Goal: Task Accomplishment & Management: Complete application form

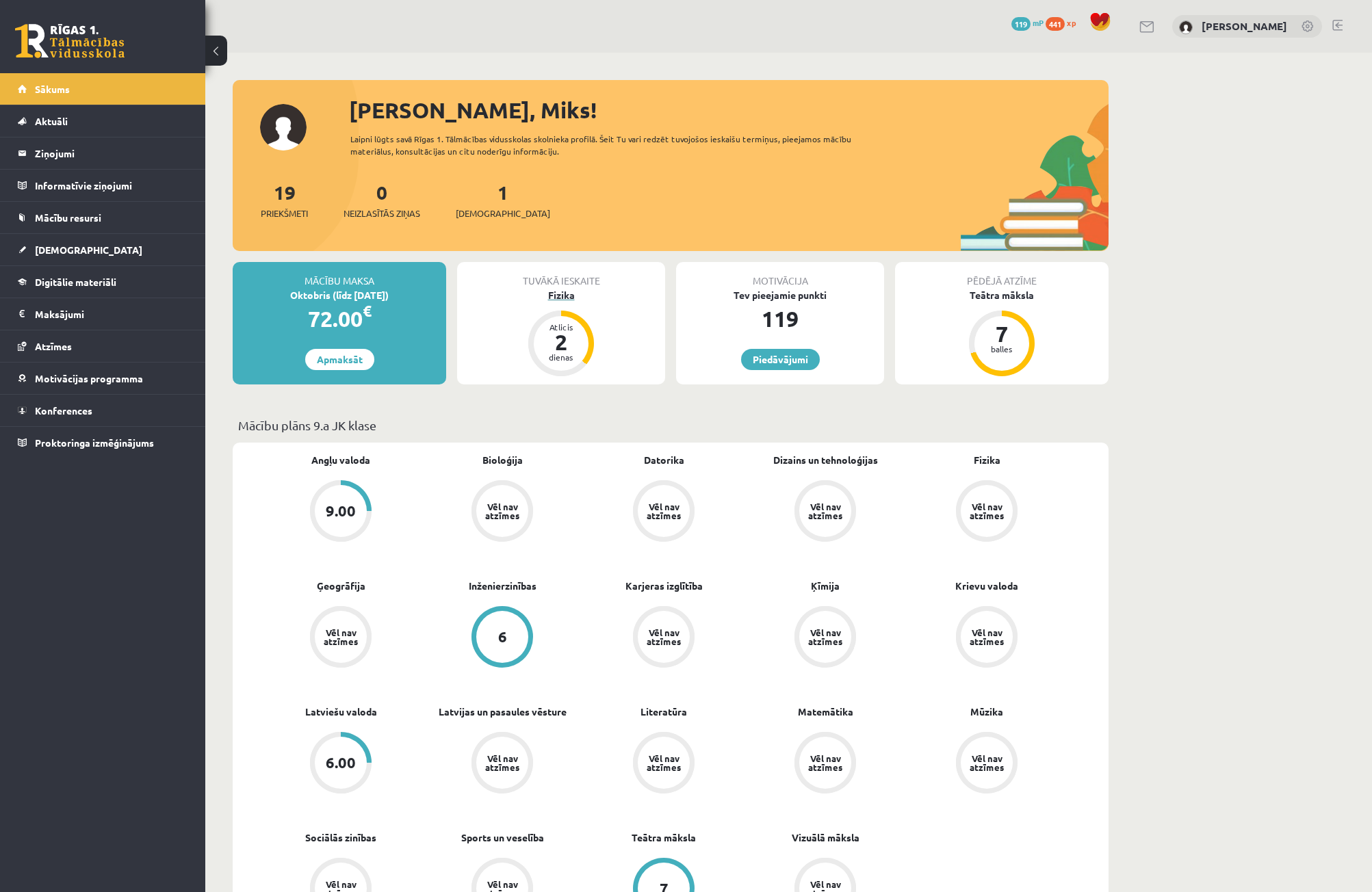
click at [574, 294] on div "Fizika" at bounding box center [562, 295] width 208 height 14
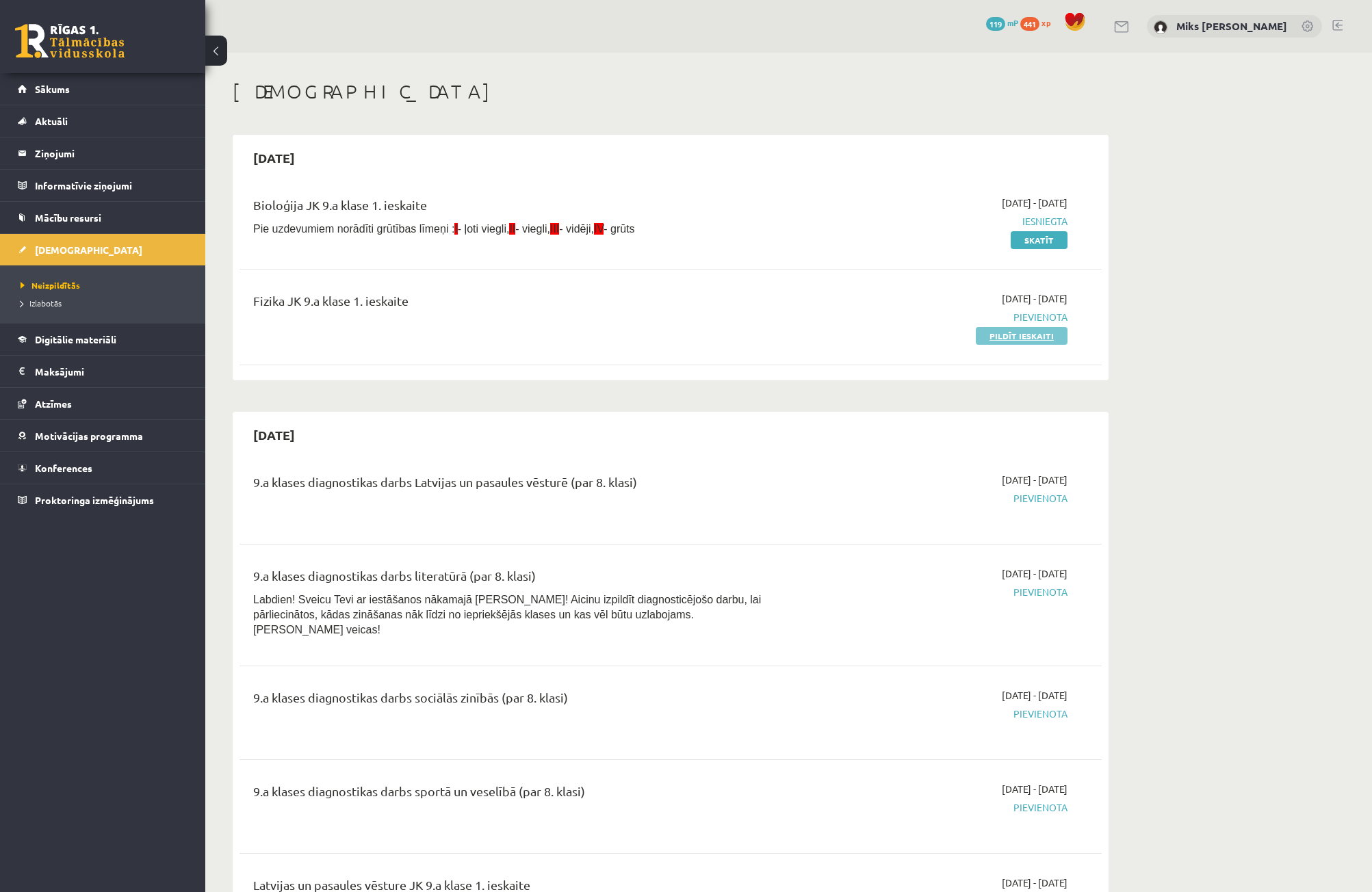
click at [1002, 335] on link "Pildīt ieskaiti" at bounding box center [1022, 336] width 91 height 18
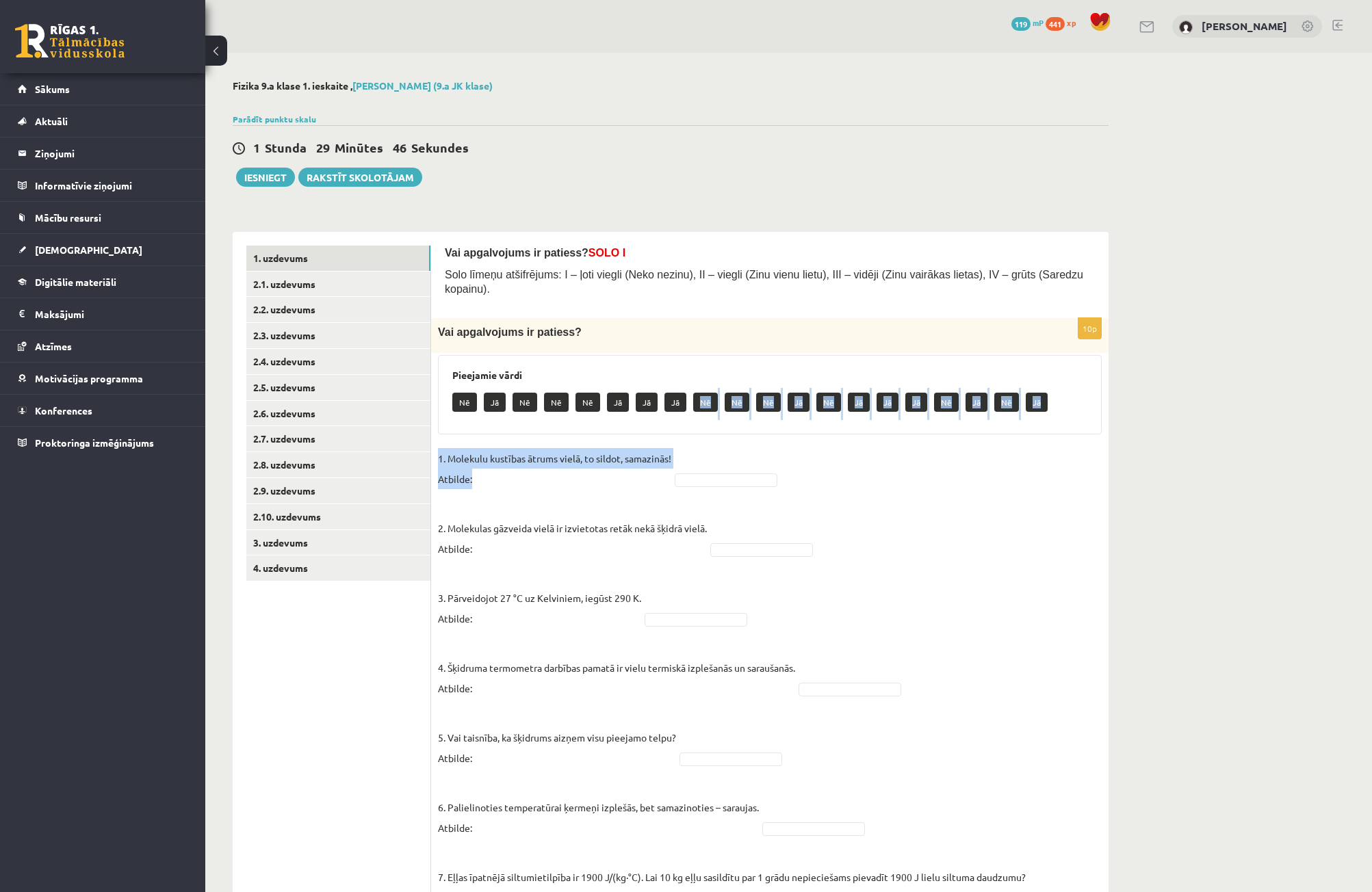
drag, startPoint x: 701, startPoint y: 389, endPoint x: 710, endPoint y: 429, distance: 41.0
click at [717, 452] on div "10p Vai apgalvojums ir patiess? Pieejamie vārdi Nē Jā Nē Nē Nē Jā Jā Jā Nē Nē N…" at bounding box center [769, 756] width 677 height 875
click at [704, 393] on p "Nē" at bounding box center [705, 402] width 25 height 19
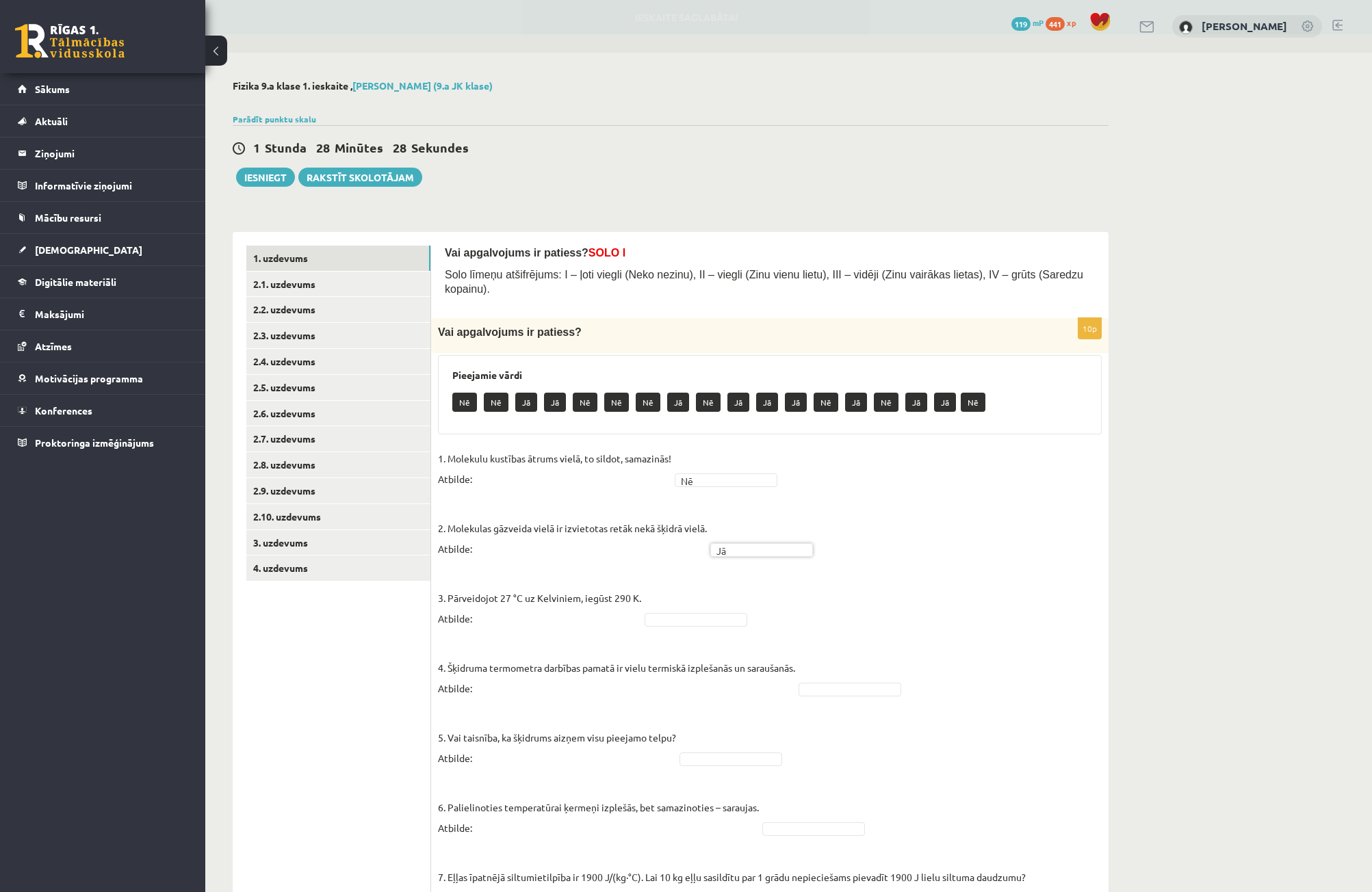
click at [732, 598] on fieldset "1. Molekulu kustības ātrums vielā, to sildot, samazinās! Atbilde: Nē ** 2. Mole…" at bounding box center [769, 818] width 664 height 739
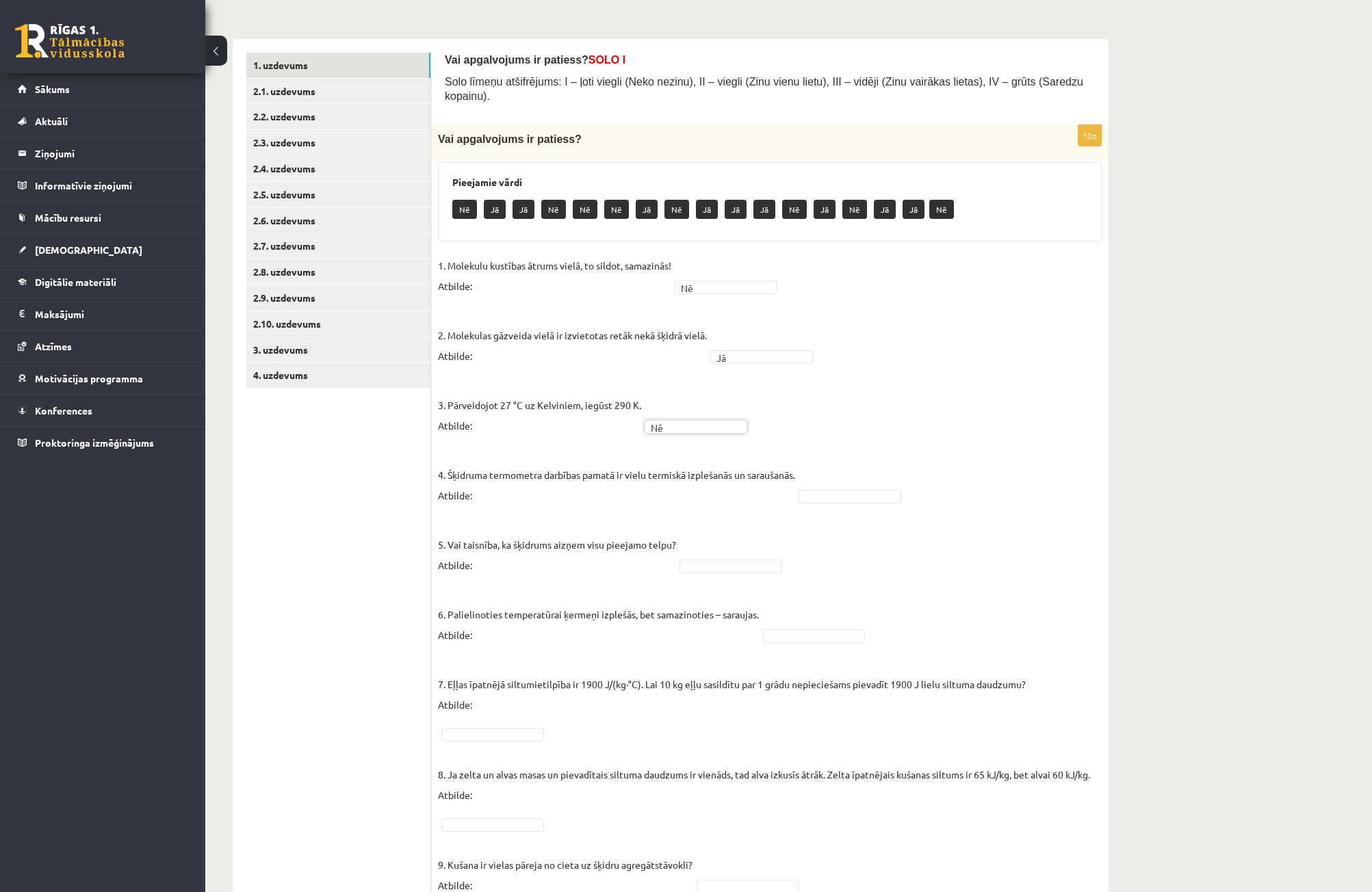
scroll to position [192, 0]
click at [273, 99] on link "2.1. uzdevums" at bounding box center [338, 92] width 184 height 26
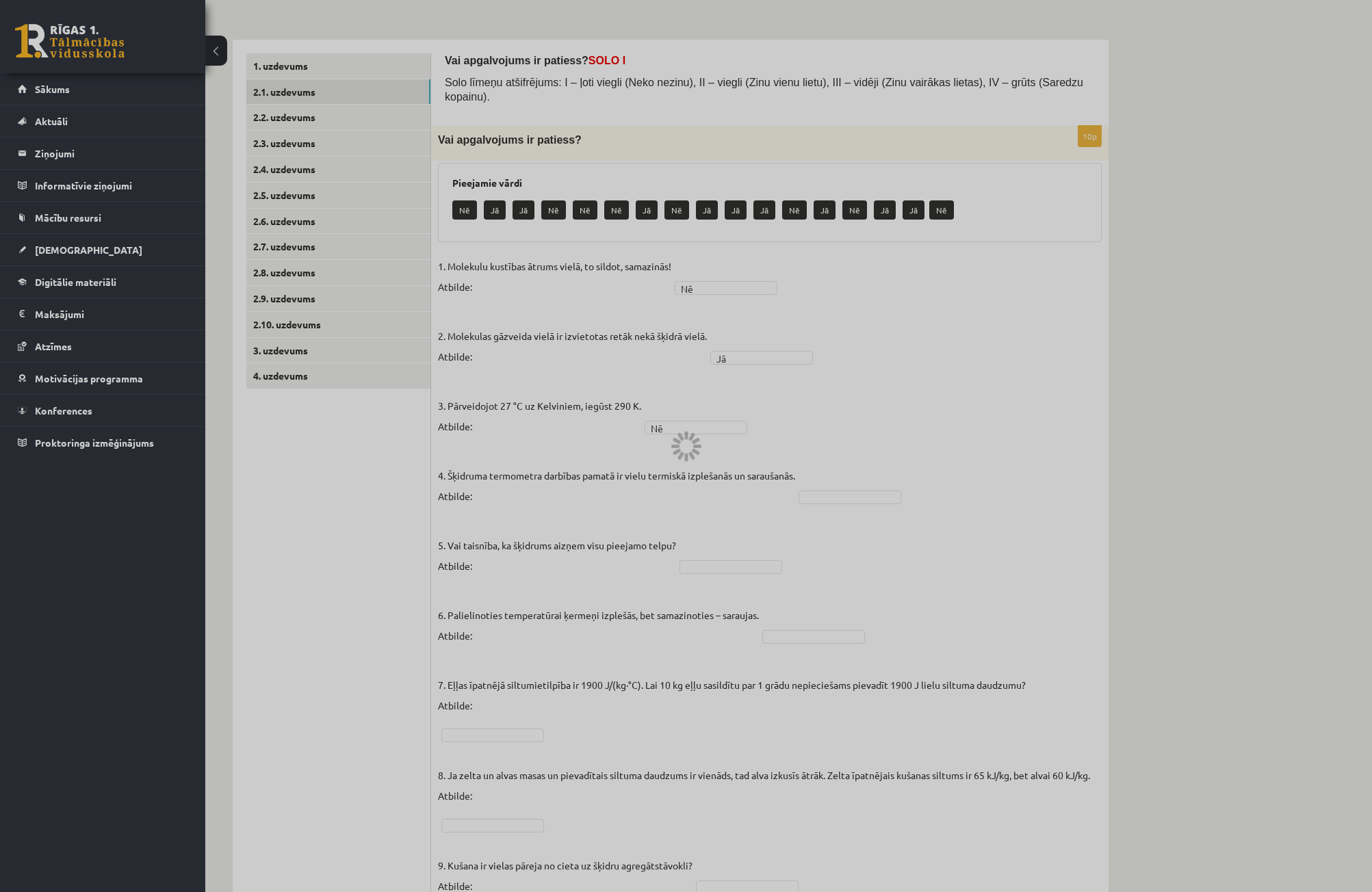
scroll to position [0, 0]
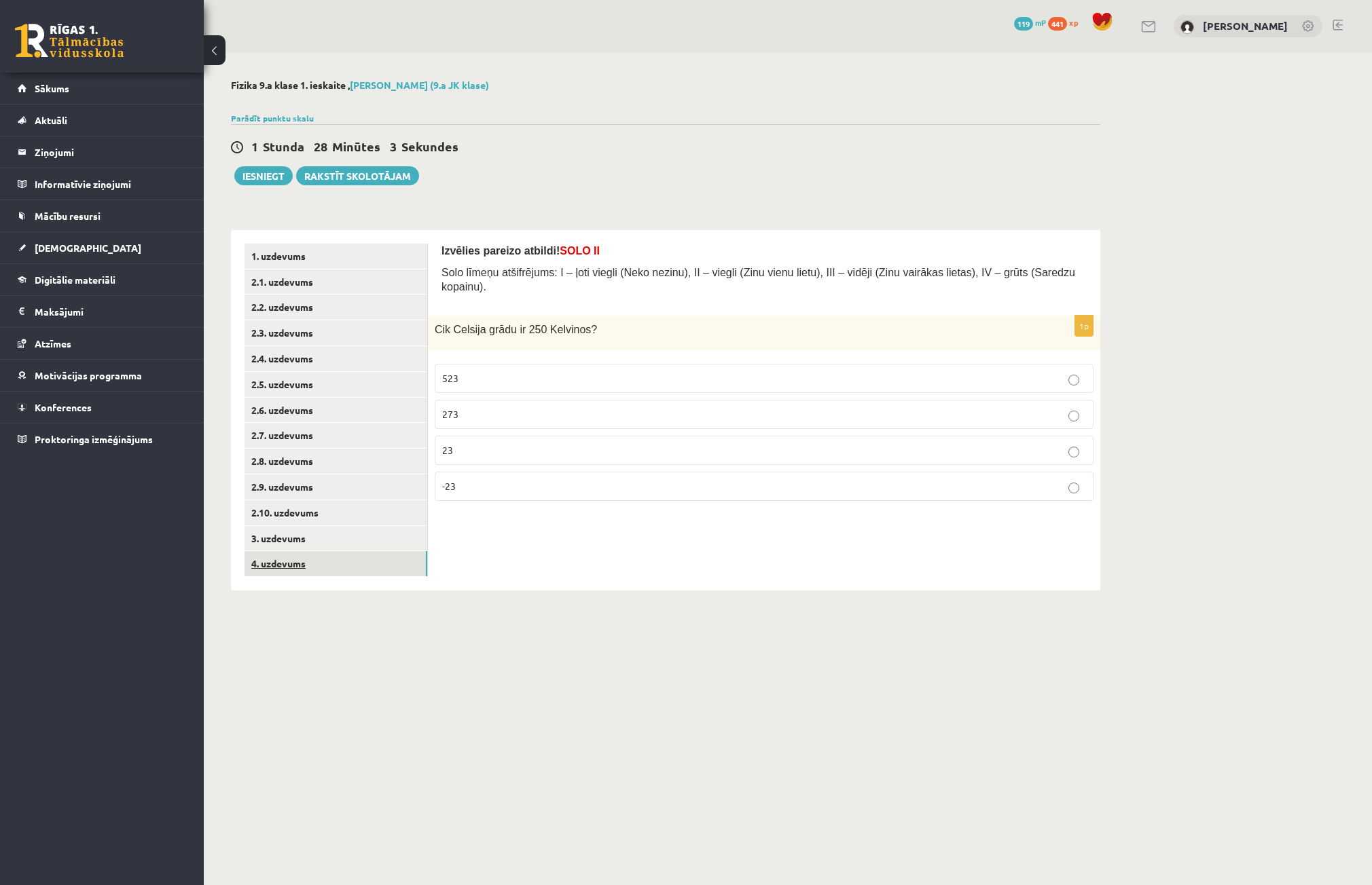
click at [302, 560] on link "4. uzdevums" at bounding box center [335, 564] width 182 height 26
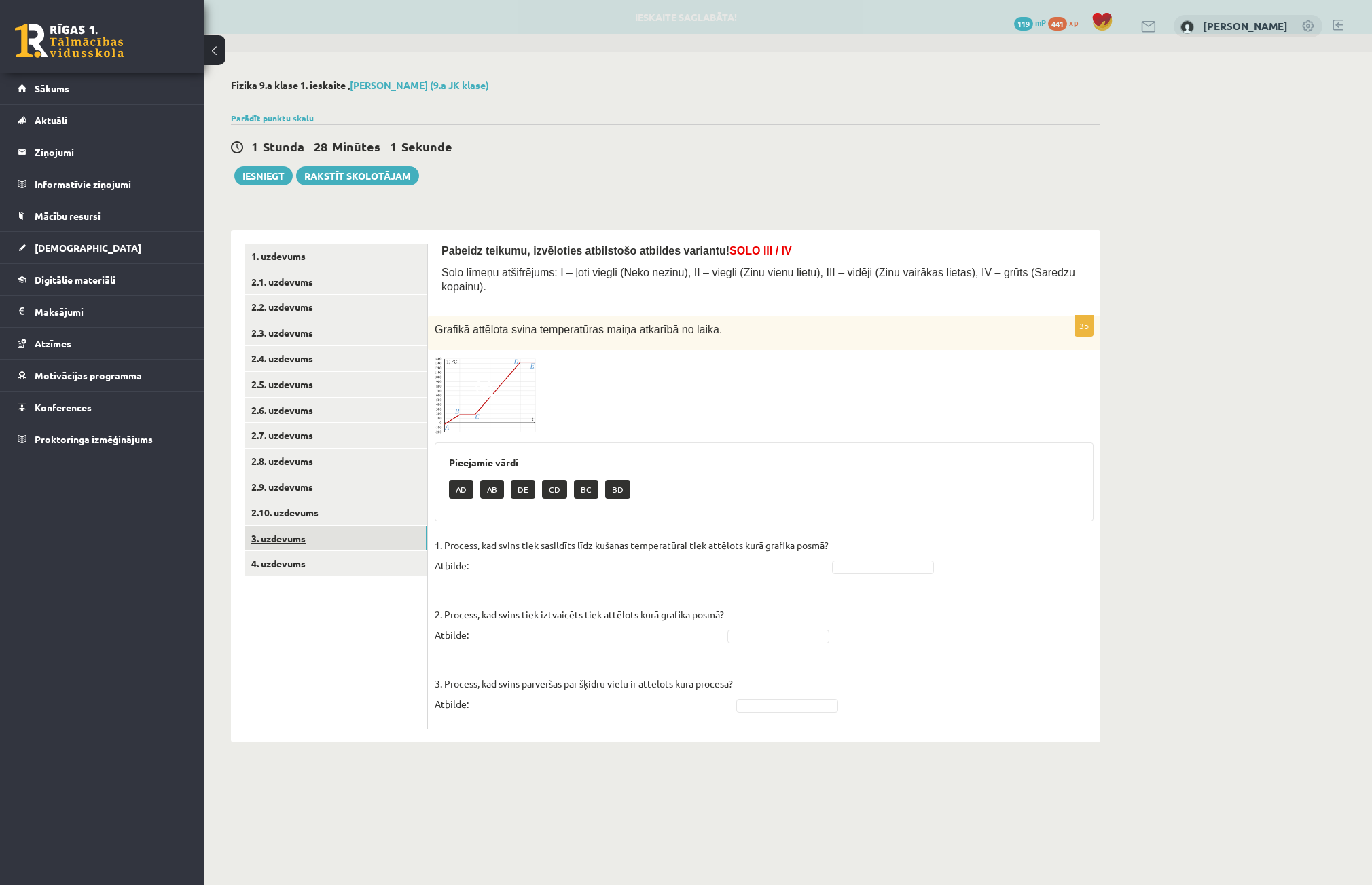
click at [256, 540] on link "3. uzdevums" at bounding box center [335, 538] width 182 height 26
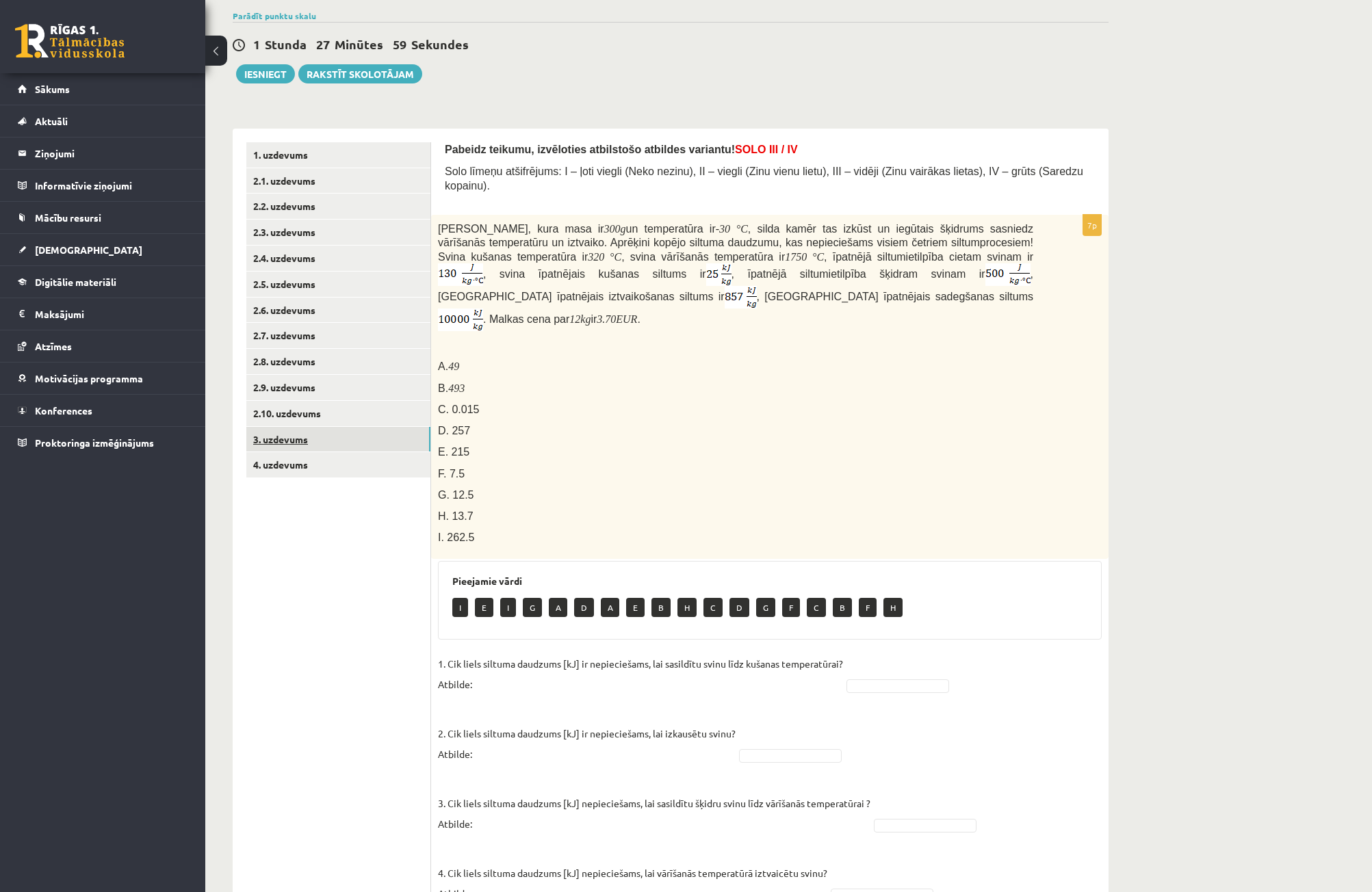
scroll to position [80, 0]
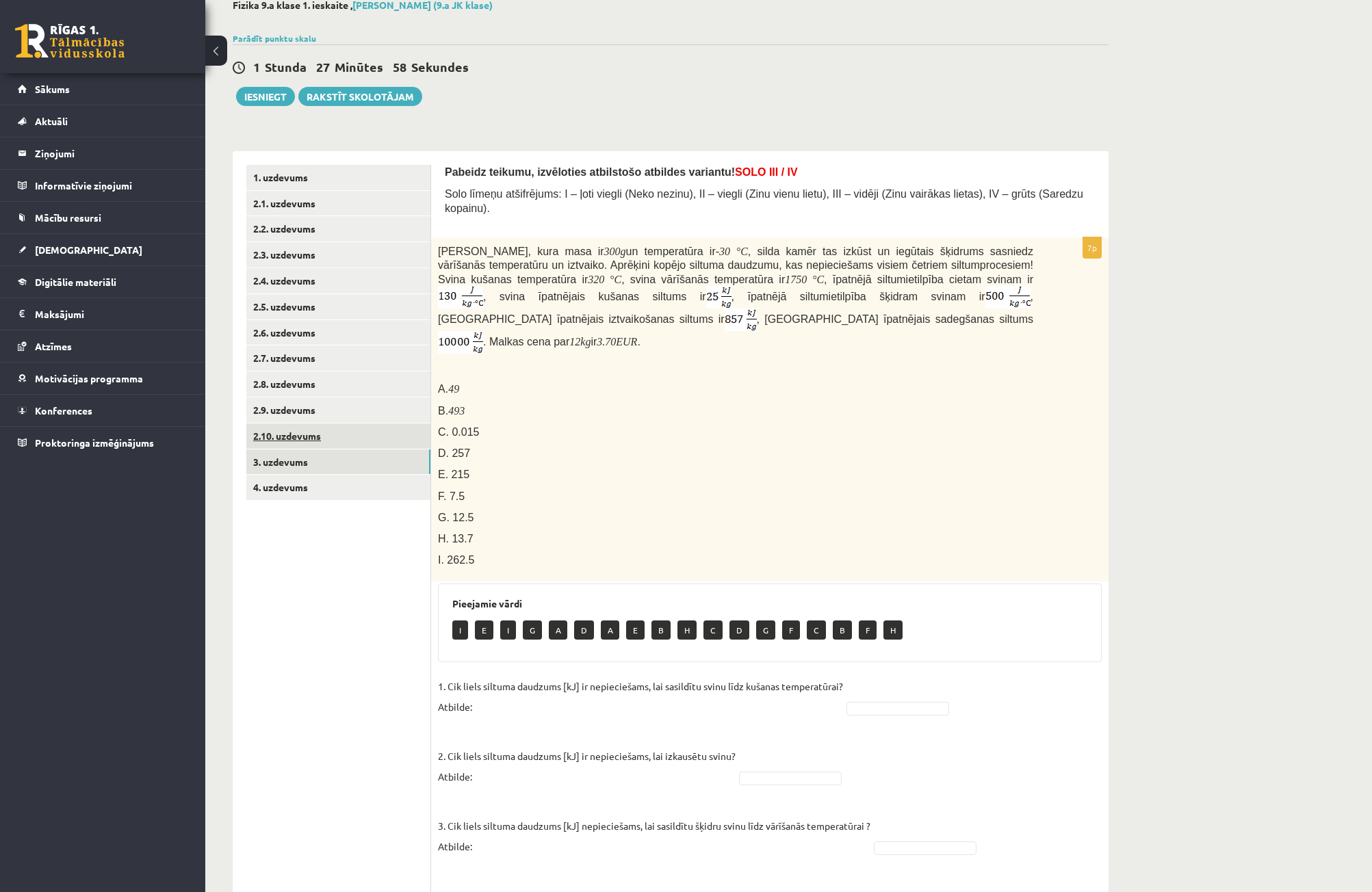
click at [298, 440] on link "2.10. uzdevums" at bounding box center [338, 437] width 184 height 26
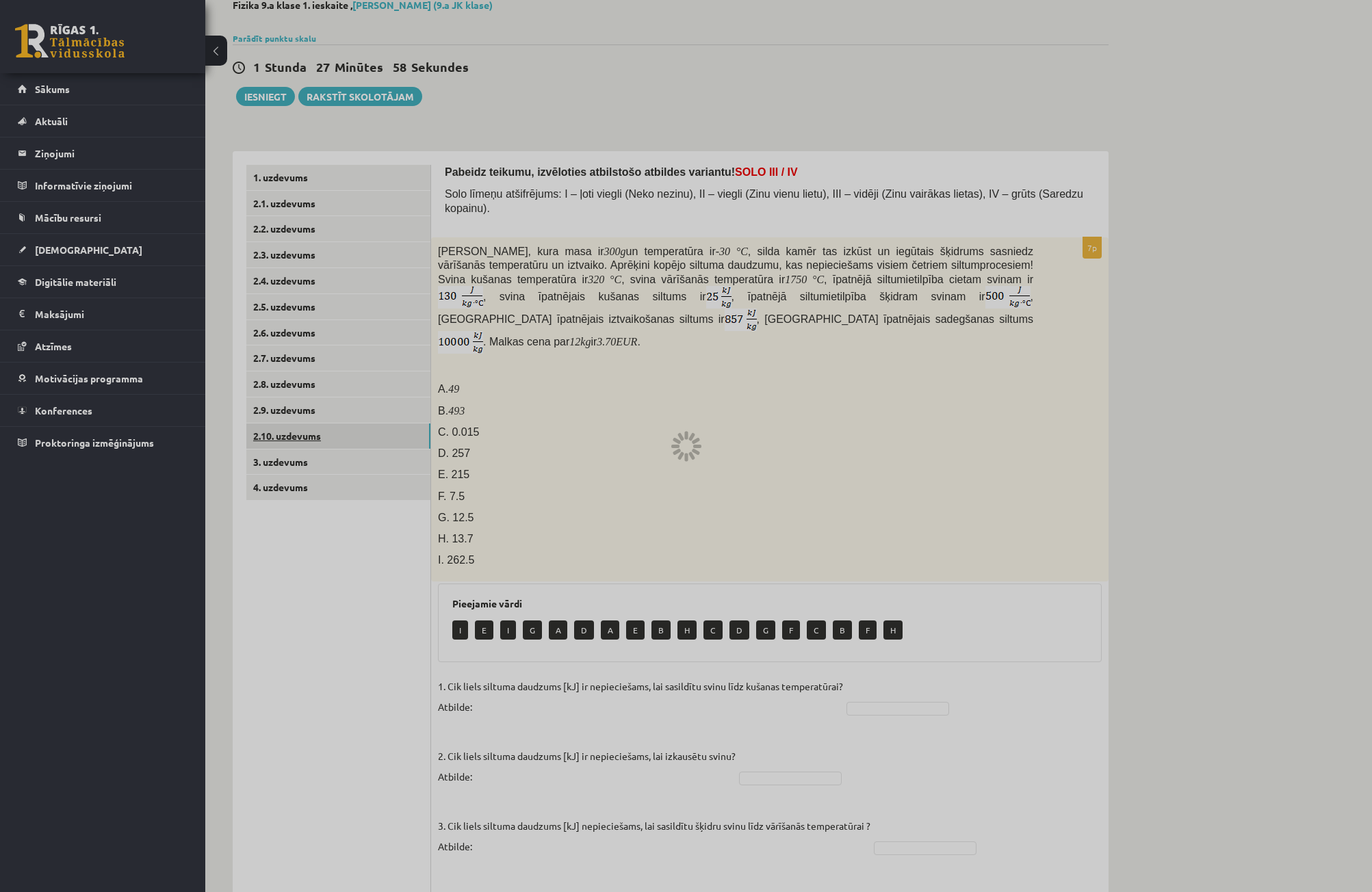
scroll to position [0, 0]
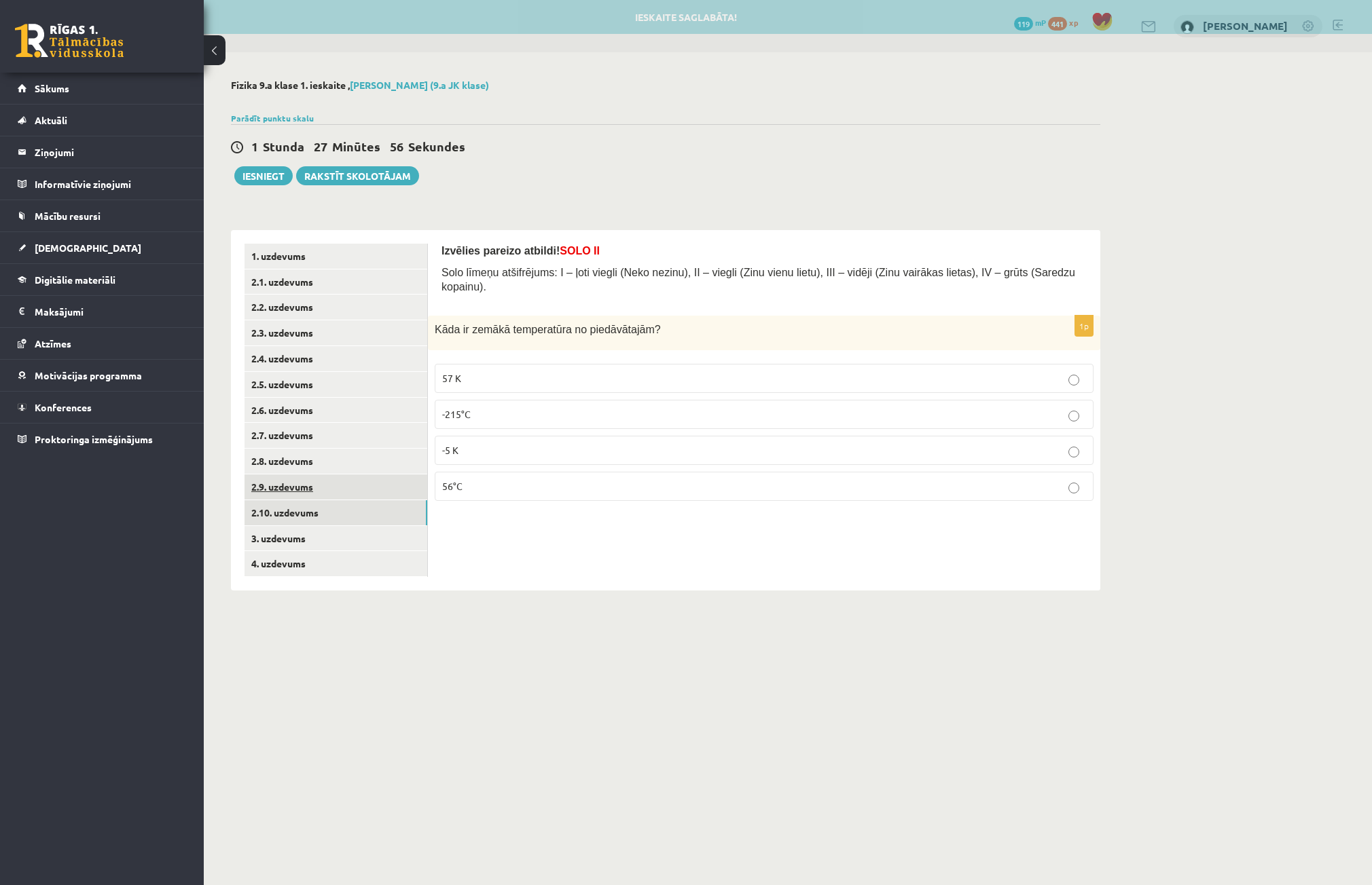
click at [296, 486] on link "2.9. uzdevums" at bounding box center [335, 487] width 182 height 26
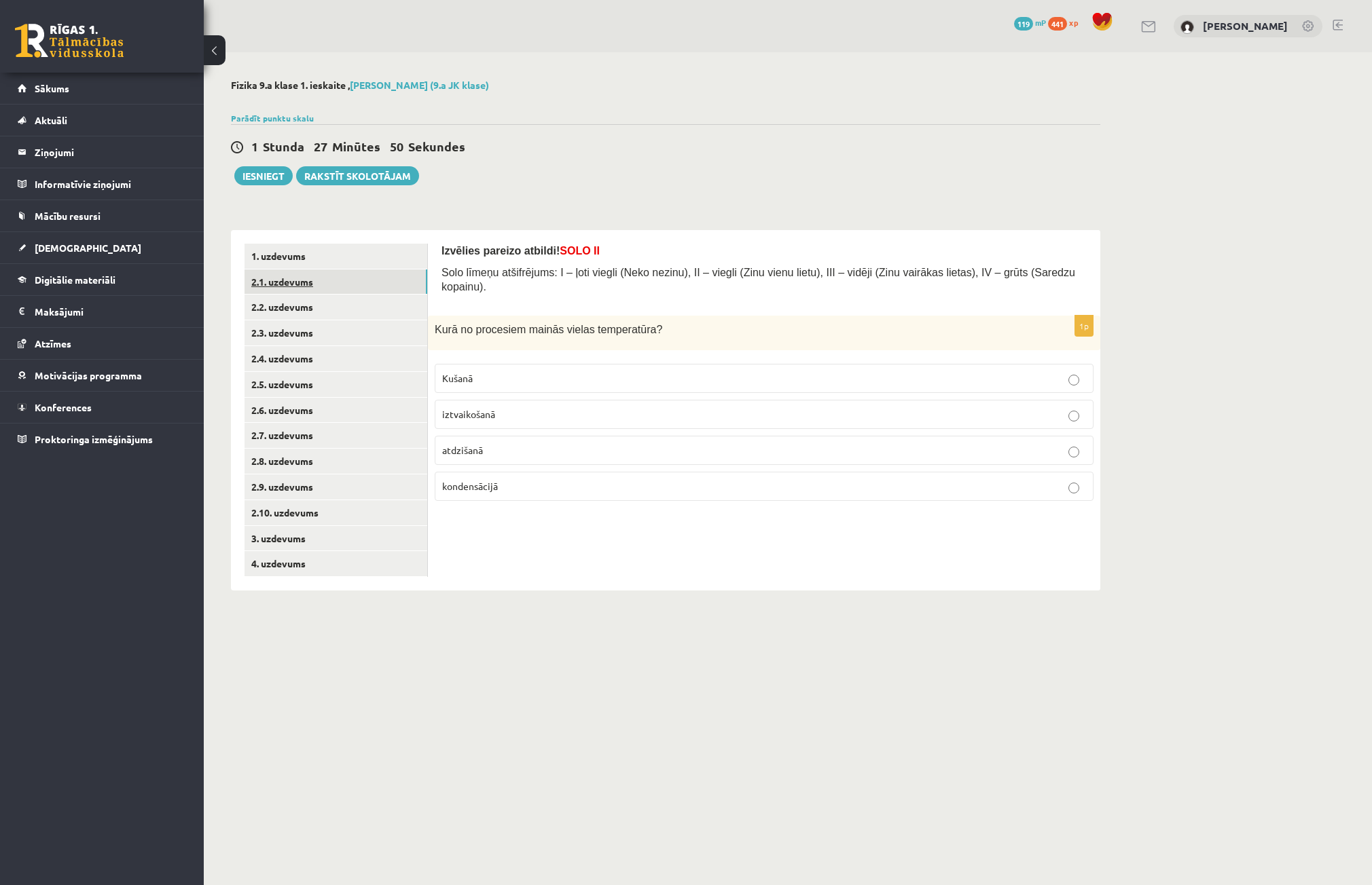
click at [313, 272] on link "2.1. uzdevums" at bounding box center [335, 283] width 182 height 26
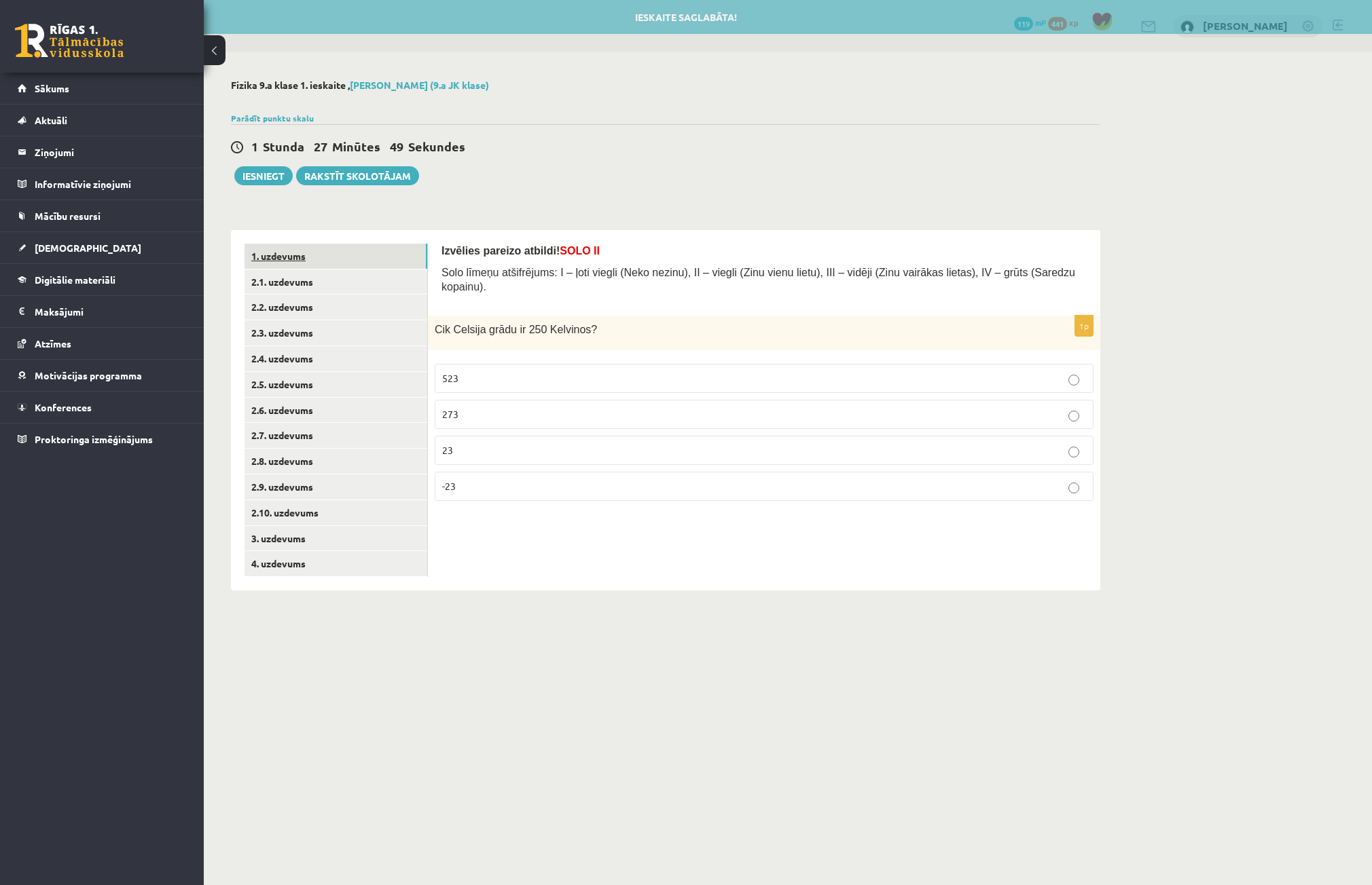
click at [314, 261] on link "1. uzdevums" at bounding box center [335, 256] width 182 height 26
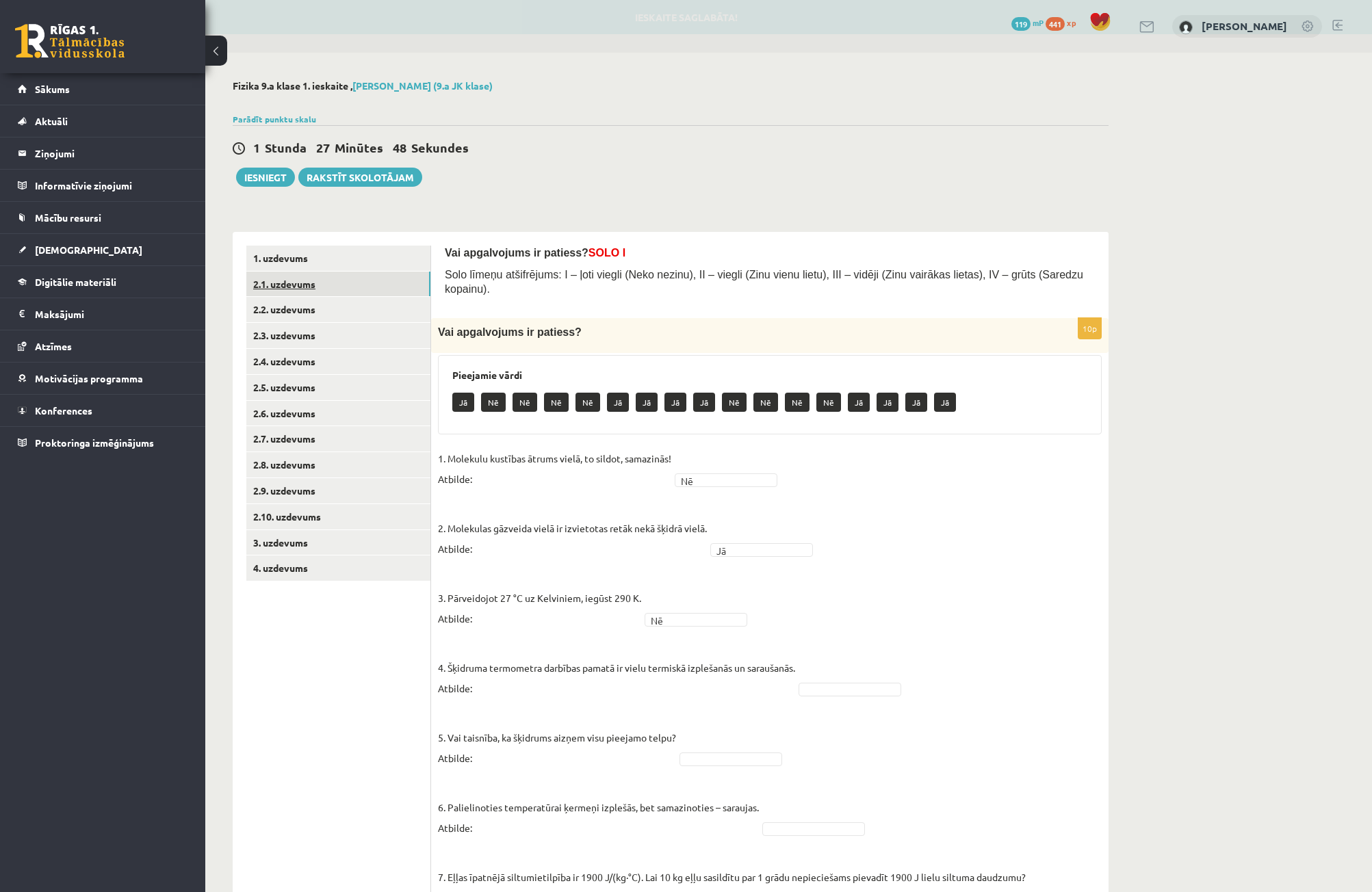
click at [324, 292] on link "2.1. uzdevums" at bounding box center [338, 285] width 184 height 26
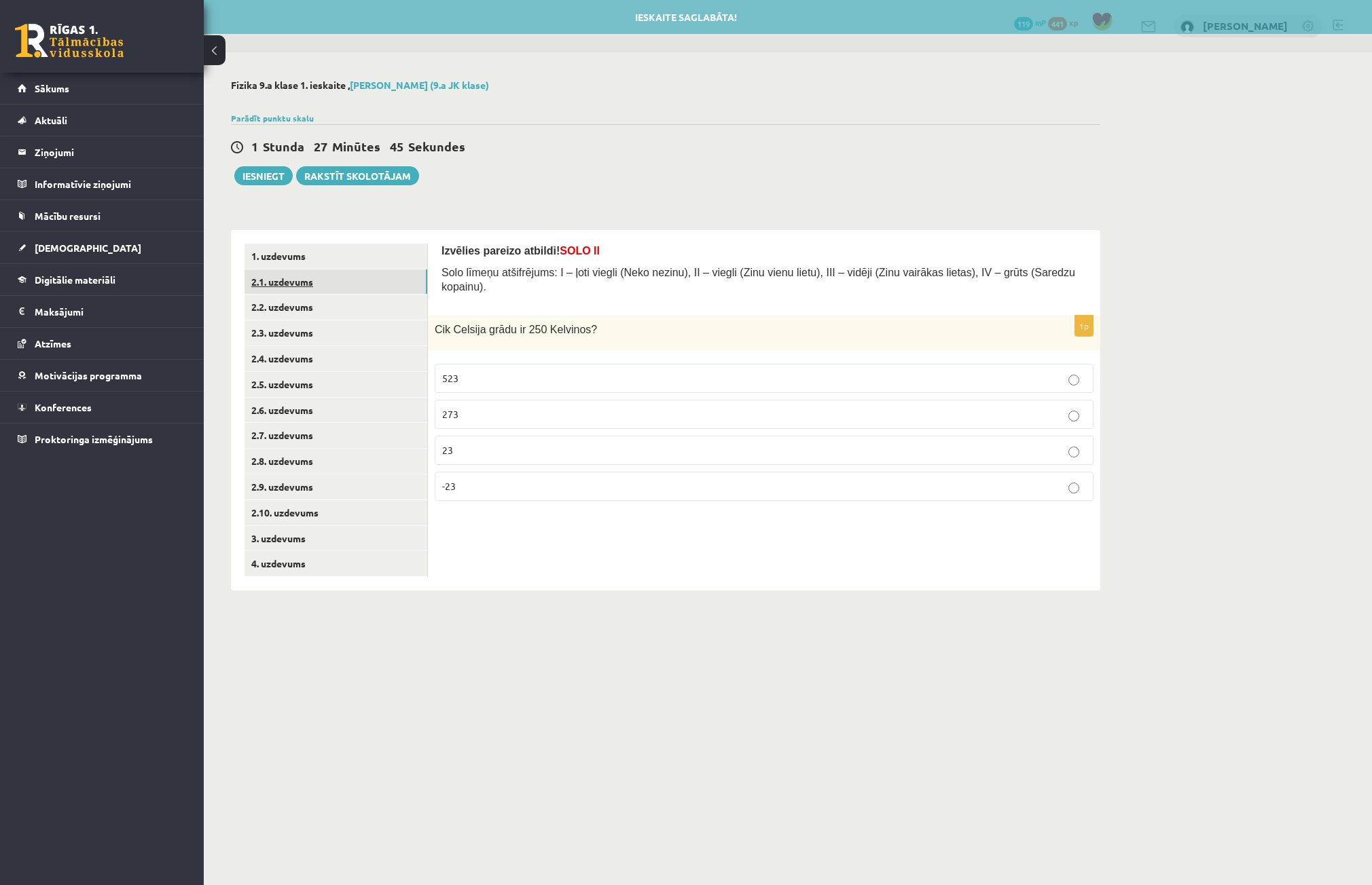
click at [317, 270] on link "2.1. uzdevums" at bounding box center [335, 283] width 182 height 26
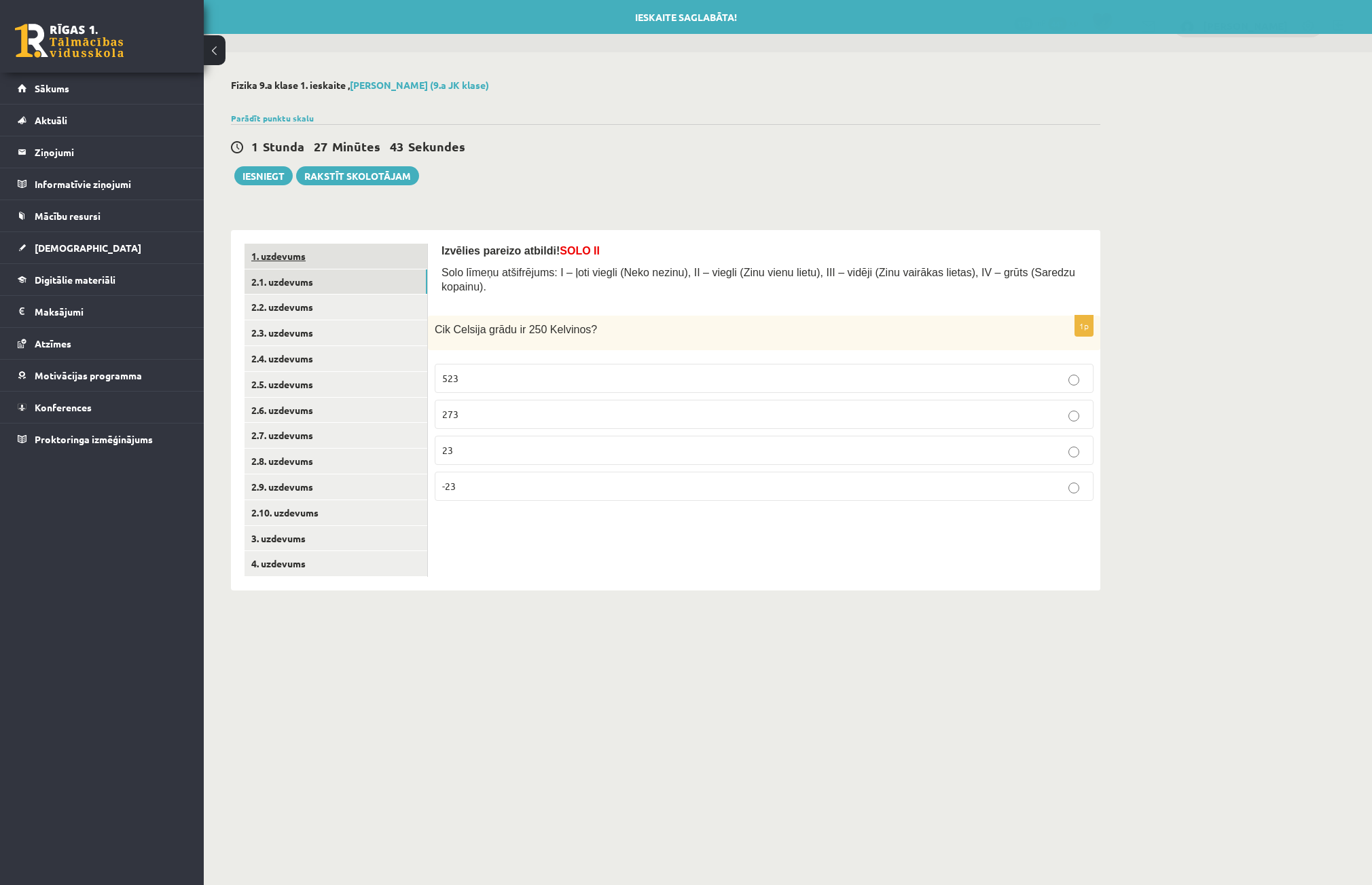
click at [310, 257] on link "1. uzdevums" at bounding box center [335, 256] width 182 height 26
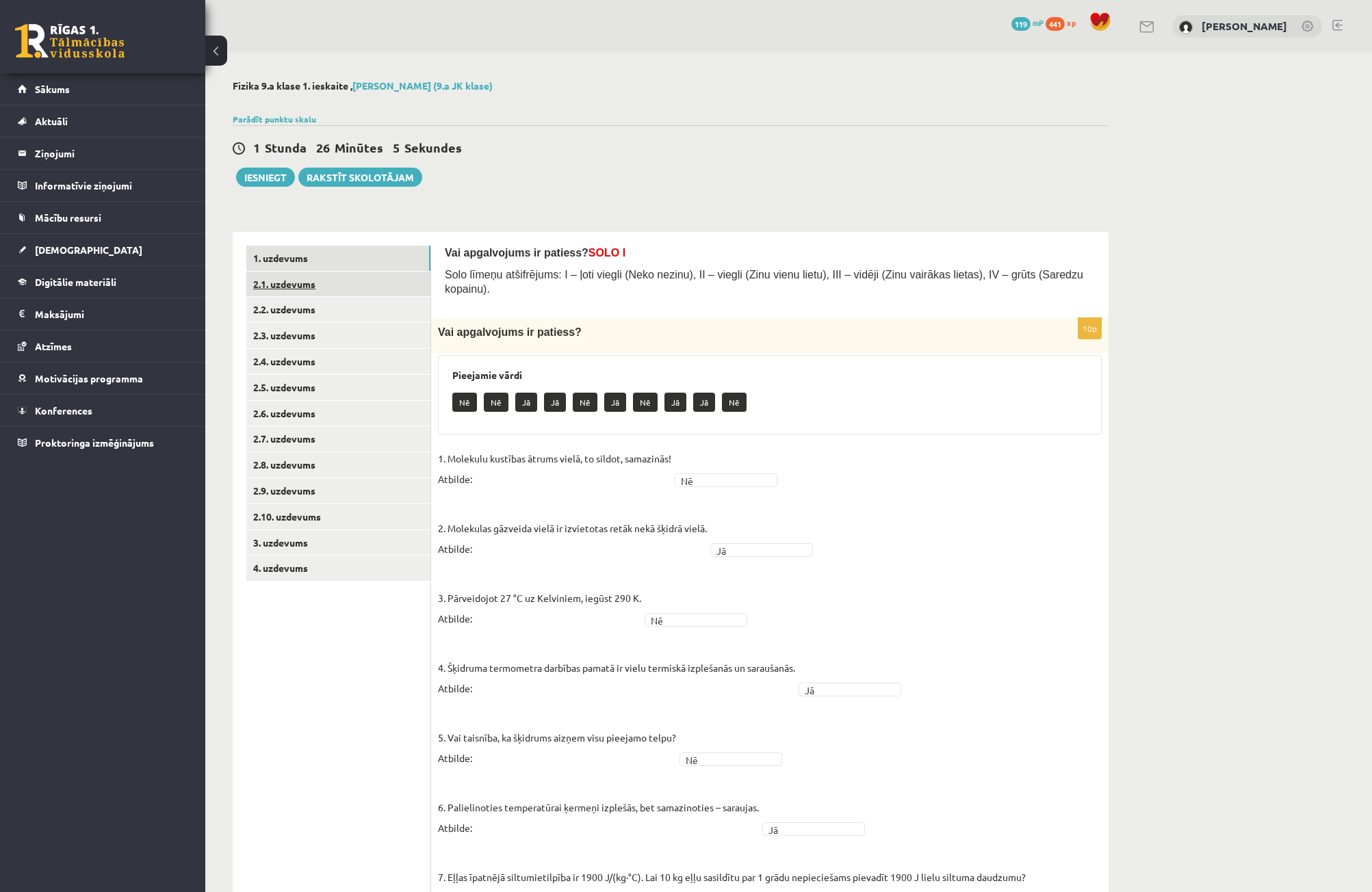
click at [305, 283] on link "2.1. uzdevums" at bounding box center [338, 285] width 184 height 26
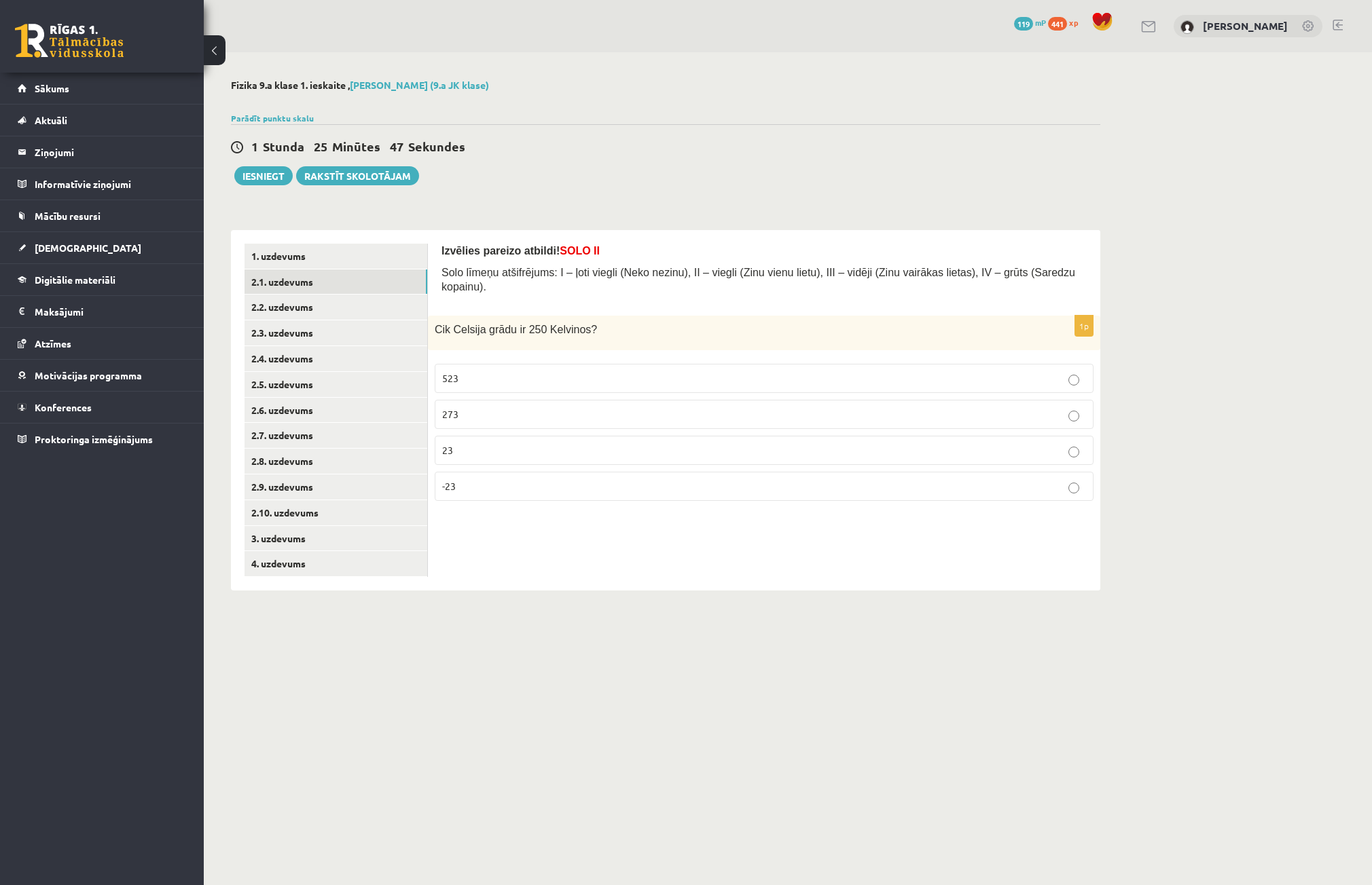
click at [494, 371] on p "523" at bounding box center [764, 378] width 644 height 14
click at [293, 313] on link "2.2. uzdevums" at bounding box center [335, 307] width 182 height 26
click at [325, 288] on link "2.1. uzdevums" at bounding box center [335, 283] width 182 height 26
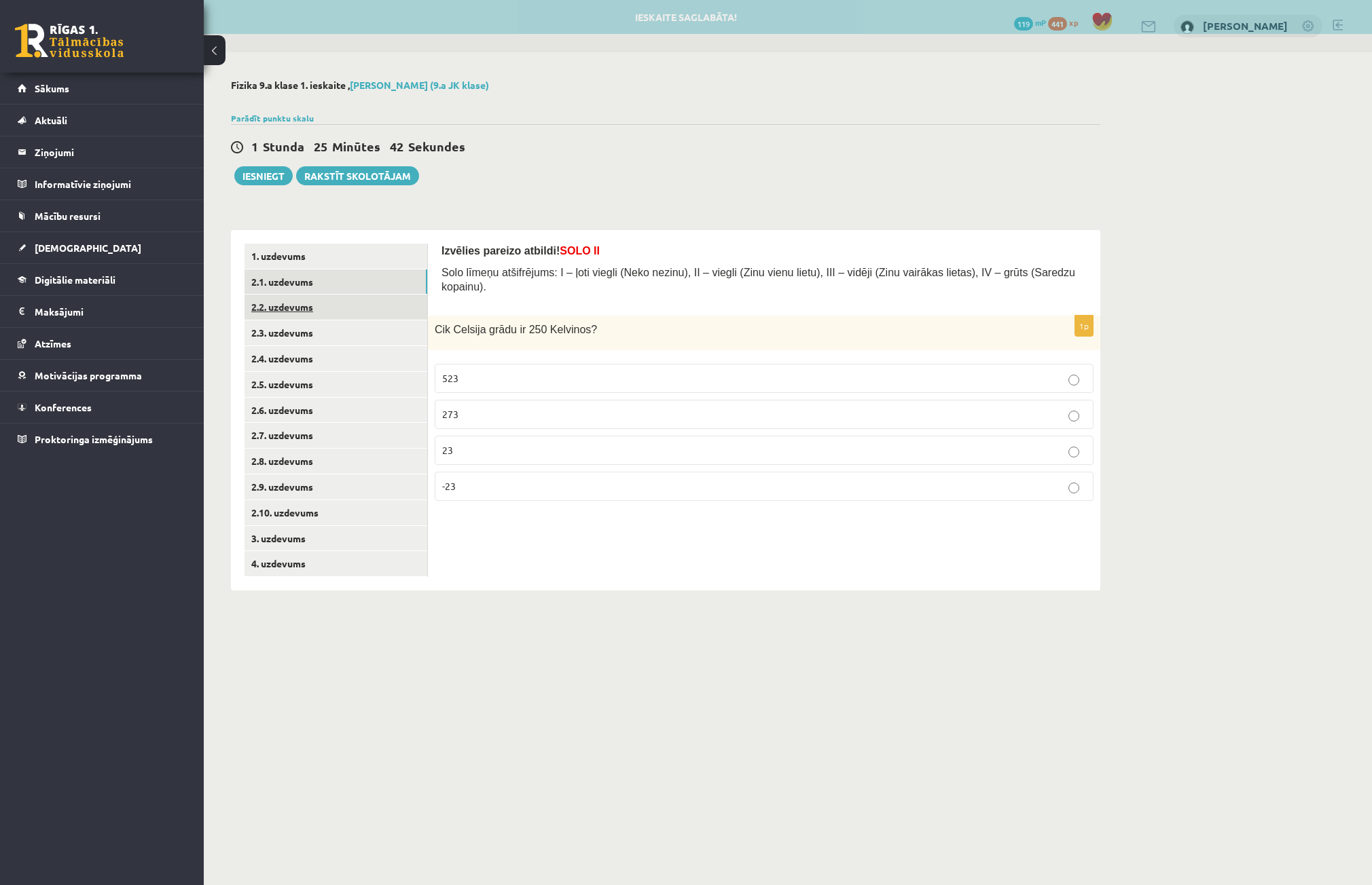
click at [272, 316] on link "2.2. uzdevums" at bounding box center [335, 307] width 182 height 26
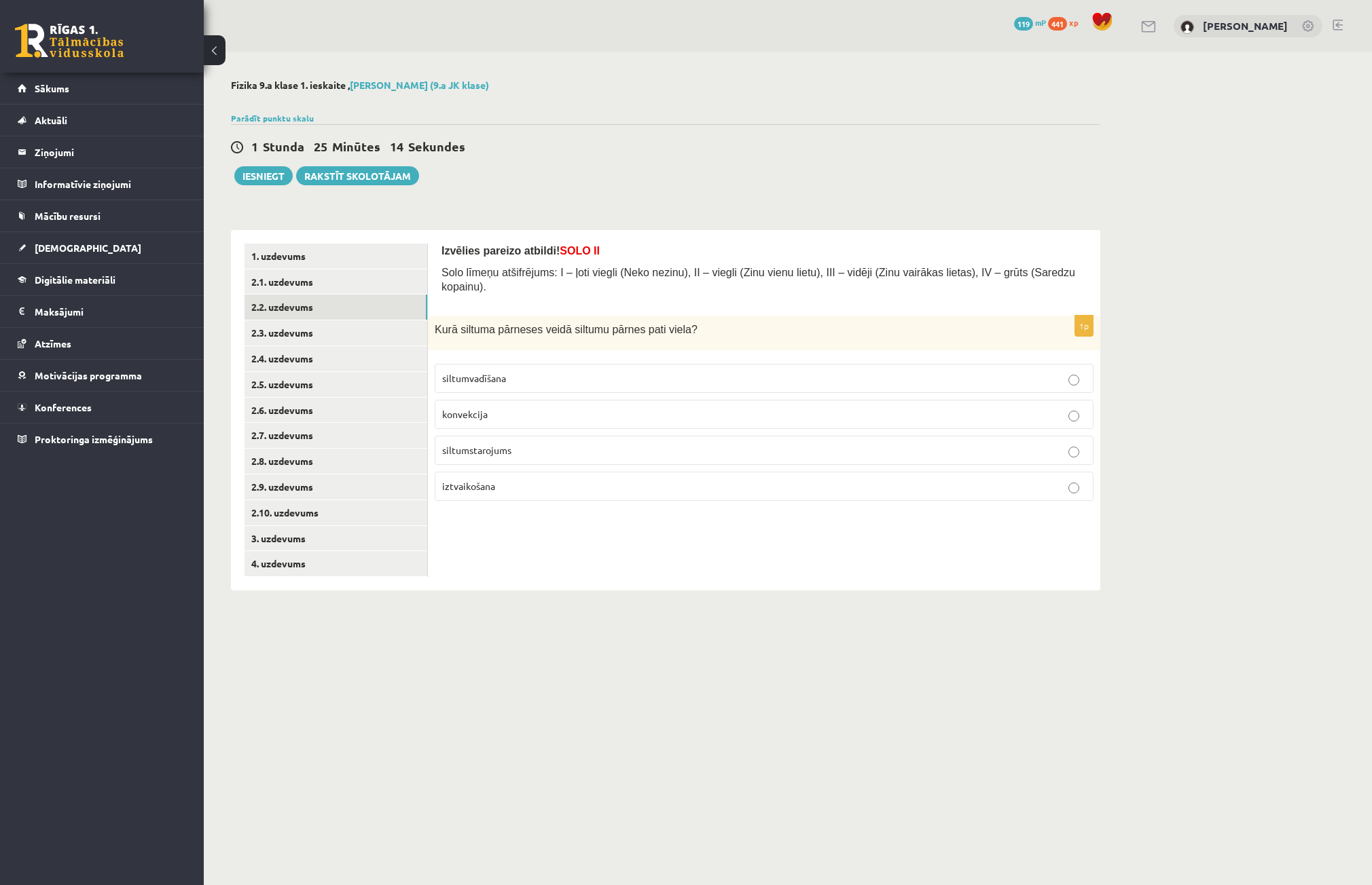
click at [511, 408] on p "konvekcija" at bounding box center [764, 414] width 644 height 14
click at [348, 326] on link "2.3. uzdevums" at bounding box center [335, 333] width 182 height 26
click at [479, 408] on span "Radiatori" at bounding box center [462, 413] width 39 height 12
click at [360, 348] on link "2.4. uzdevums" at bounding box center [335, 359] width 182 height 26
click at [501, 479] on p "sasilšana" at bounding box center [764, 486] width 644 height 14
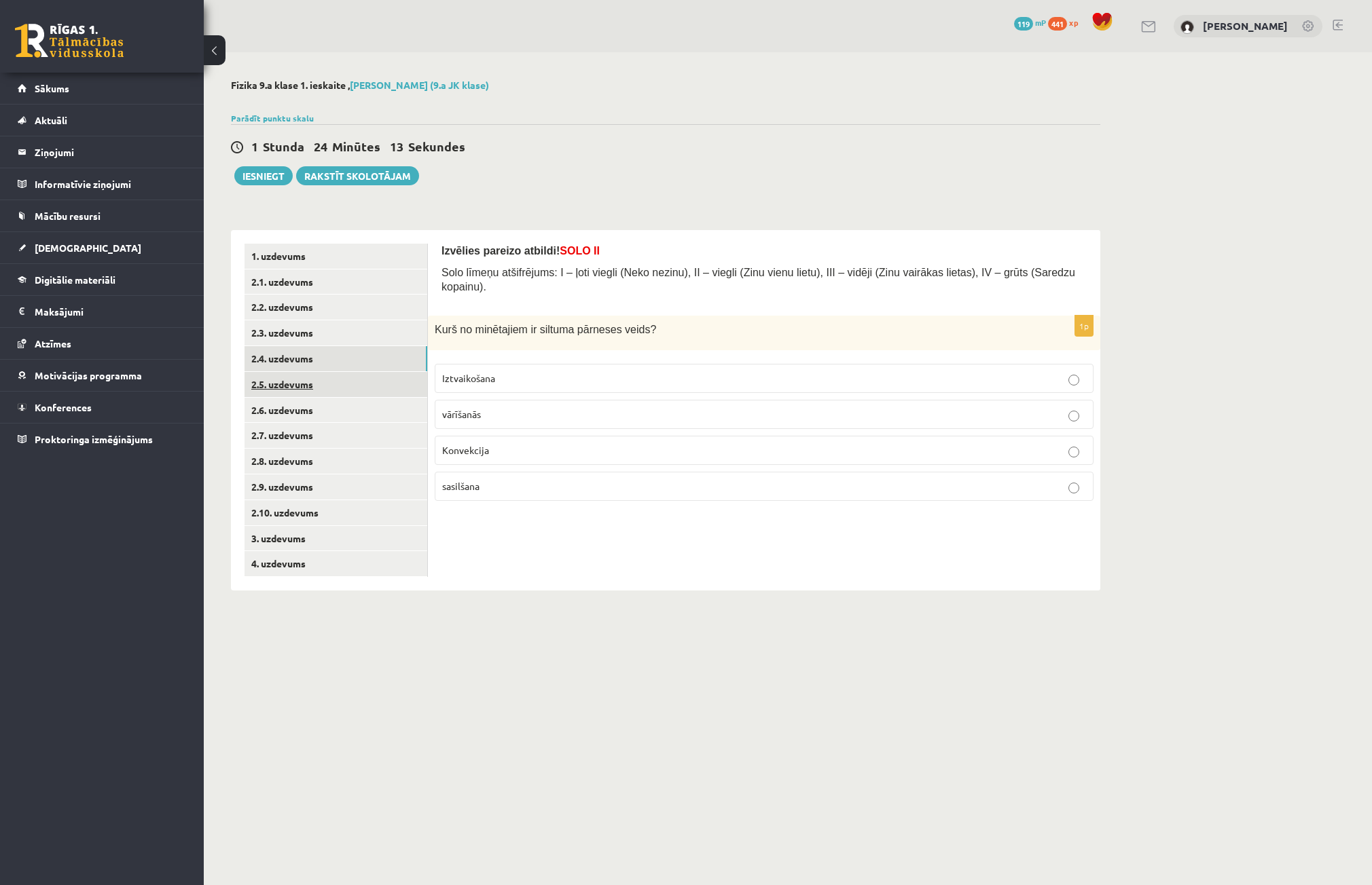
click at [307, 385] on link "2.5. uzdevums" at bounding box center [335, 385] width 182 height 26
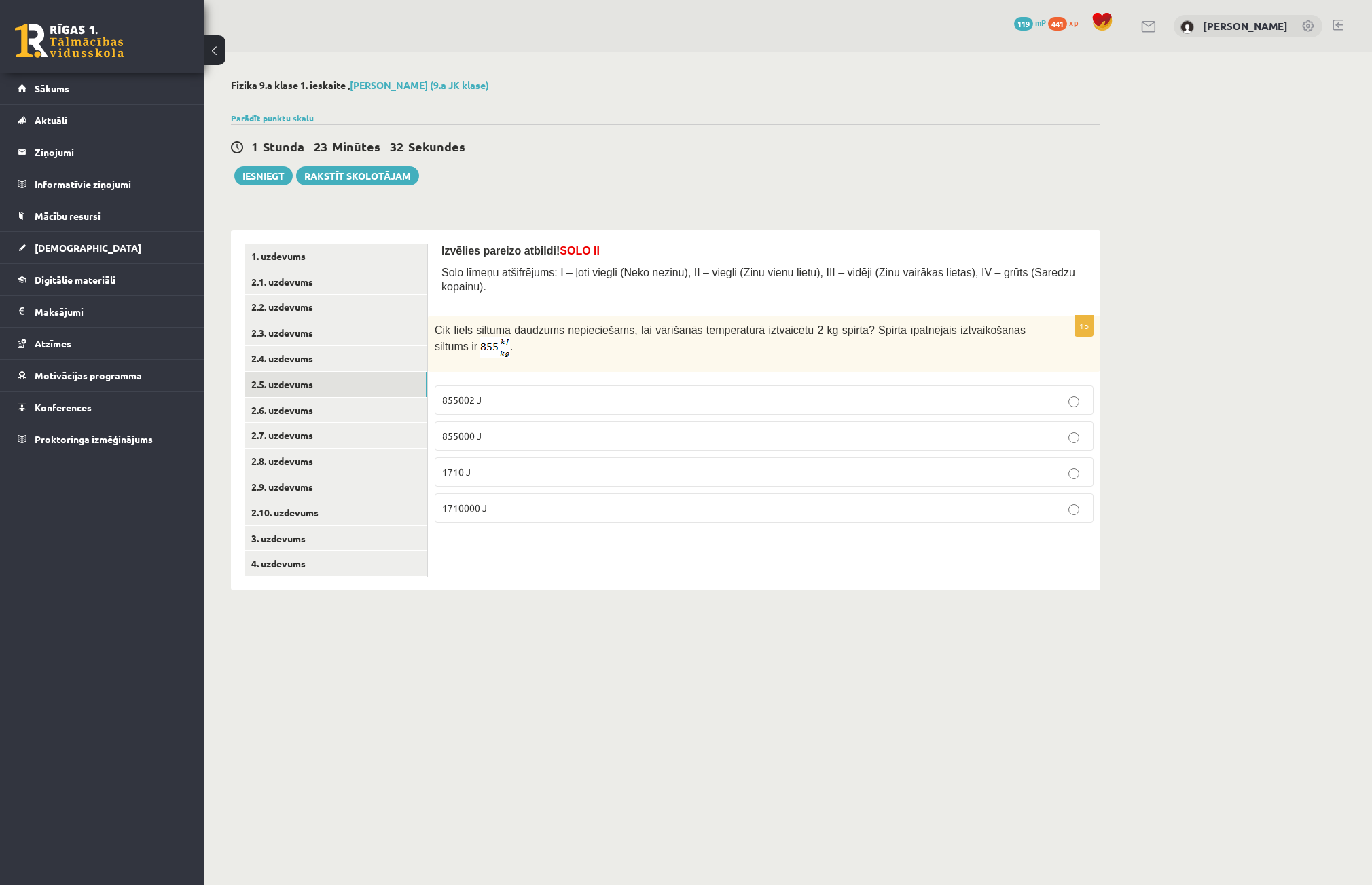
click at [475, 465] on p "1710 J" at bounding box center [764, 472] width 644 height 14
click at [319, 411] on link "2.6. uzdevums" at bounding box center [335, 411] width 182 height 26
click at [349, 385] on link "2.5. uzdevums" at bounding box center [335, 385] width 182 height 26
click at [320, 434] on link "2.7. uzdevums" at bounding box center [335, 435] width 182 height 26
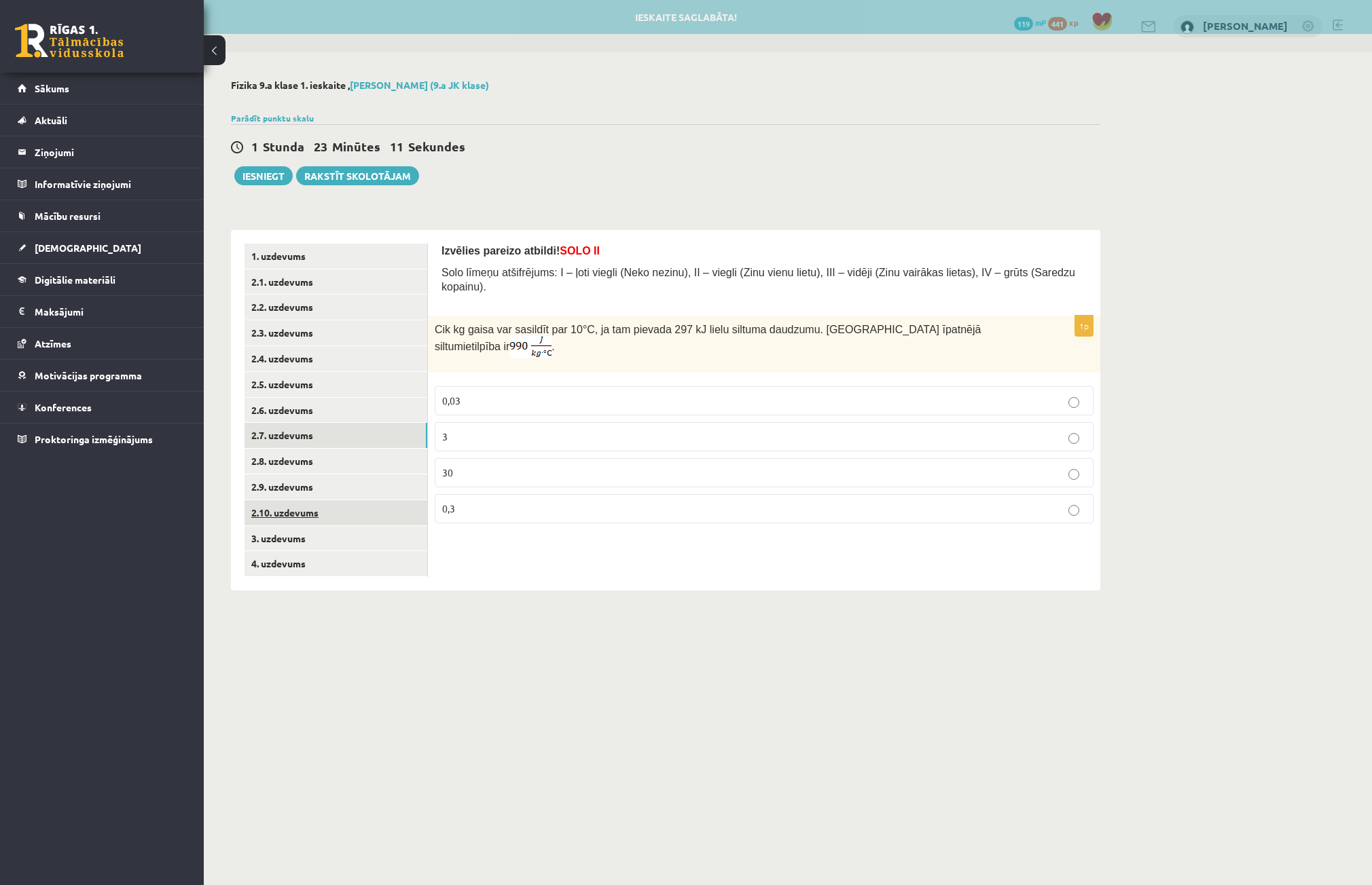
click at [333, 504] on link "2.10. uzdevums" at bounding box center [335, 513] width 182 height 26
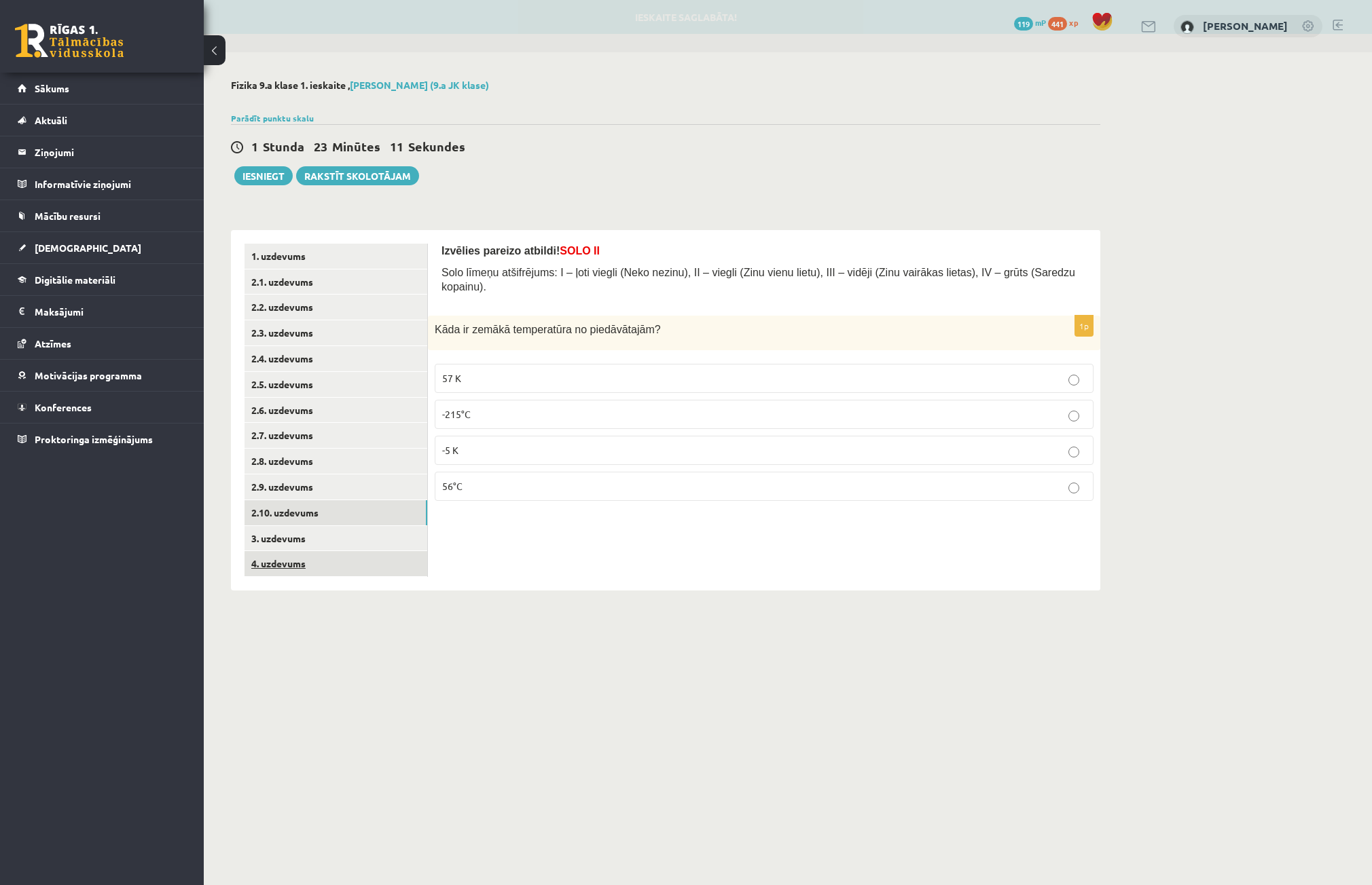
click at [315, 554] on link "4. uzdevums" at bounding box center [335, 564] width 182 height 26
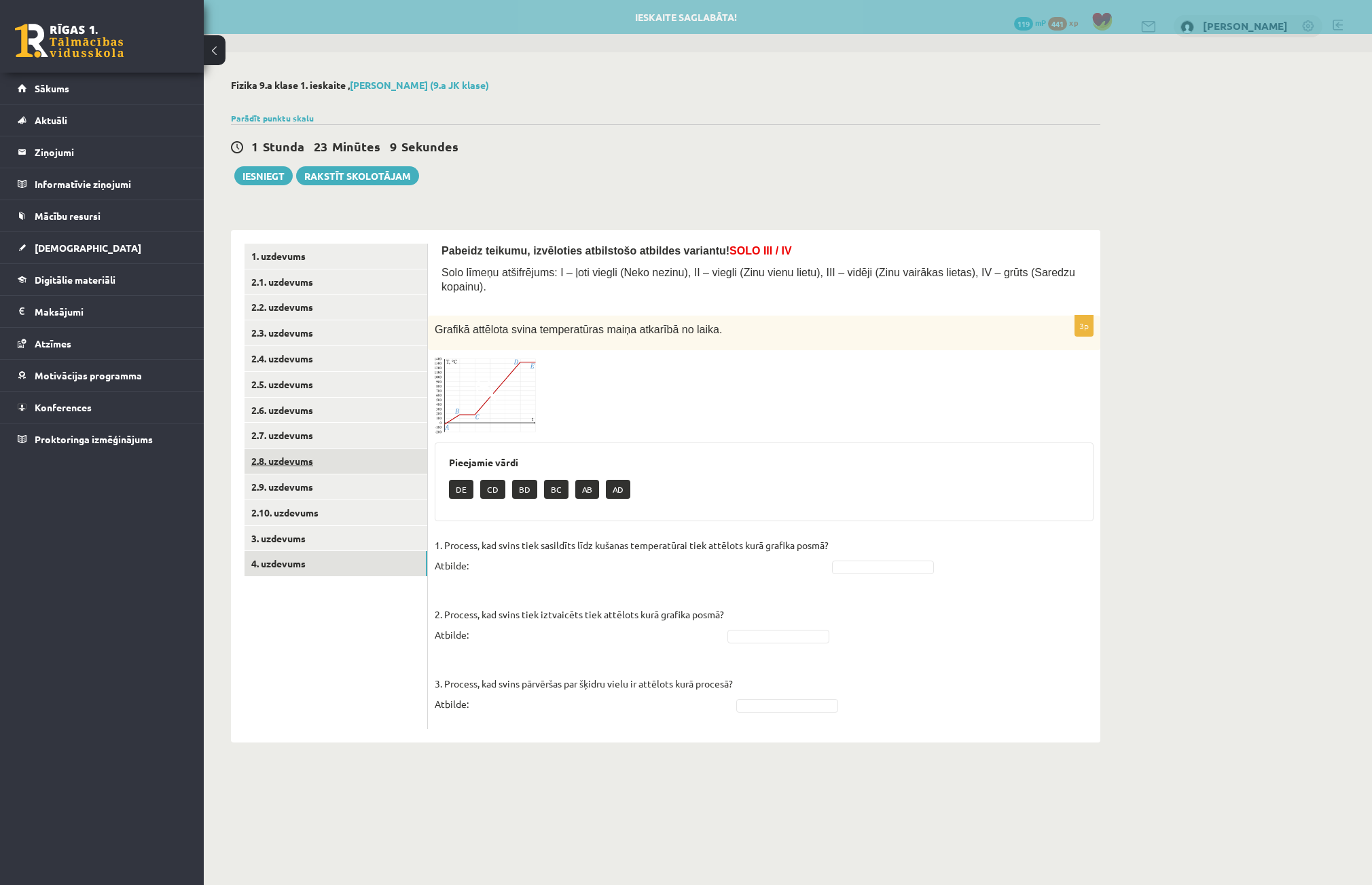
click at [305, 467] on link "2.8. uzdevums" at bounding box center [335, 462] width 182 height 26
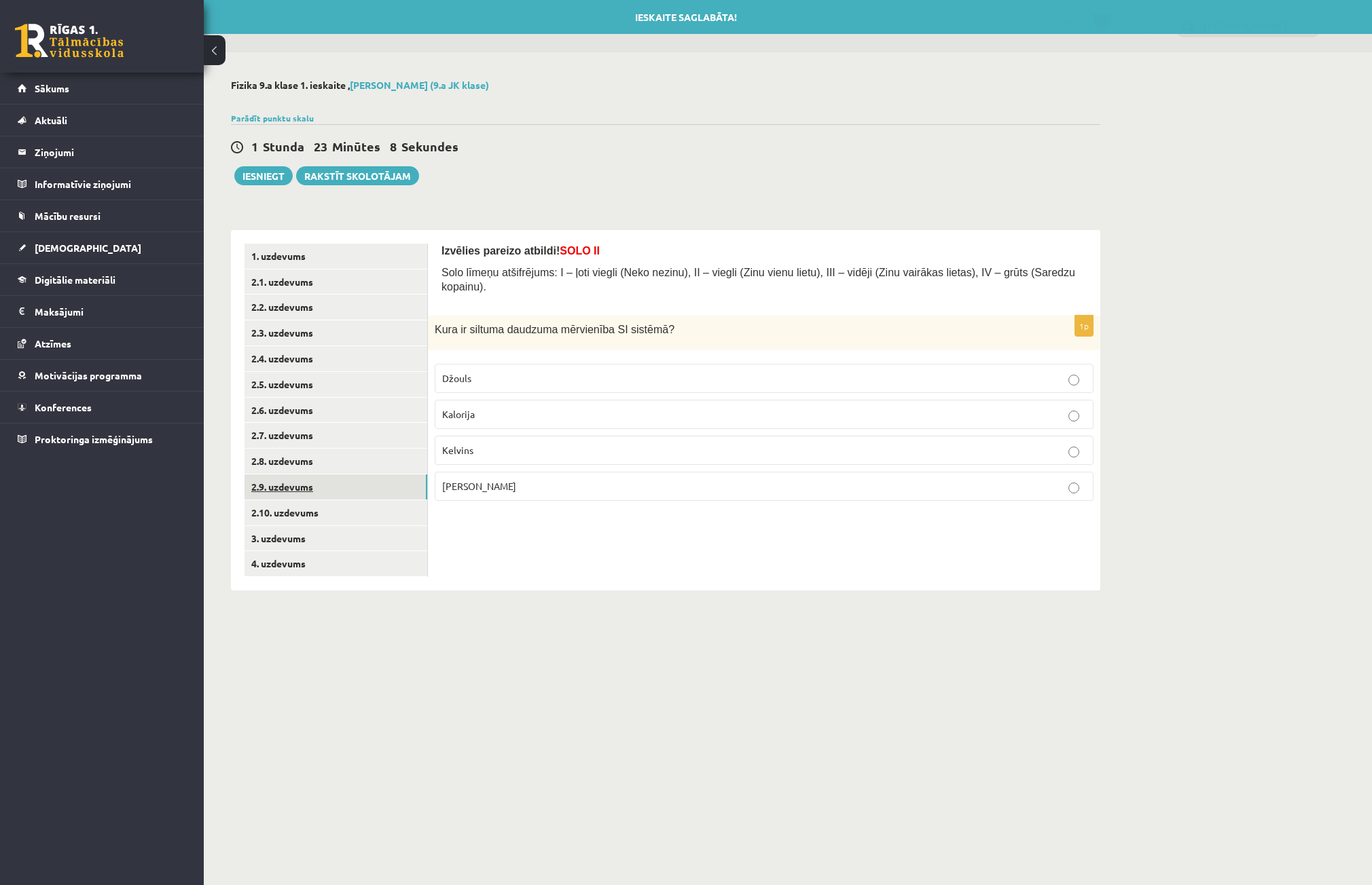
click at [300, 496] on link "2.9. uzdevums" at bounding box center [335, 487] width 182 height 26
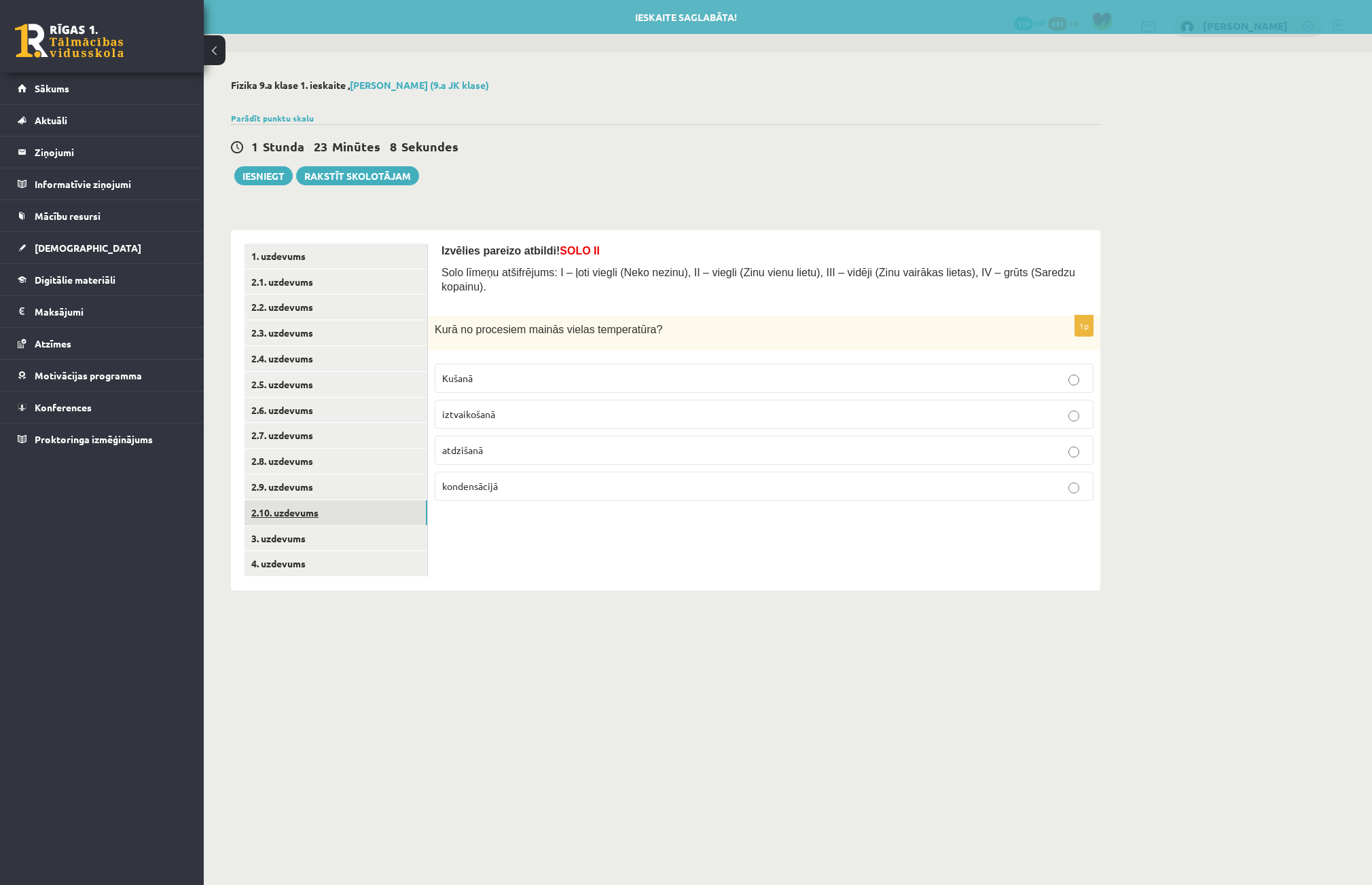
click at [305, 512] on link "2.10. uzdevums" at bounding box center [335, 513] width 182 height 26
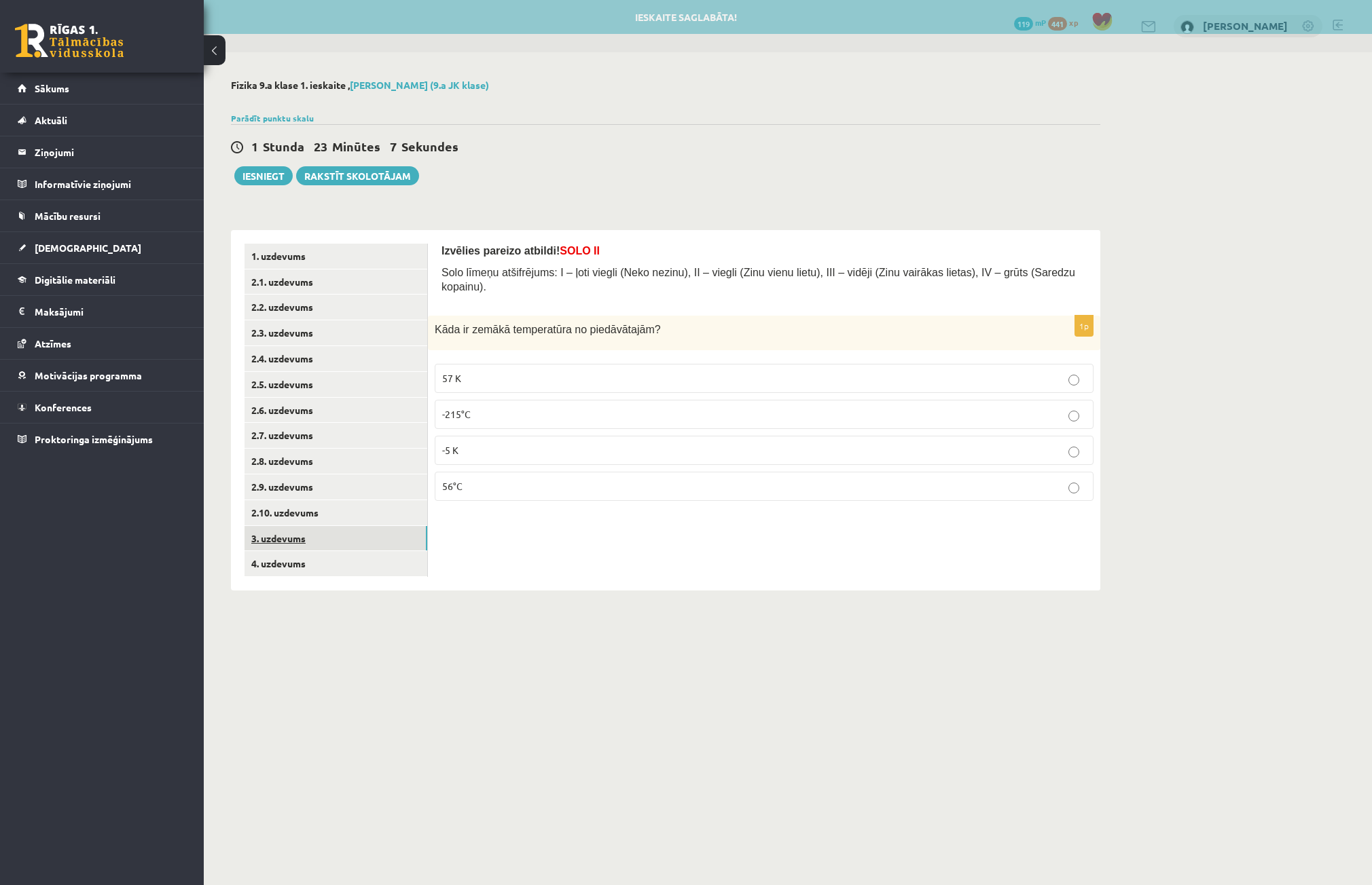
click at [309, 541] on link "3. uzdevums" at bounding box center [335, 538] width 182 height 26
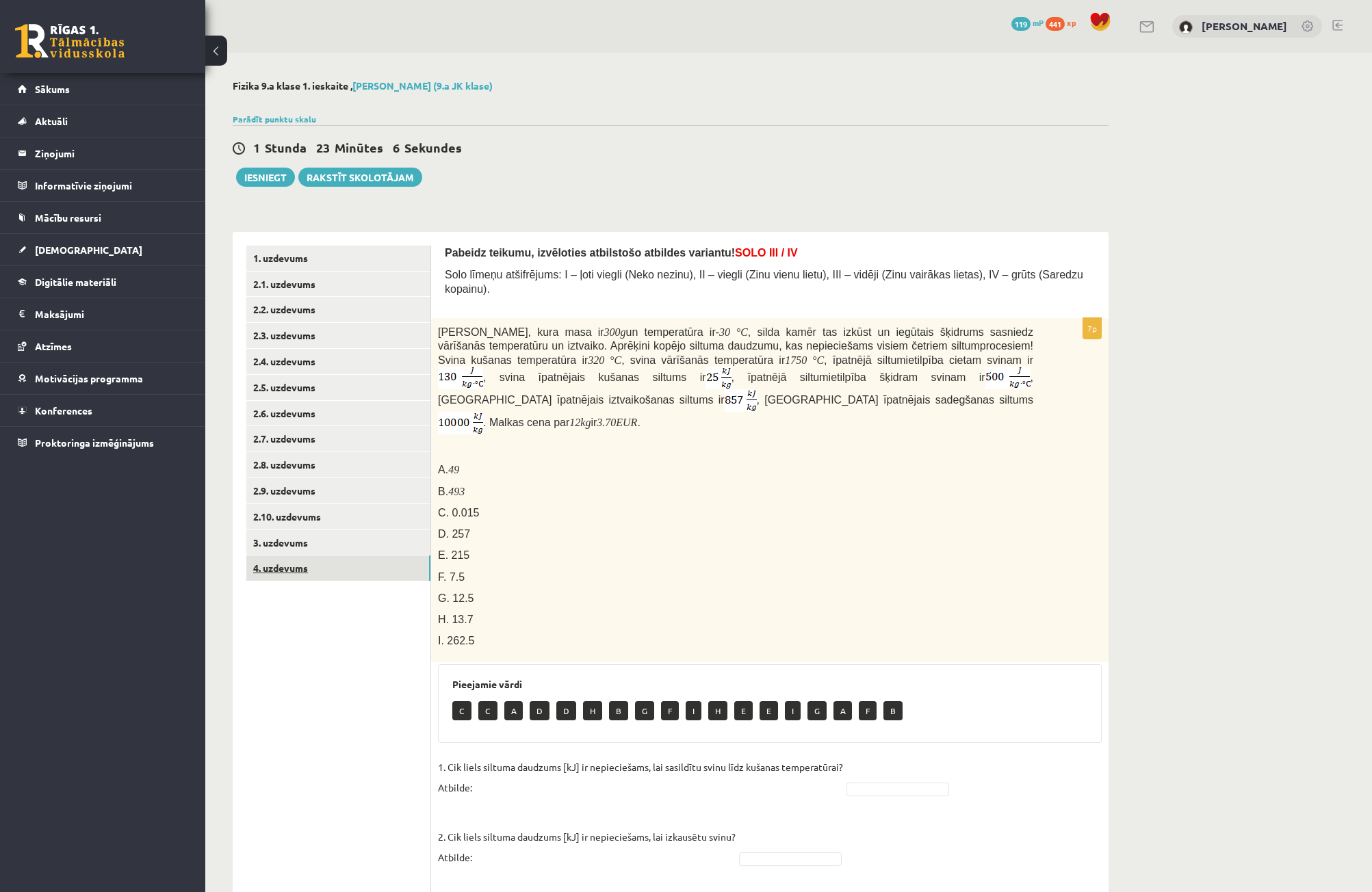
click at [312, 575] on link "4. uzdevums" at bounding box center [338, 569] width 184 height 26
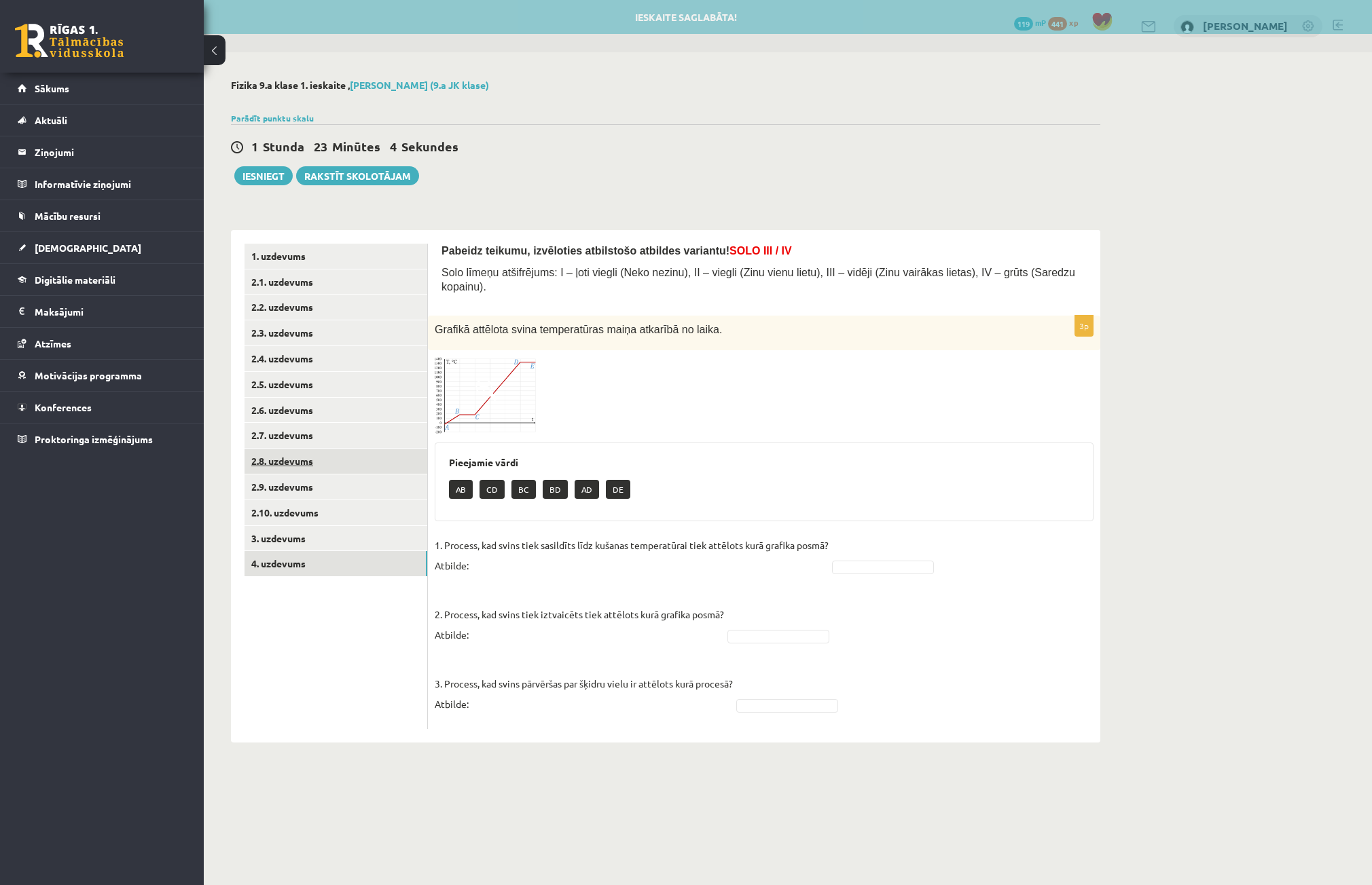
click at [338, 474] on link "2.8. uzdevums" at bounding box center [335, 462] width 182 height 26
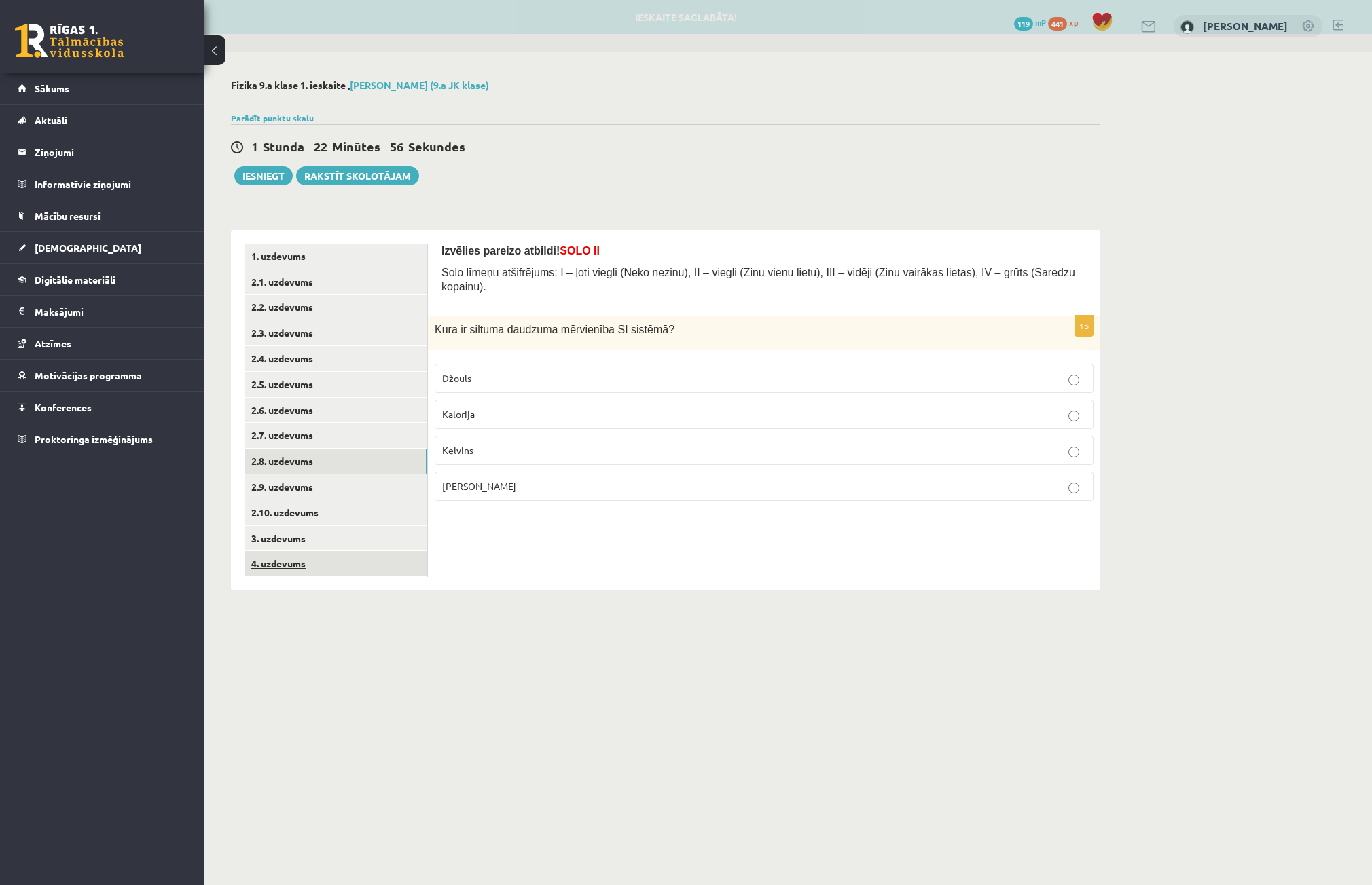
click at [348, 563] on link "4. uzdevums" at bounding box center [335, 564] width 182 height 26
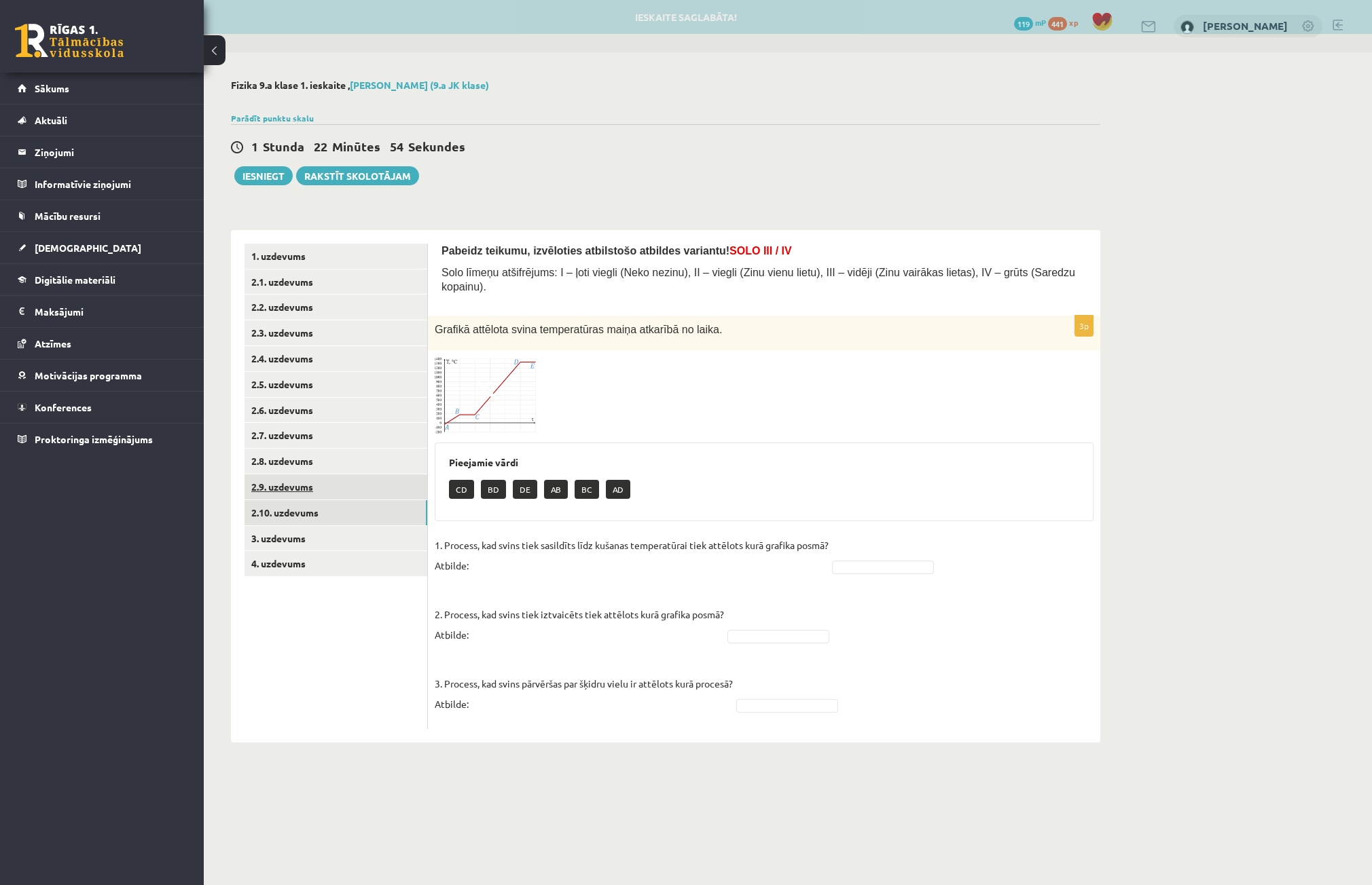
click at [300, 492] on link "2.9. uzdevums" at bounding box center [335, 487] width 182 height 26
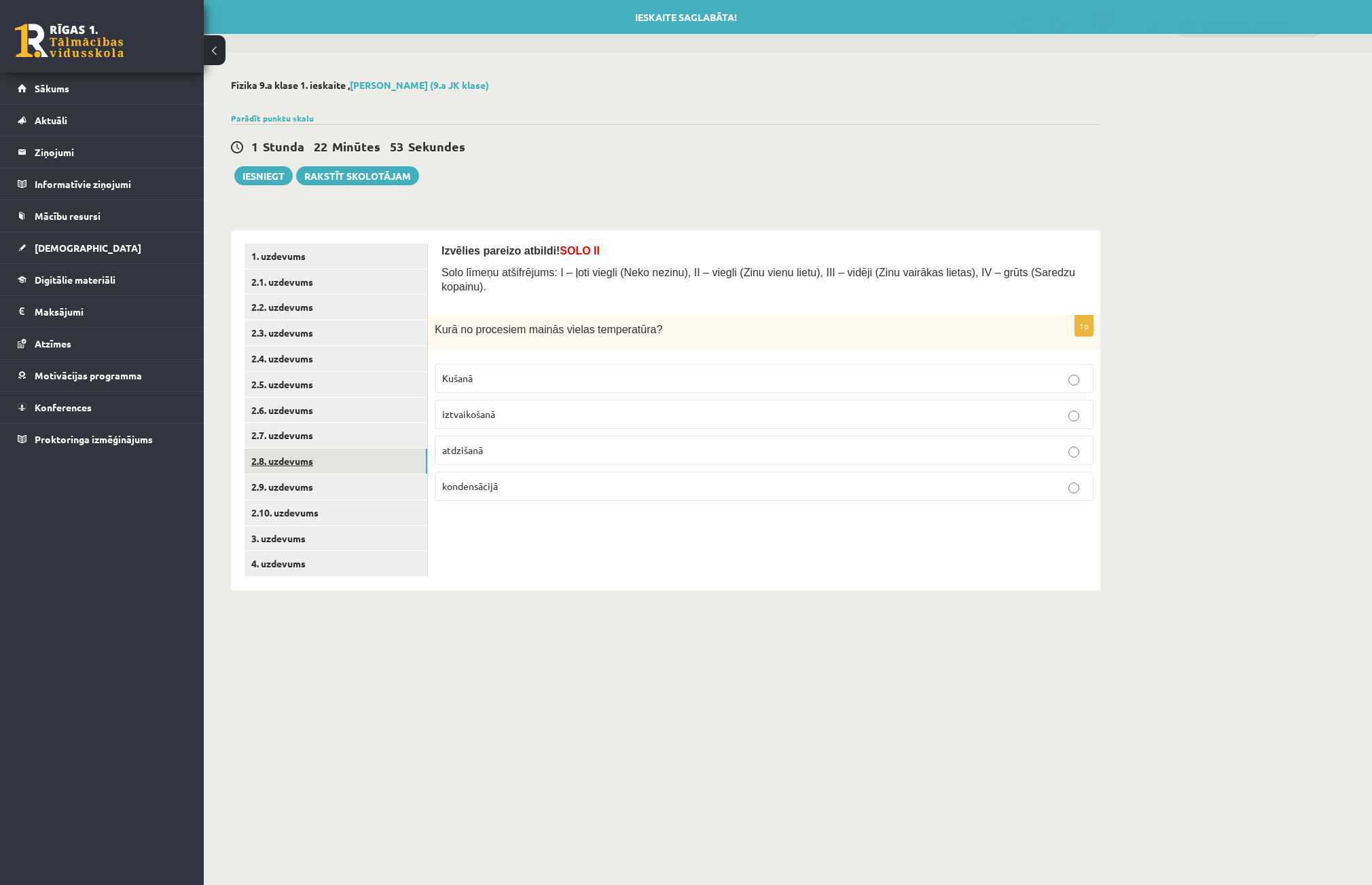
click at [300, 465] on link "2.8. uzdevums" at bounding box center [335, 462] width 182 height 26
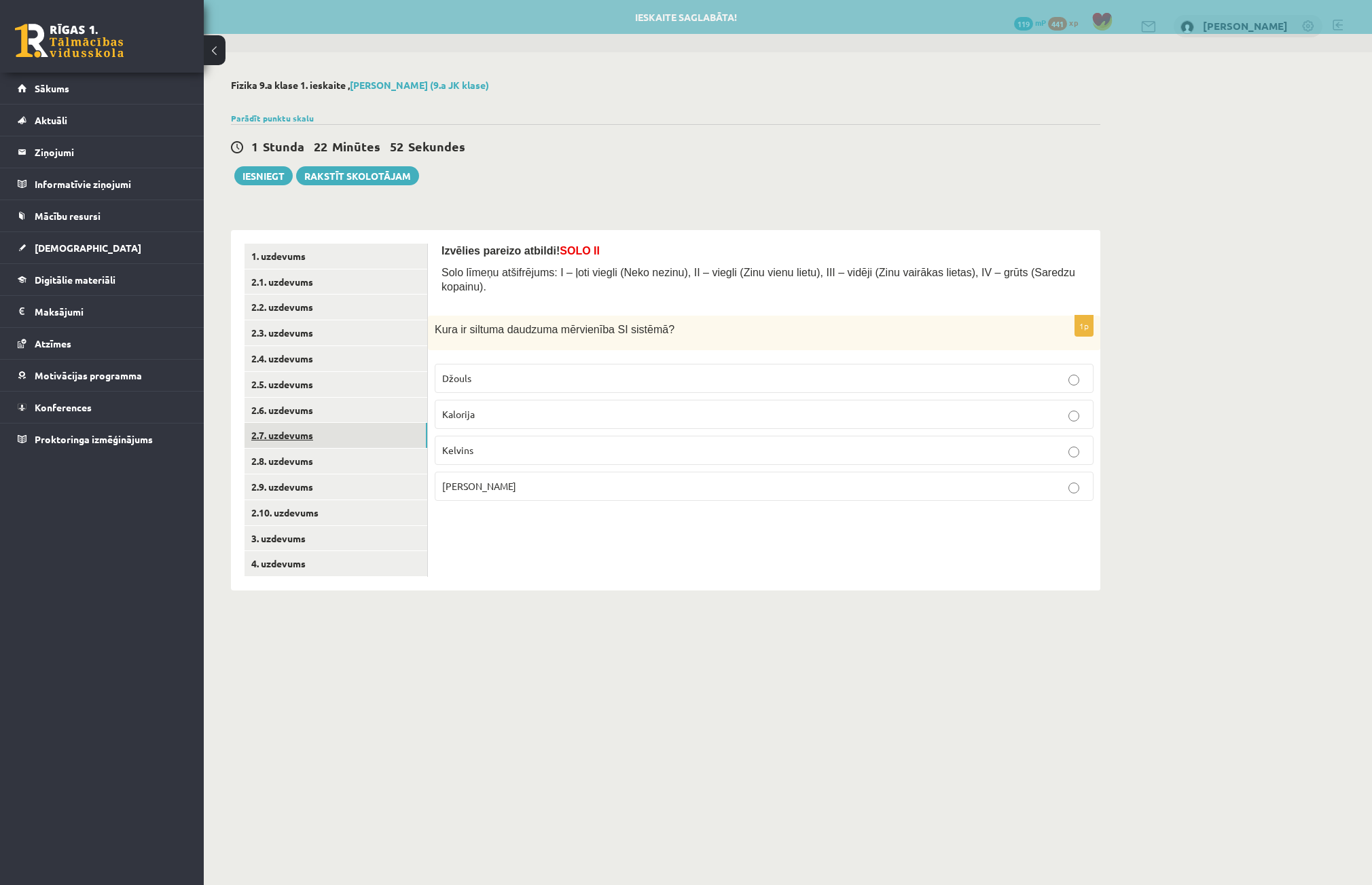
click at [288, 440] on link "2.7. uzdevums" at bounding box center [335, 435] width 182 height 26
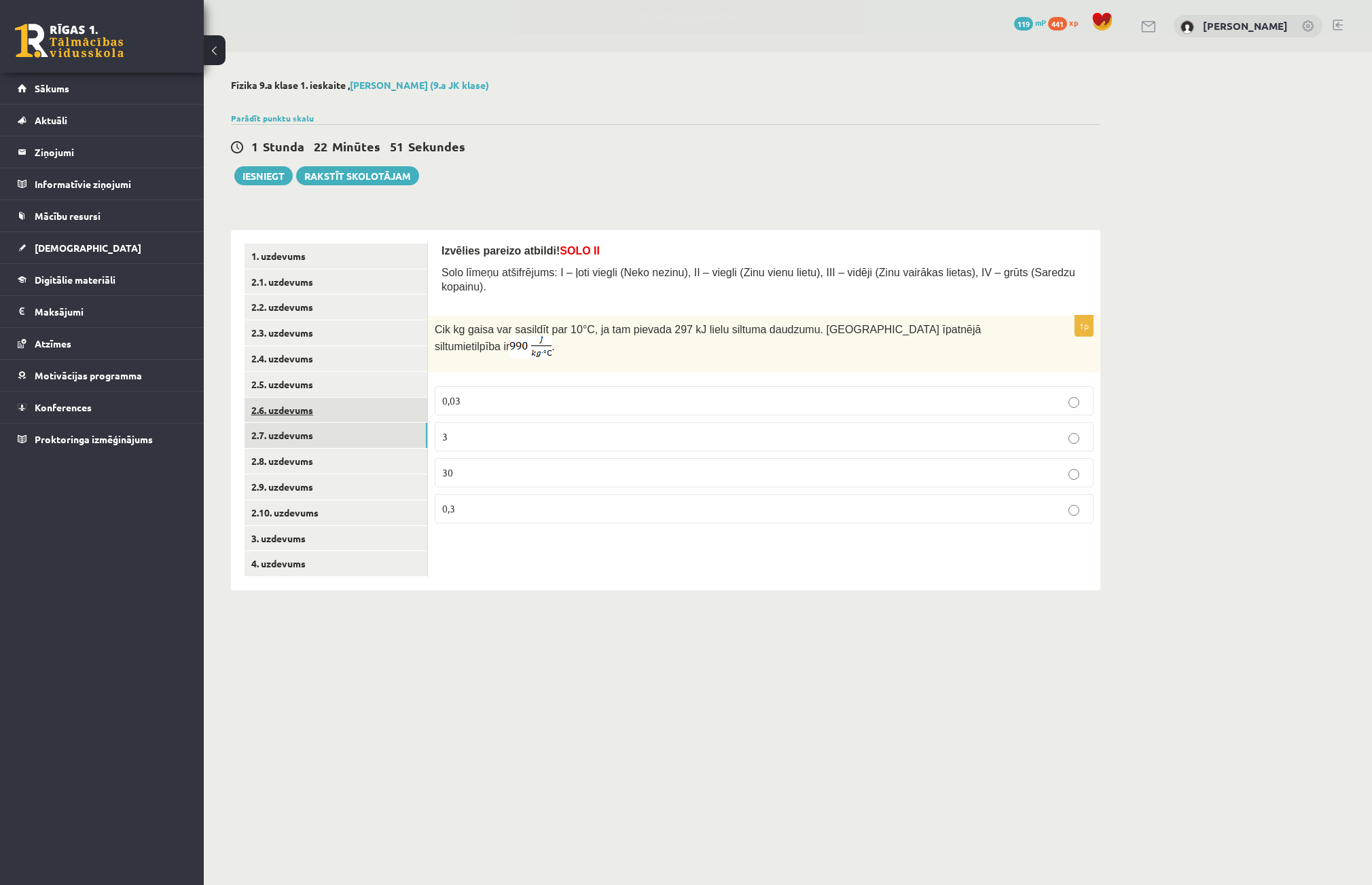
click at [278, 414] on link "2.6. uzdevums" at bounding box center [335, 411] width 182 height 26
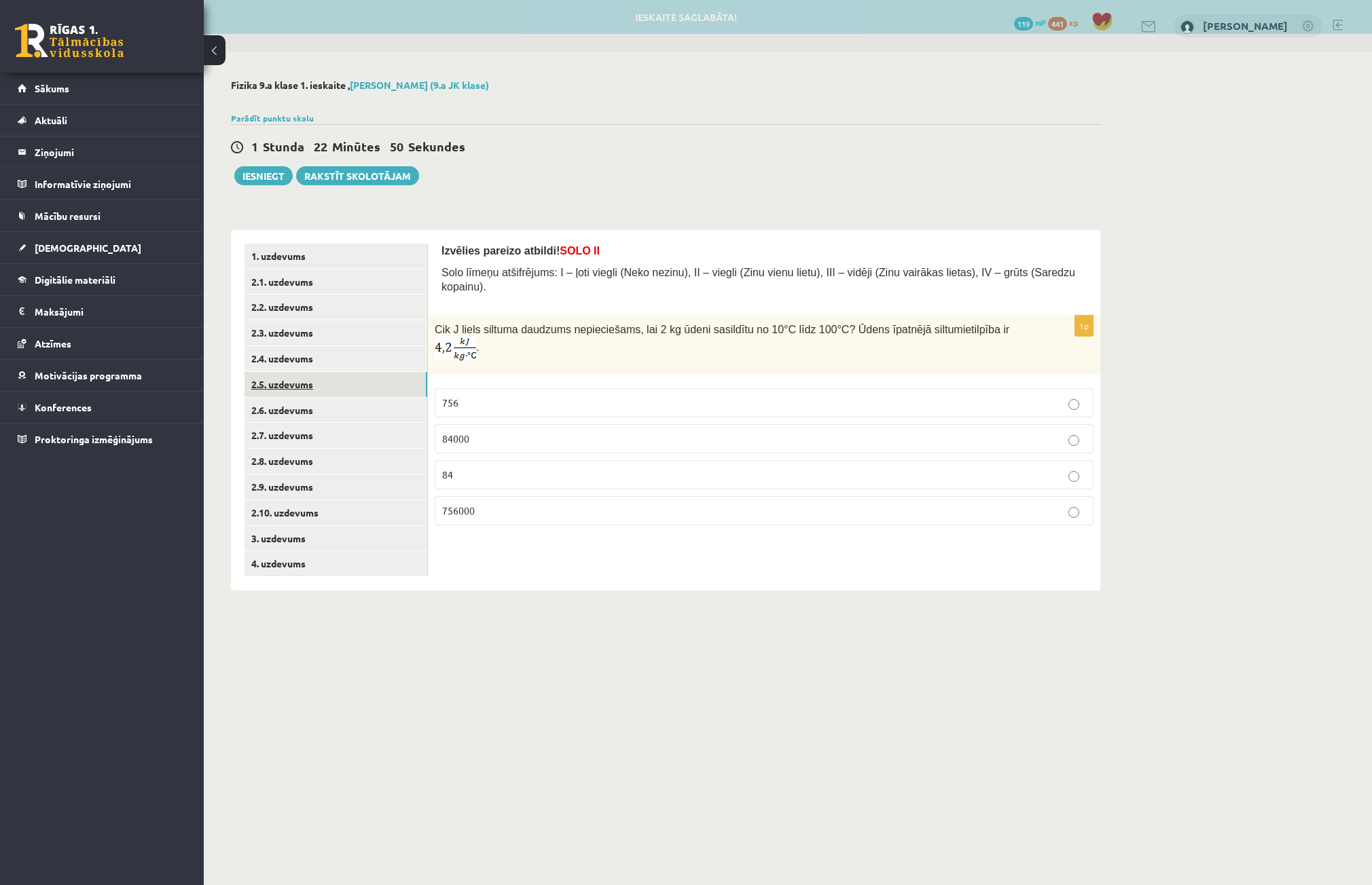
click at [266, 390] on link "2.5. uzdevums" at bounding box center [335, 385] width 182 height 26
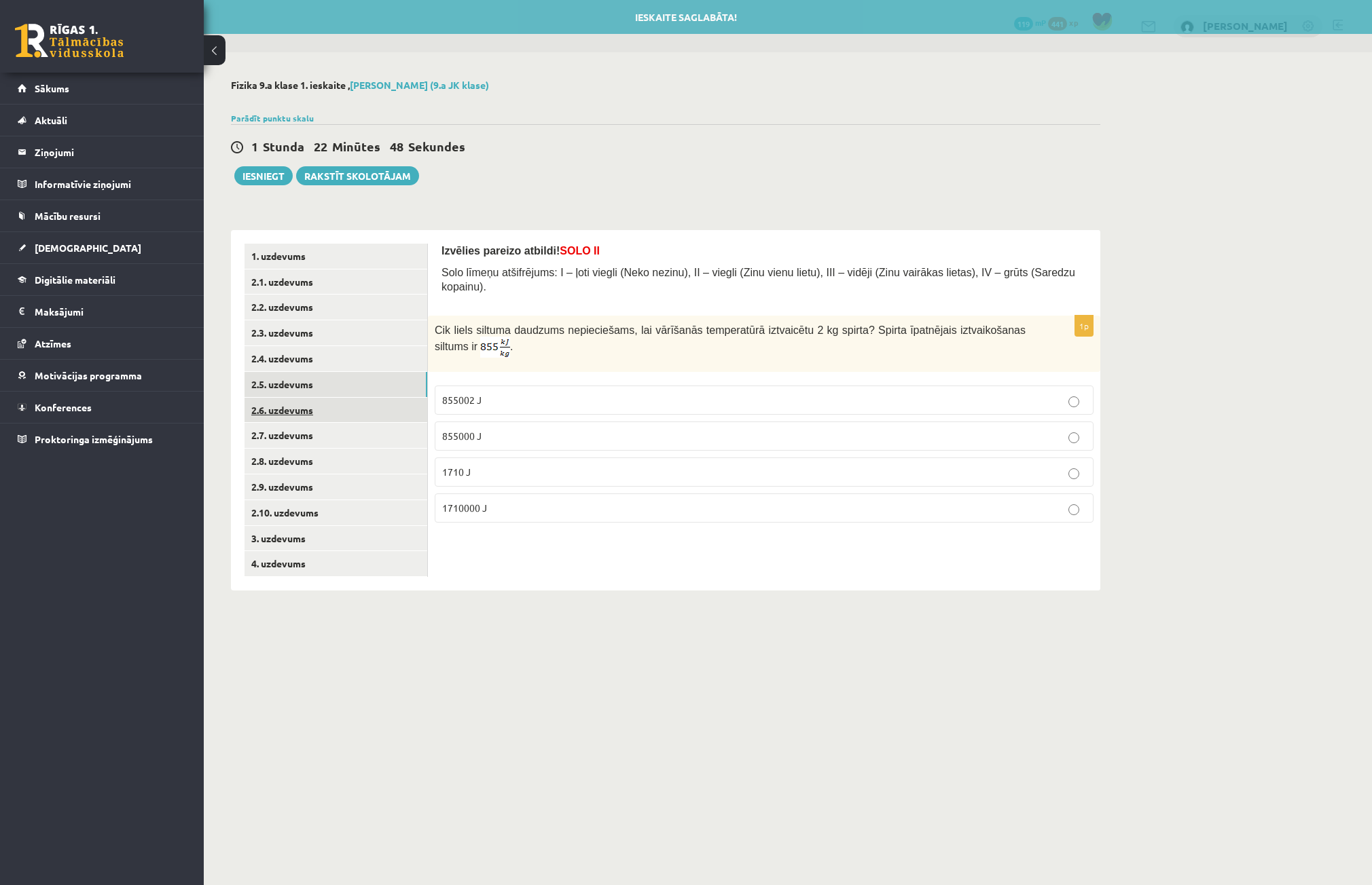
click at [262, 418] on link "2.6. uzdevums" at bounding box center [335, 411] width 182 height 26
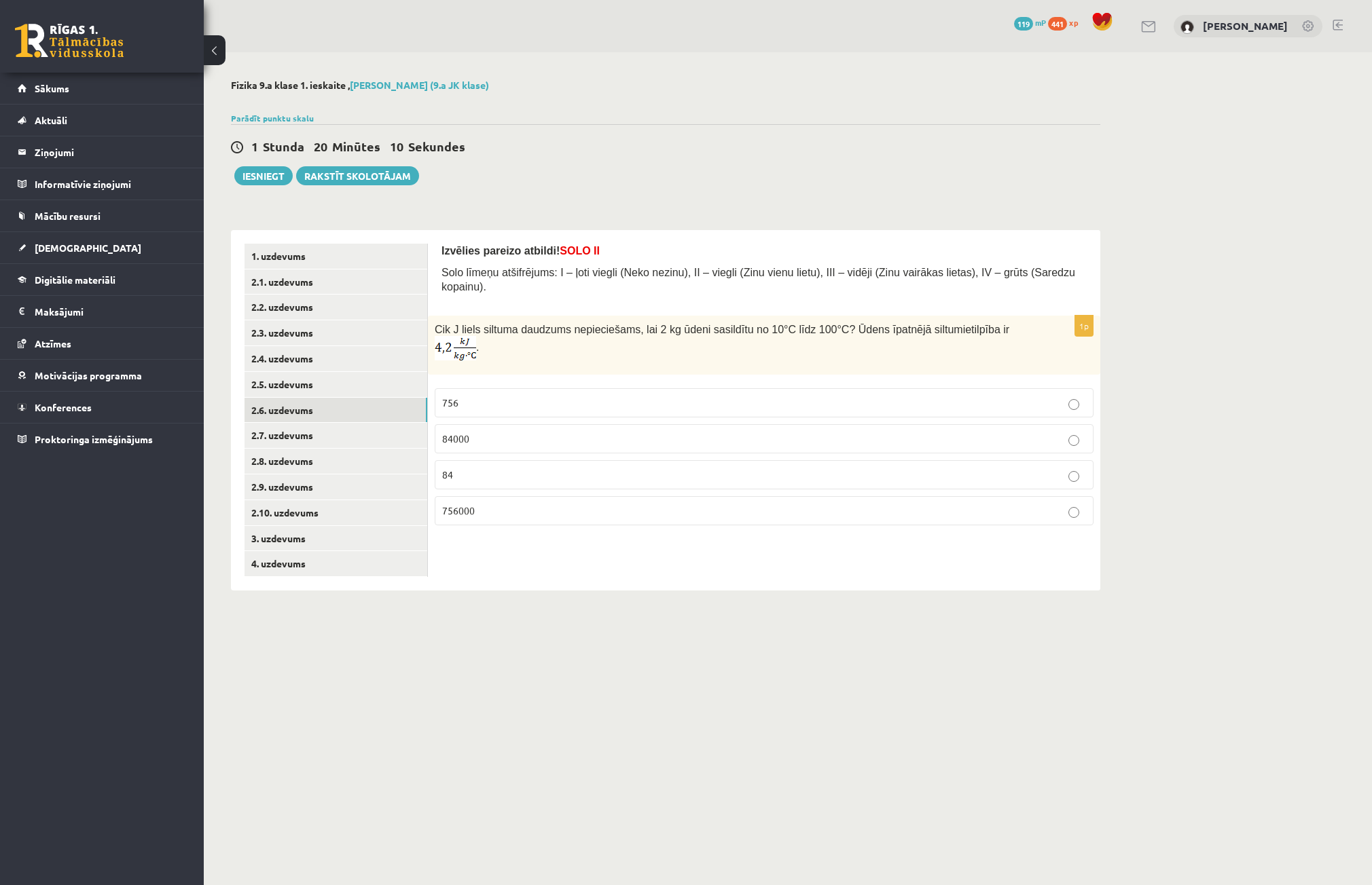
click at [941, 396] on p "756" at bounding box center [764, 403] width 644 height 14
click at [333, 442] on link "2.7. uzdevums" at bounding box center [335, 435] width 182 height 26
click at [834, 394] on p "0,03" at bounding box center [764, 401] width 644 height 14
click at [320, 456] on link "2.8. uzdevums" at bounding box center [335, 462] width 182 height 26
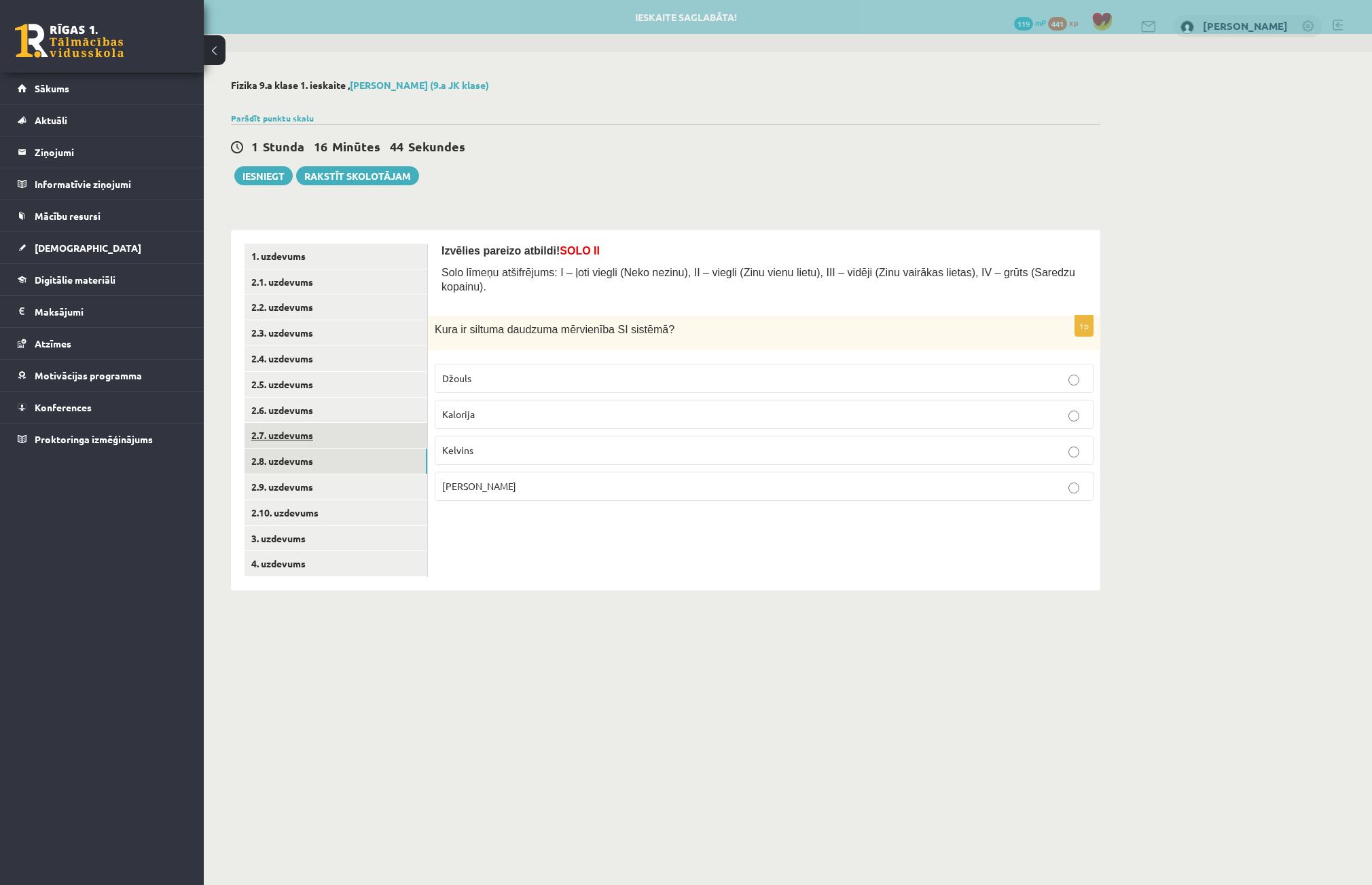
click at [327, 438] on link "2.7. uzdevums" at bounding box center [335, 435] width 182 height 26
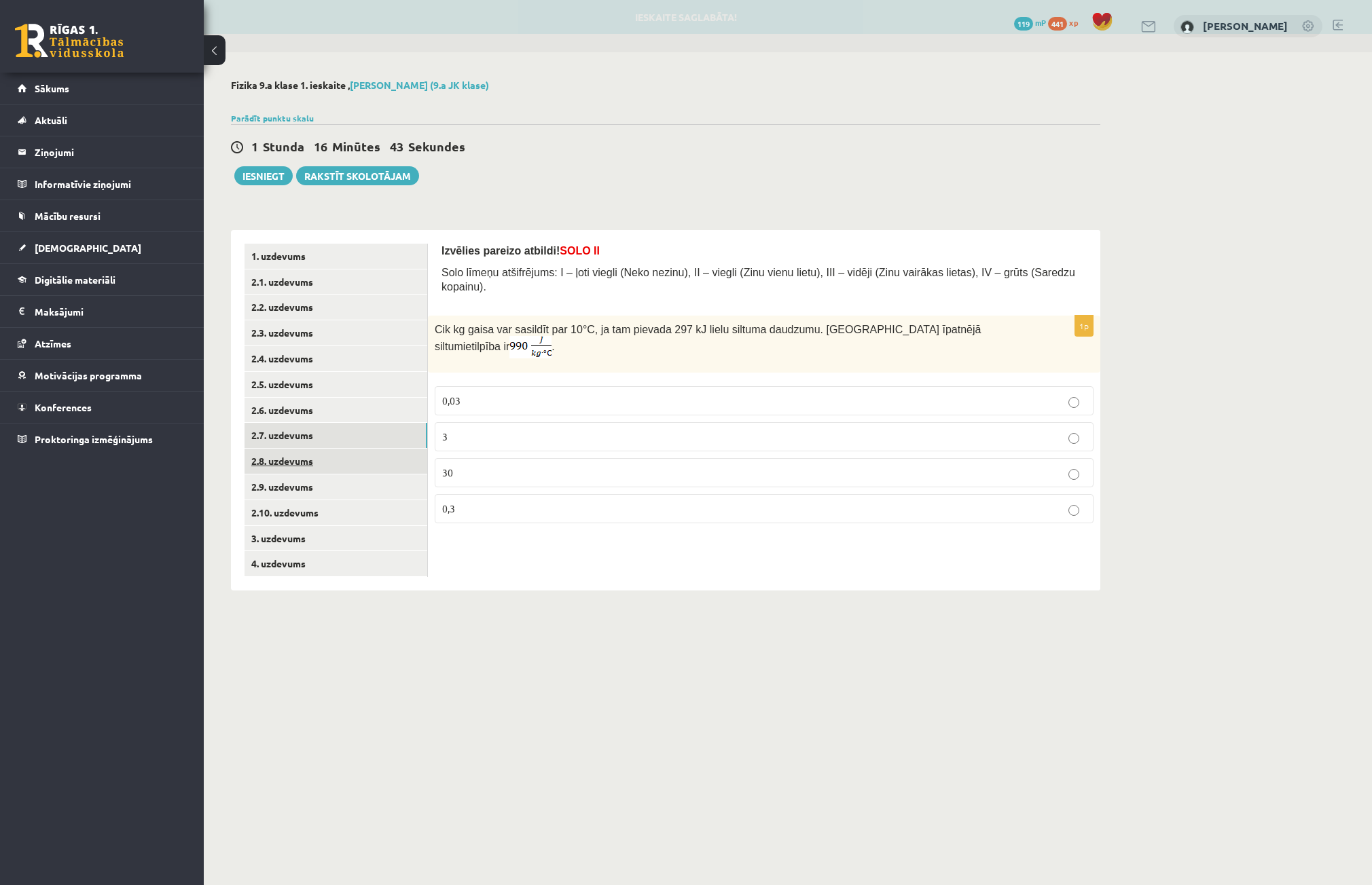
click at [316, 468] on link "2.8. uzdevums" at bounding box center [335, 462] width 182 height 26
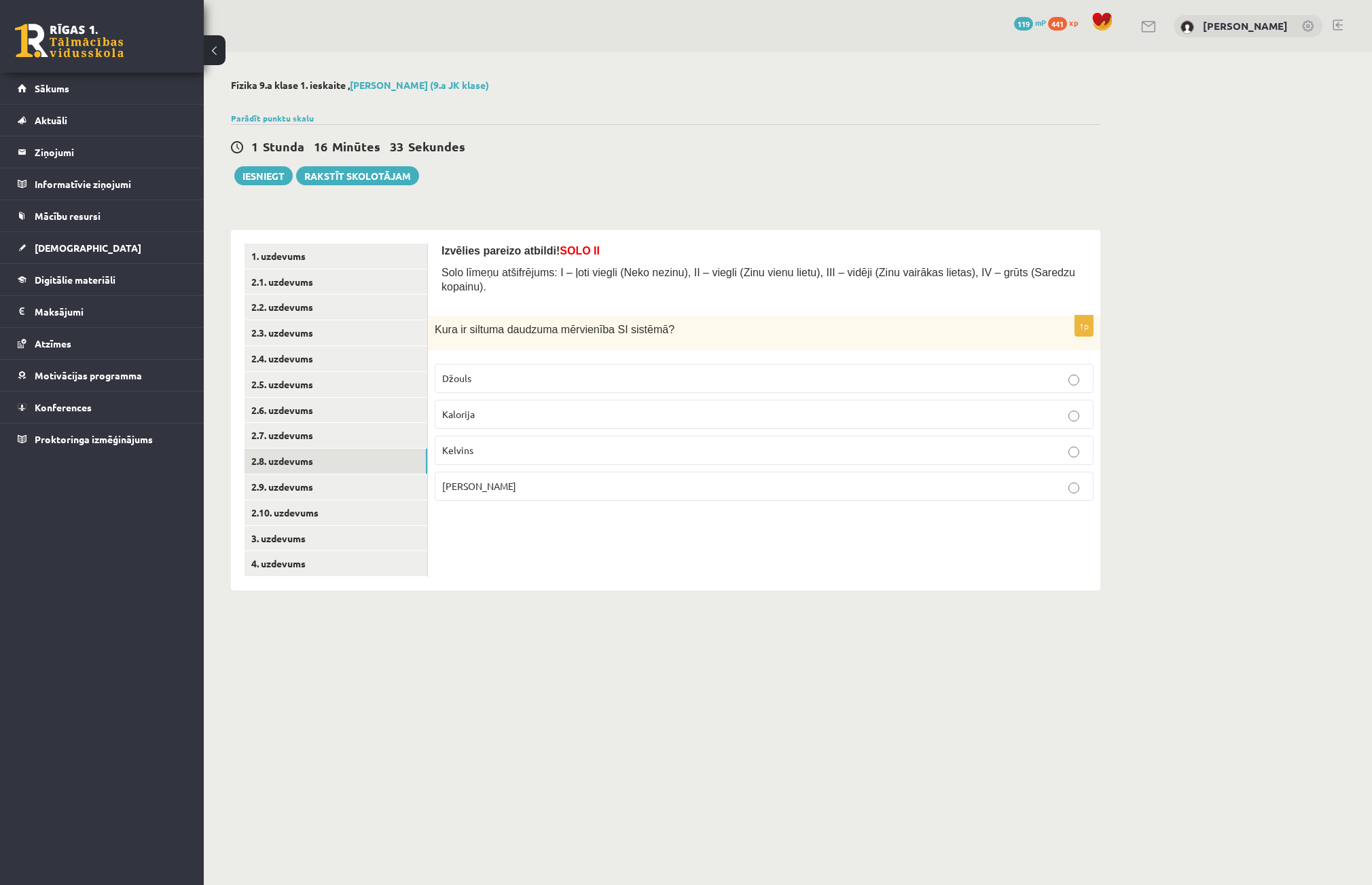
click at [542, 479] on p "[PERSON_NAME]" at bounding box center [764, 486] width 644 height 14
click at [297, 479] on link "2.9. uzdevums" at bounding box center [335, 487] width 182 height 26
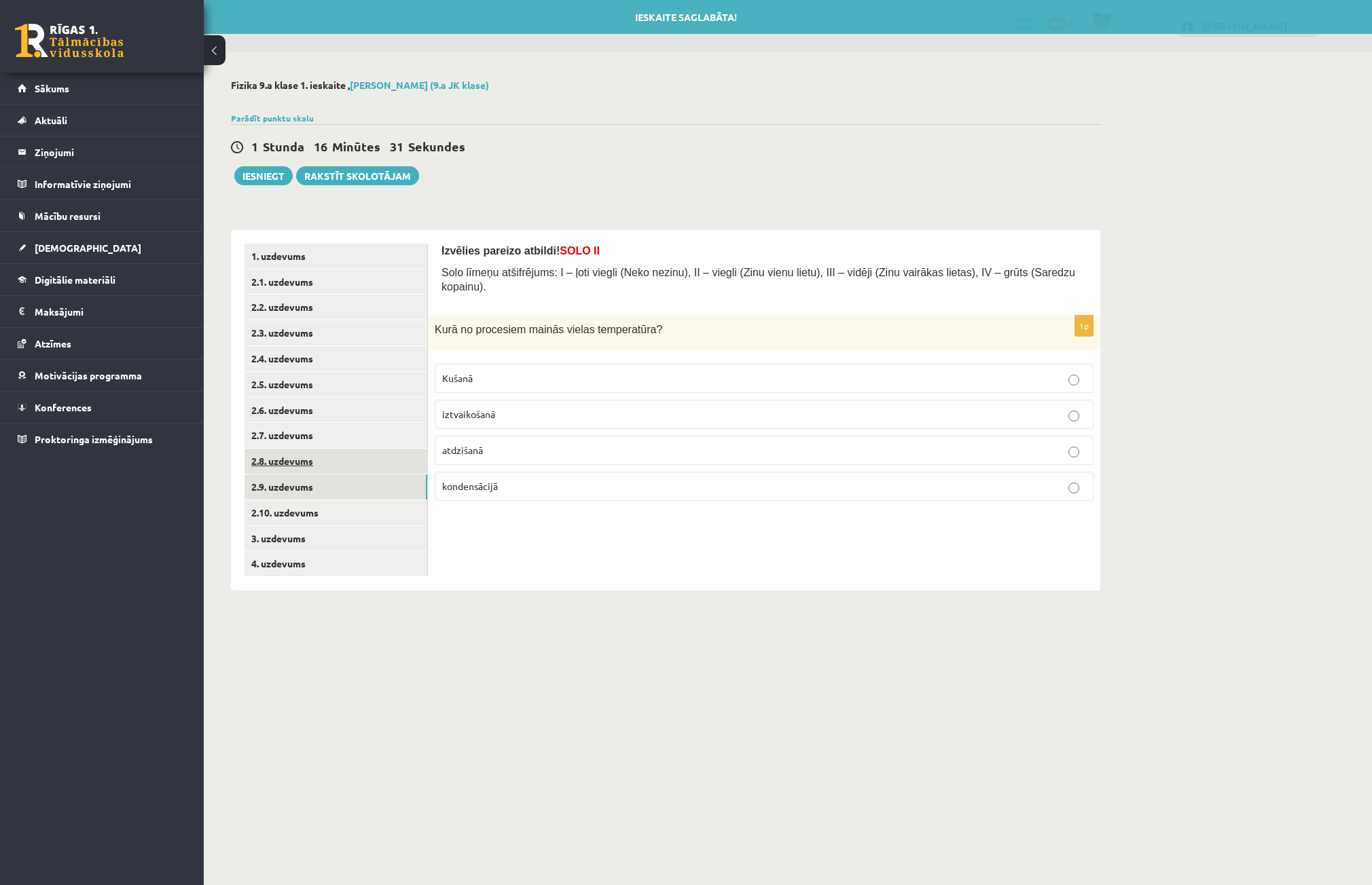
click at [293, 467] on link "2.8. uzdevums" at bounding box center [335, 462] width 182 height 26
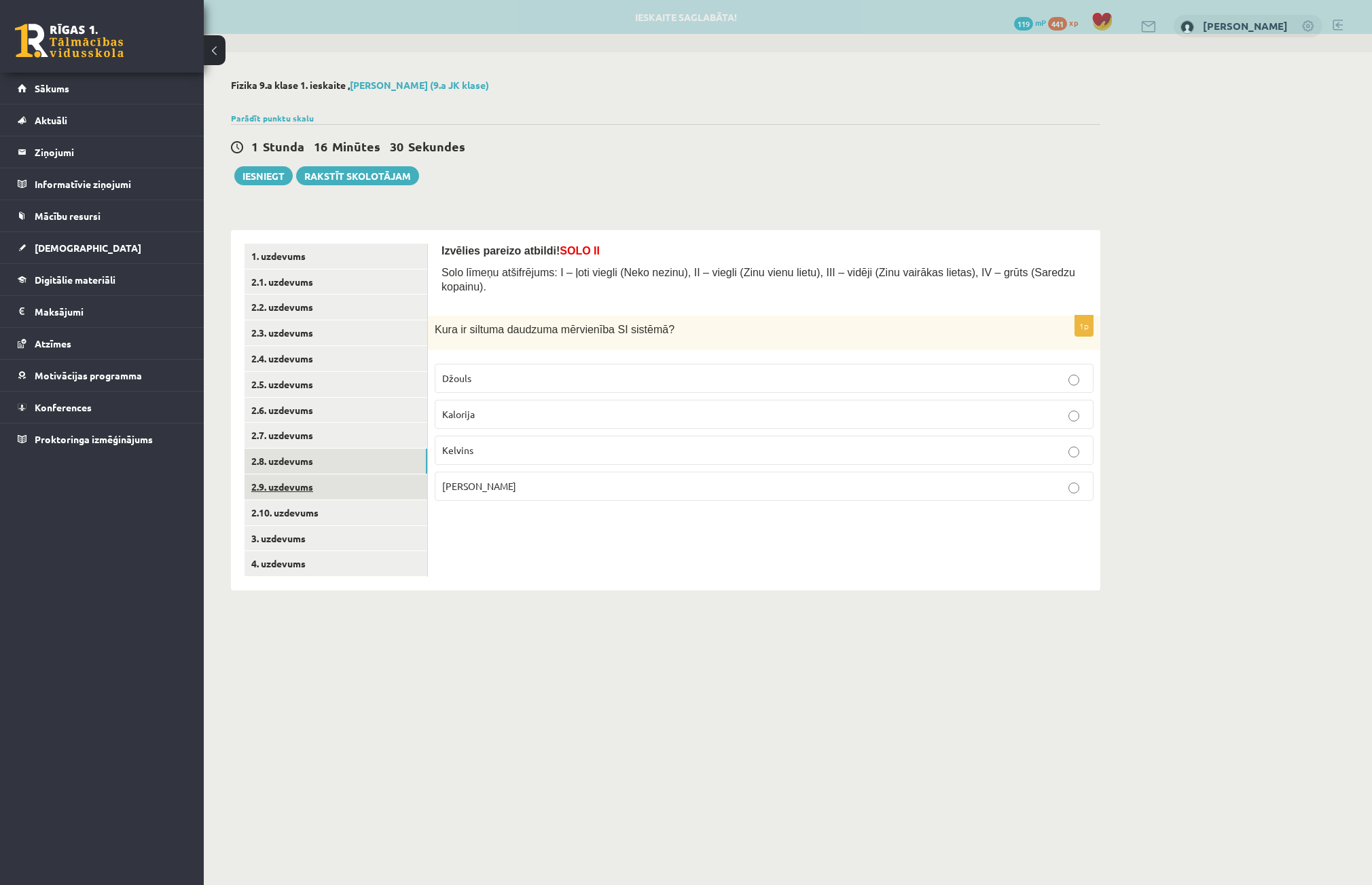
click at [279, 488] on link "2.9. uzdevums" at bounding box center [335, 487] width 182 height 26
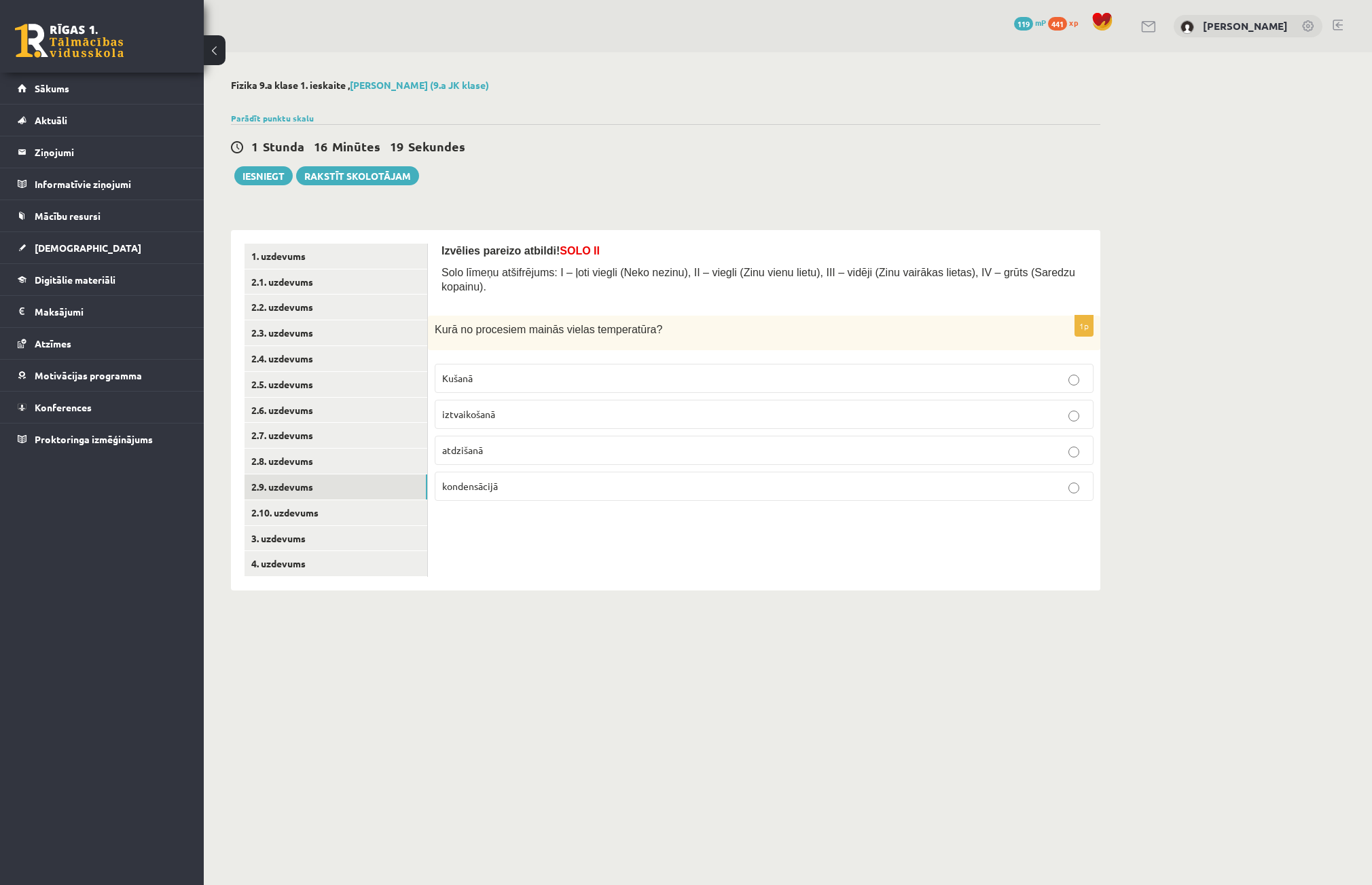
click at [504, 371] on p "Kušanā" at bounding box center [764, 378] width 644 height 14
click at [282, 512] on link "2.10. uzdevums" at bounding box center [335, 513] width 182 height 26
click at [469, 408] on span "-215°C" at bounding box center [456, 413] width 29 height 12
click at [353, 545] on link "3. uzdevums" at bounding box center [335, 538] width 182 height 26
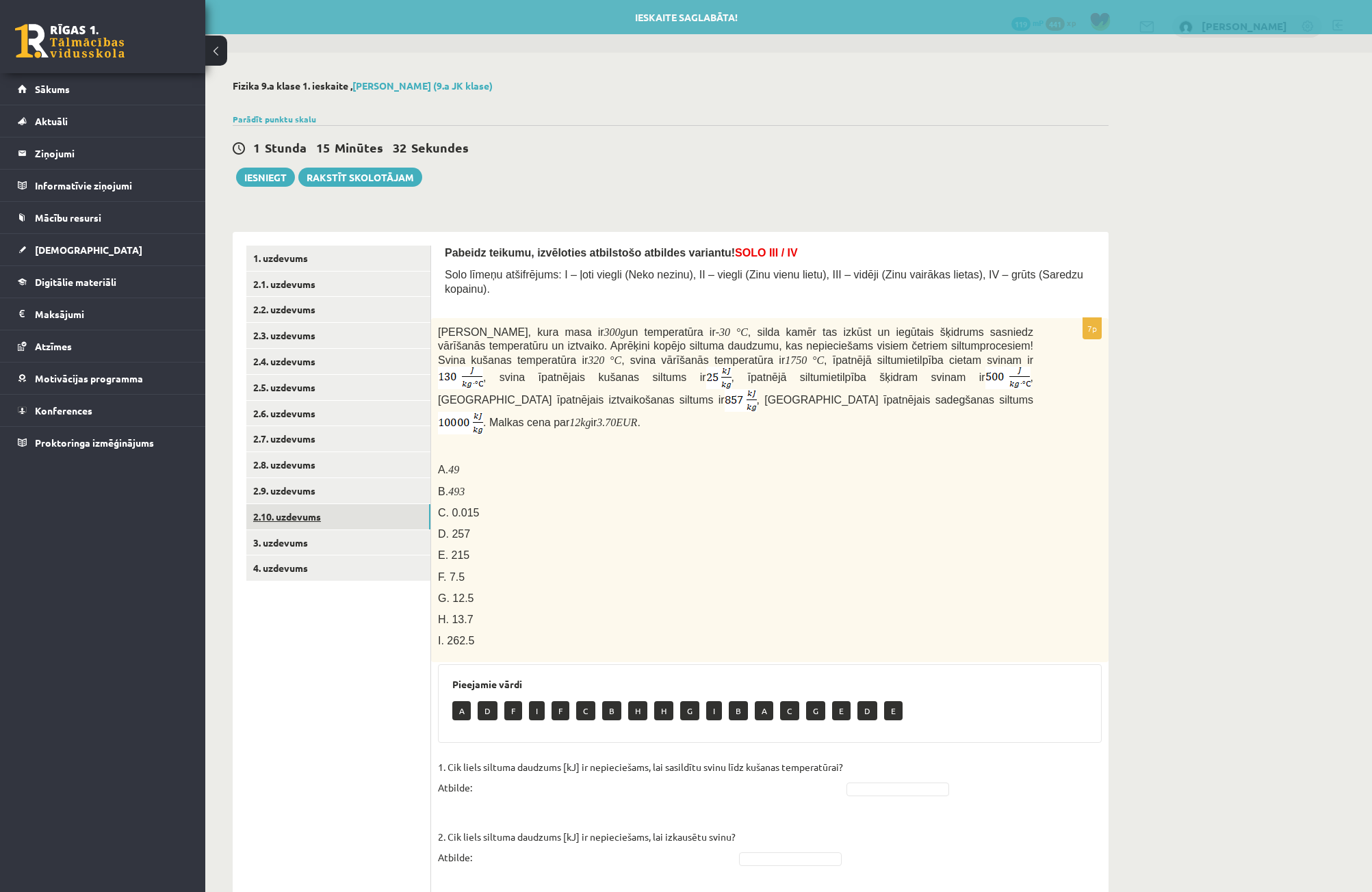
click at [347, 528] on link "2.10. uzdevums" at bounding box center [338, 517] width 184 height 26
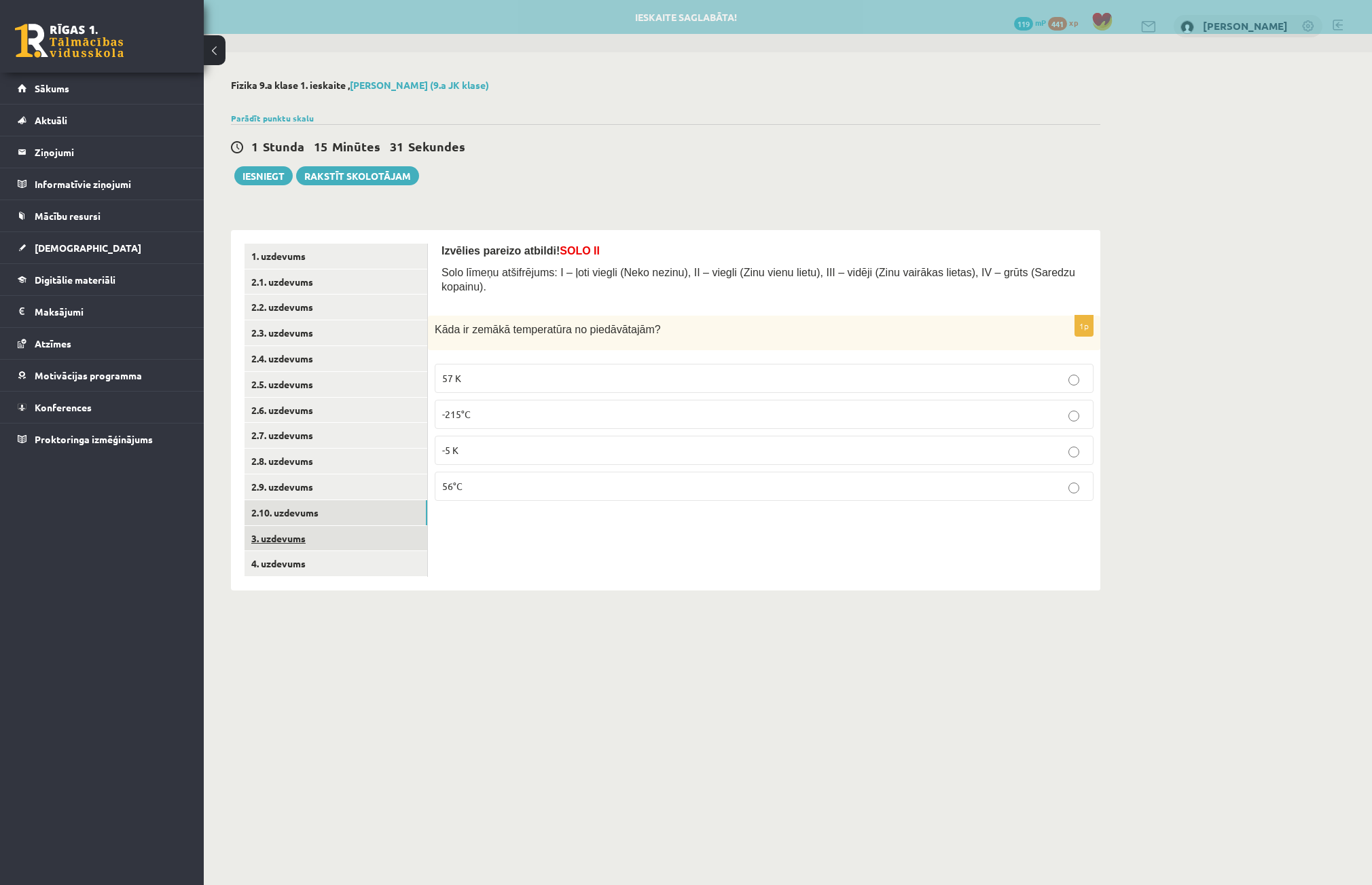
click at [342, 532] on link "3. uzdevums" at bounding box center [335, 538] width 182 height 26
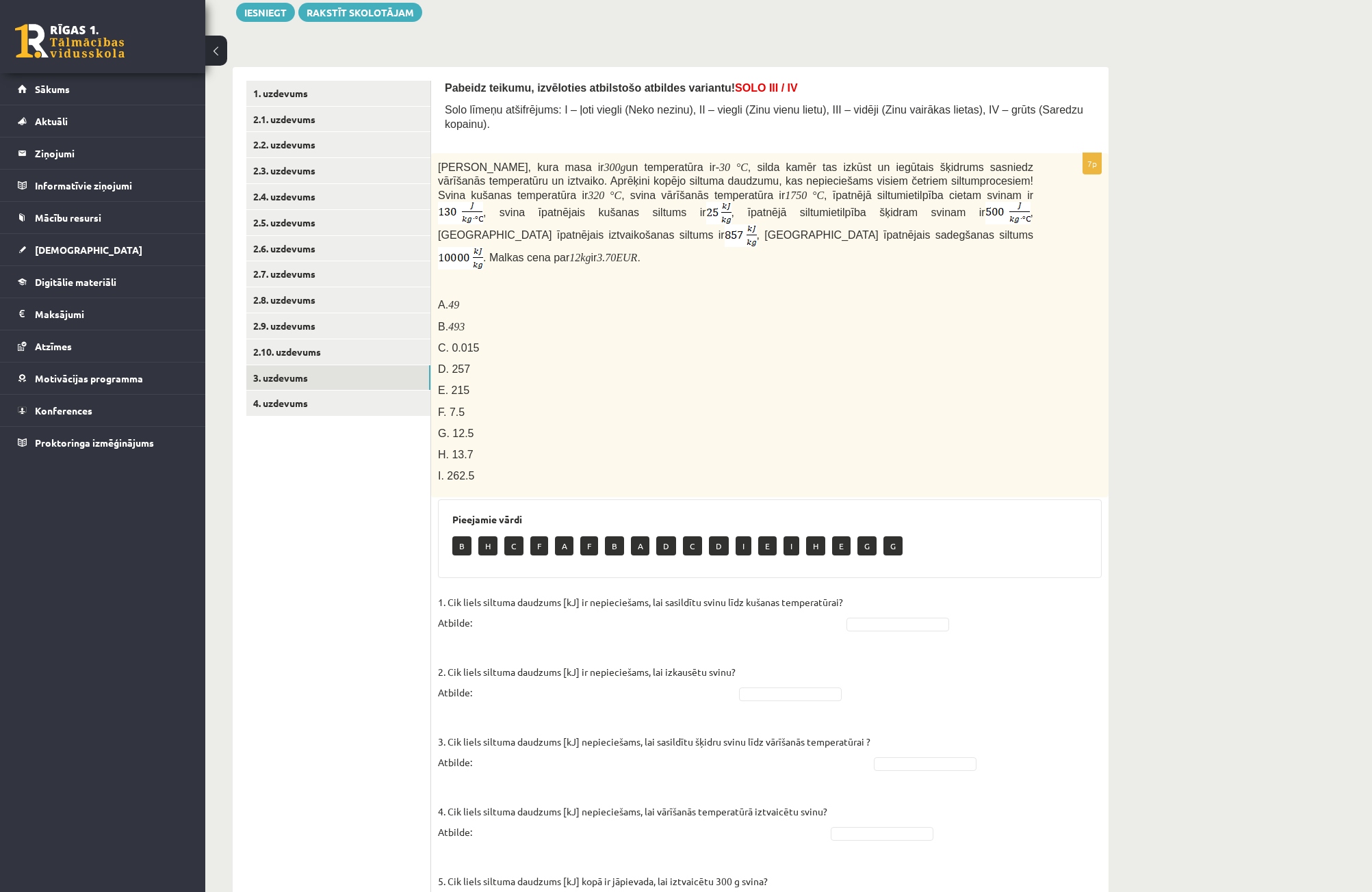
scroll to position [80, 0]
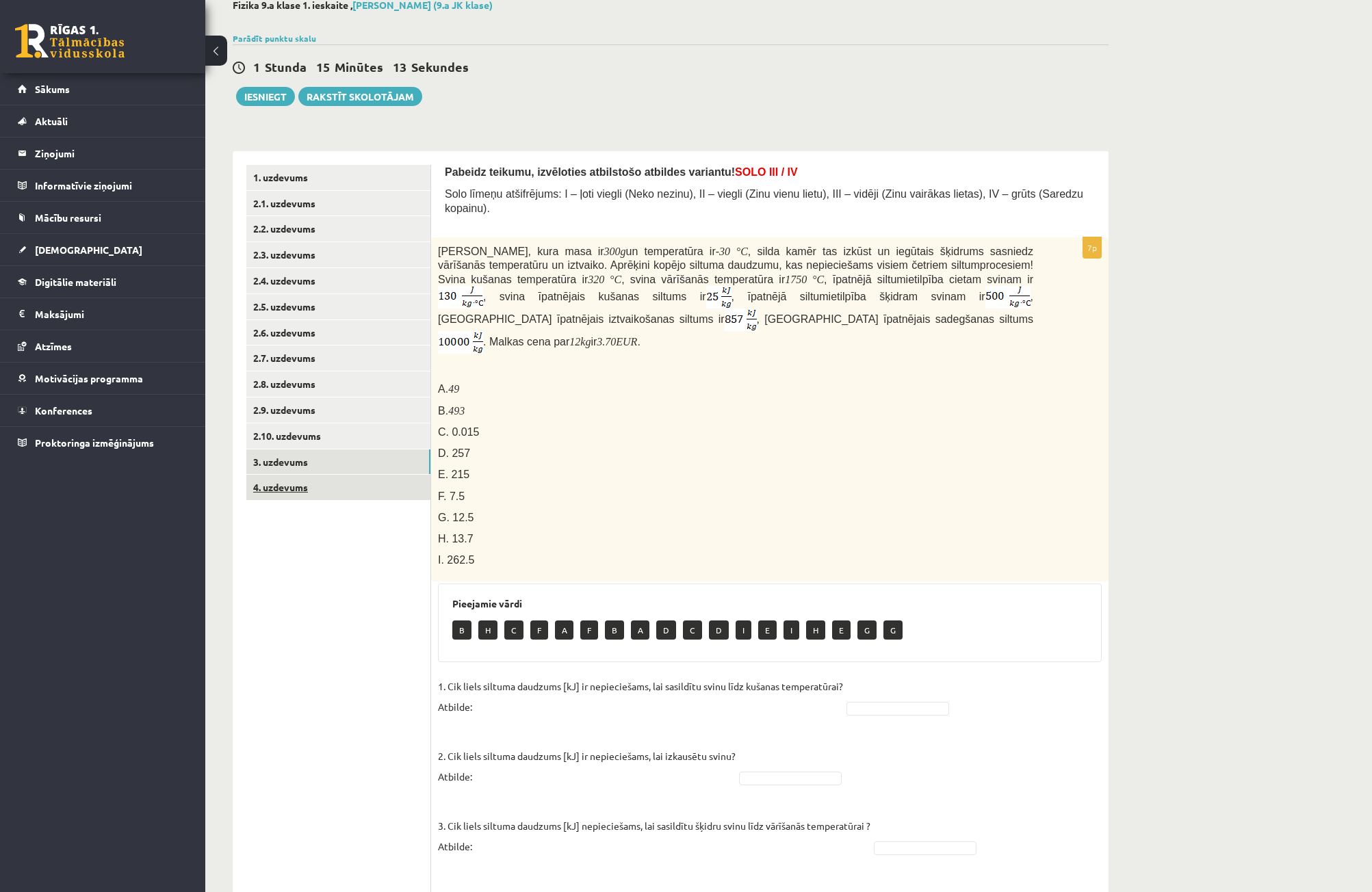
click at [323, 490] on link "4. uzdevums" at bounding box center [338, 487] width 184 height 26
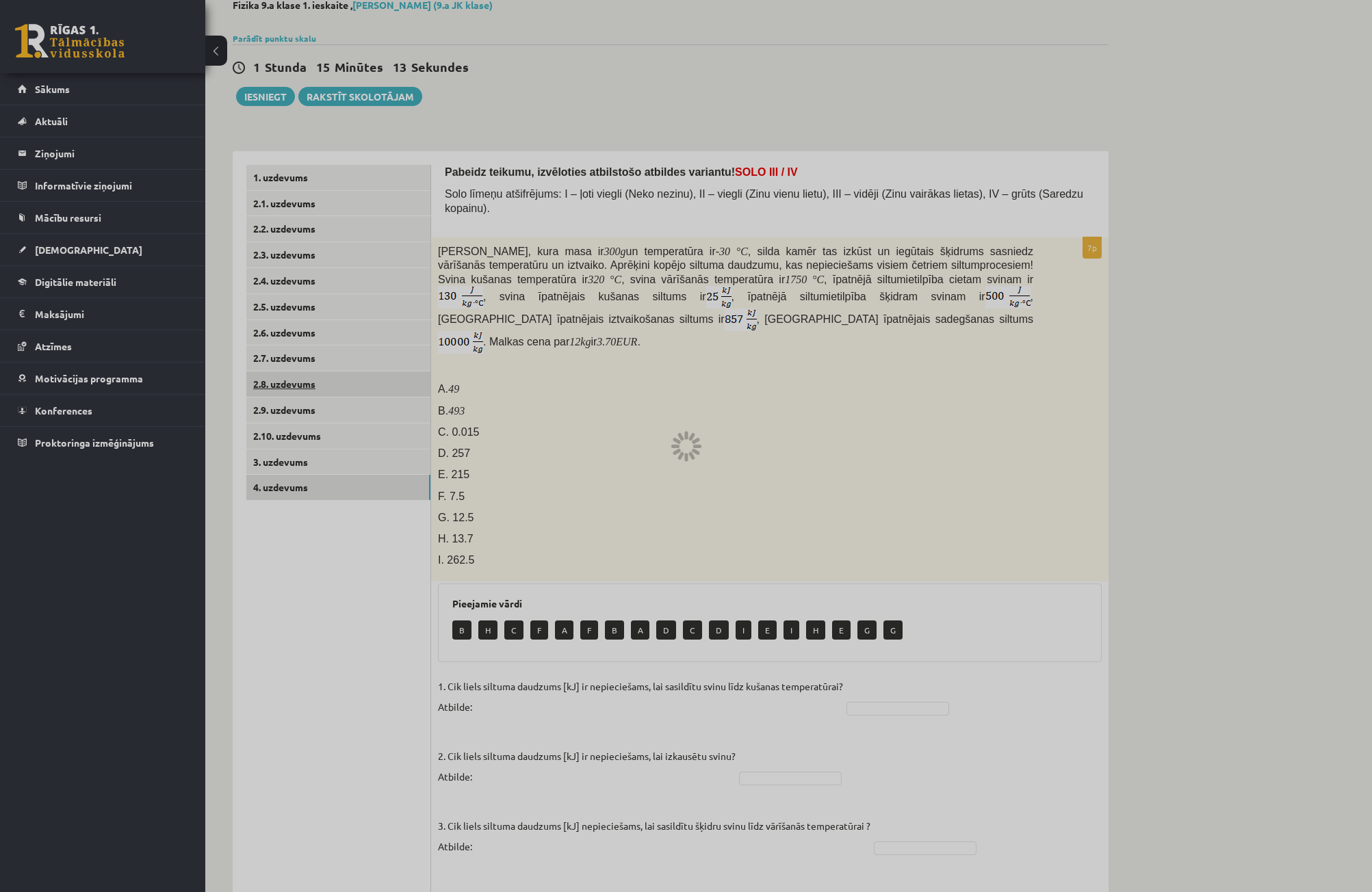
scroll to position [0, 0]
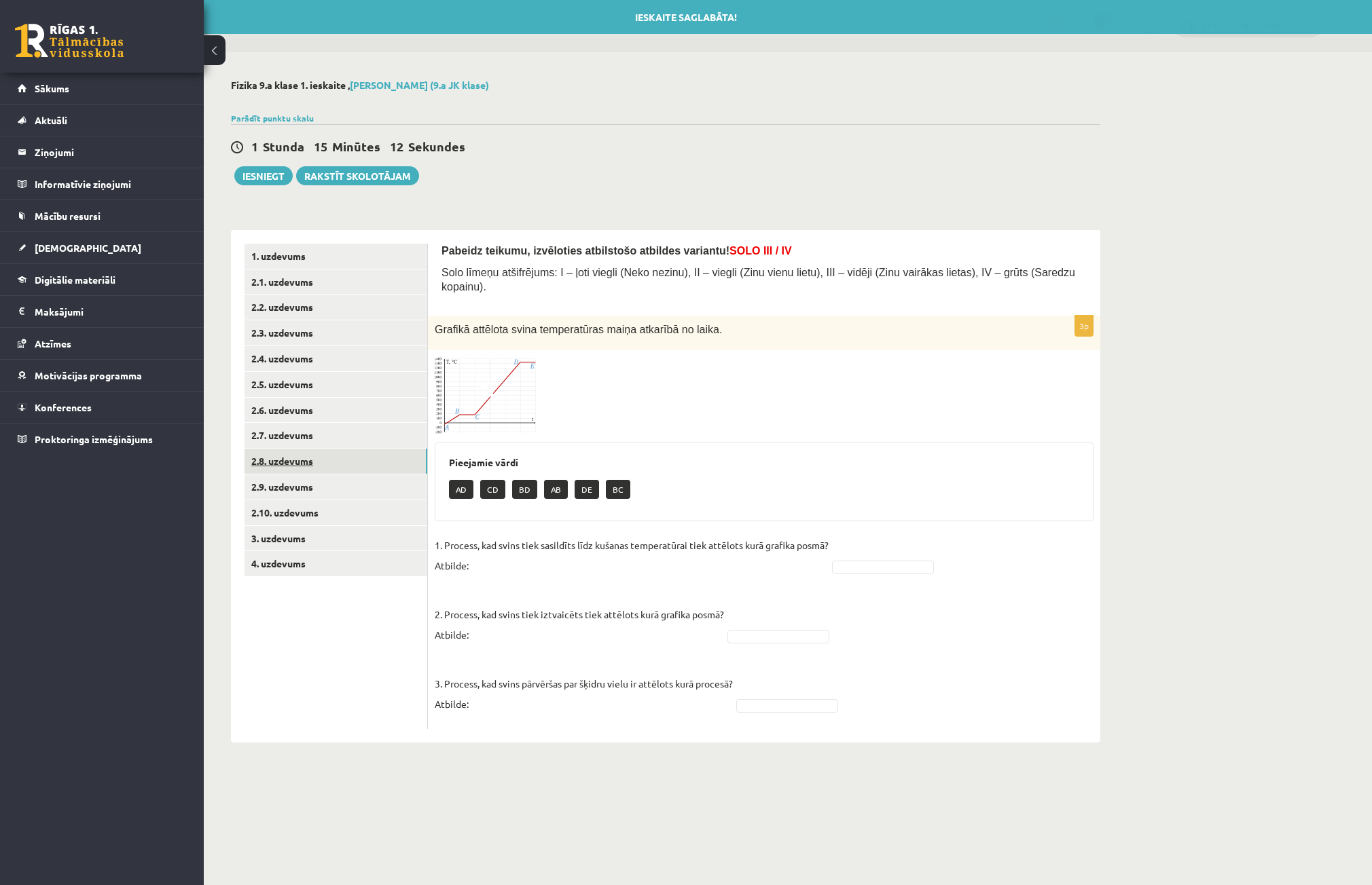
click at [319, 464] on link "2.8. uzdevums" at bounding box center [335, 462] width 182 height 26
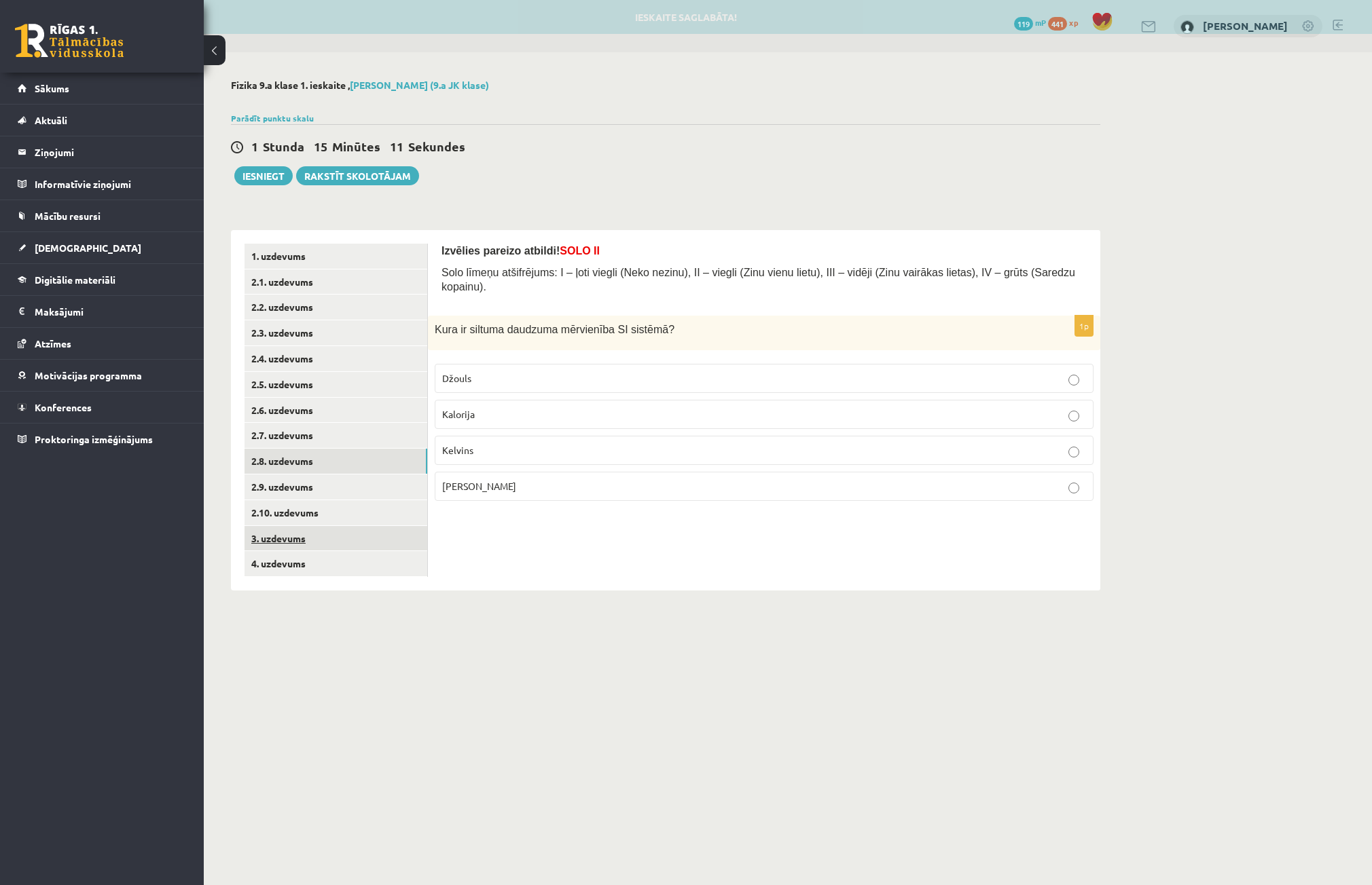
drag, startPoint x: 323, startPoint y: 536, endPoint x: 325, endPoint y: 547, distance: 11.2
click at [322, 537] on link "3. uzdevums" at bounding box center [335, 538] width 182 height 26
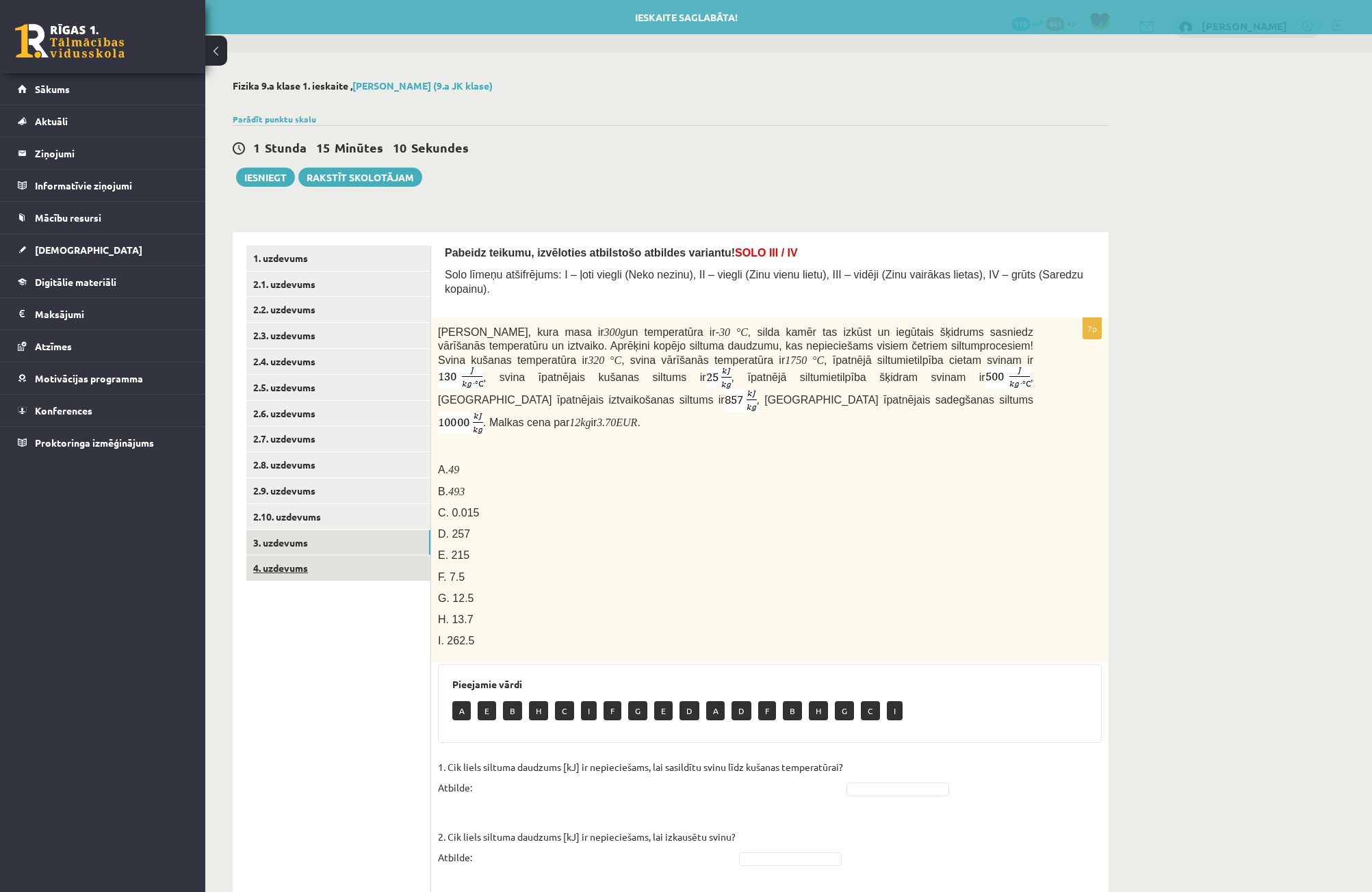
click at [327, 565] on link "4. uzdevums" at bounding box center [338, 569] width 184 height 26
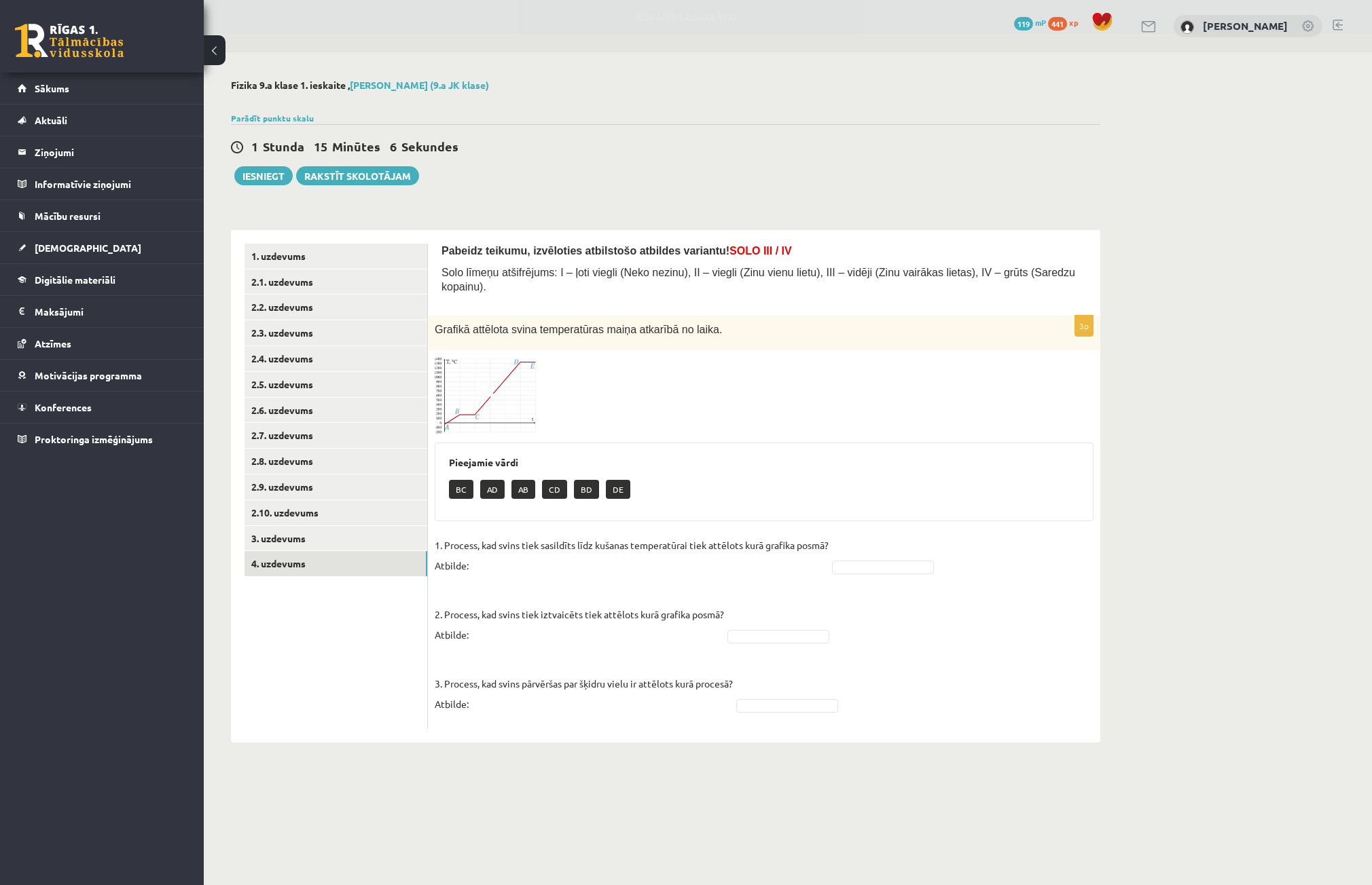
click at [488, 393] on img at bounding box center [485, 396] width 101 height 78
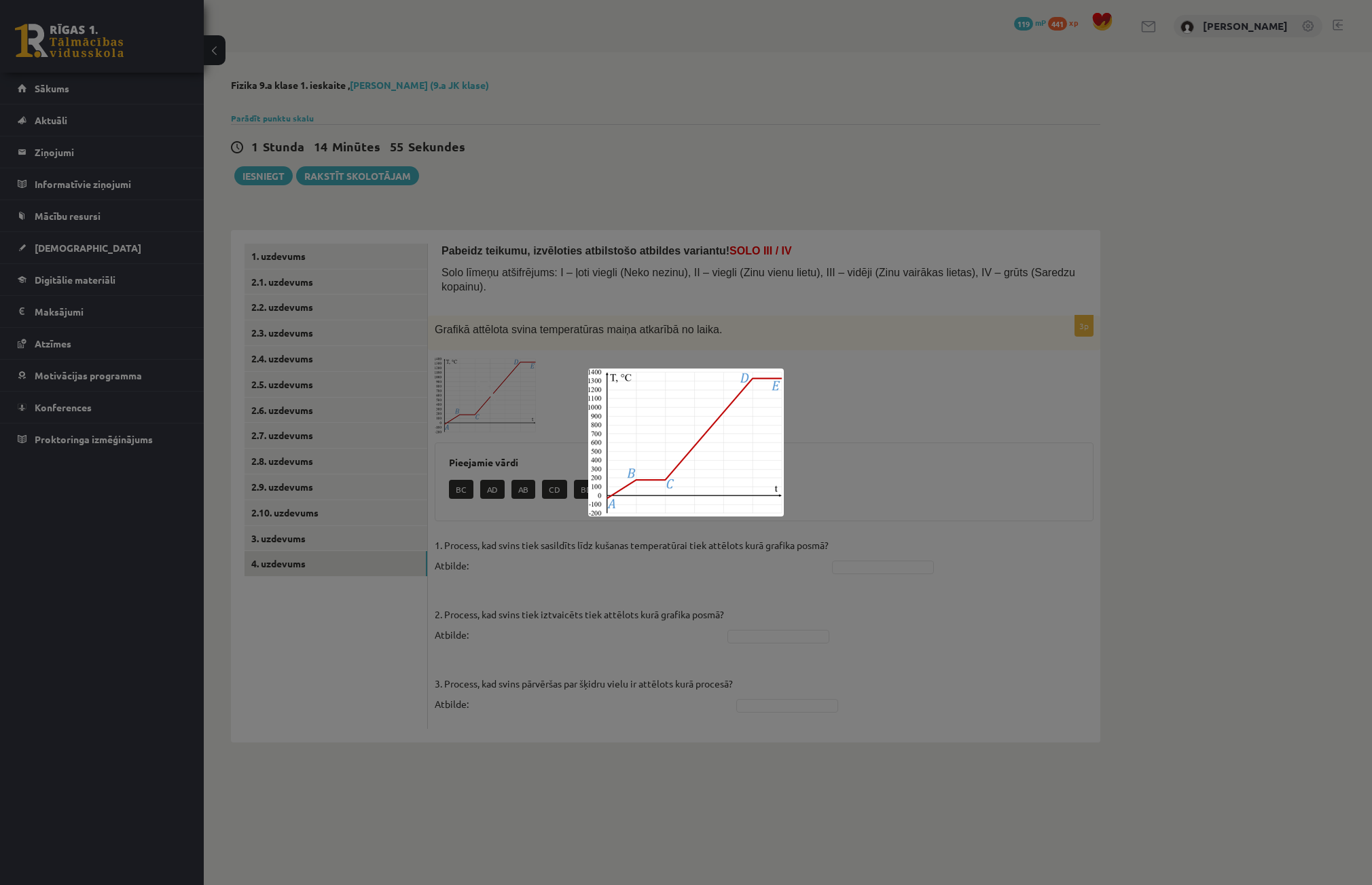
click at [594, 254] on div at bounding box center [686, 442] width 1372 height 885
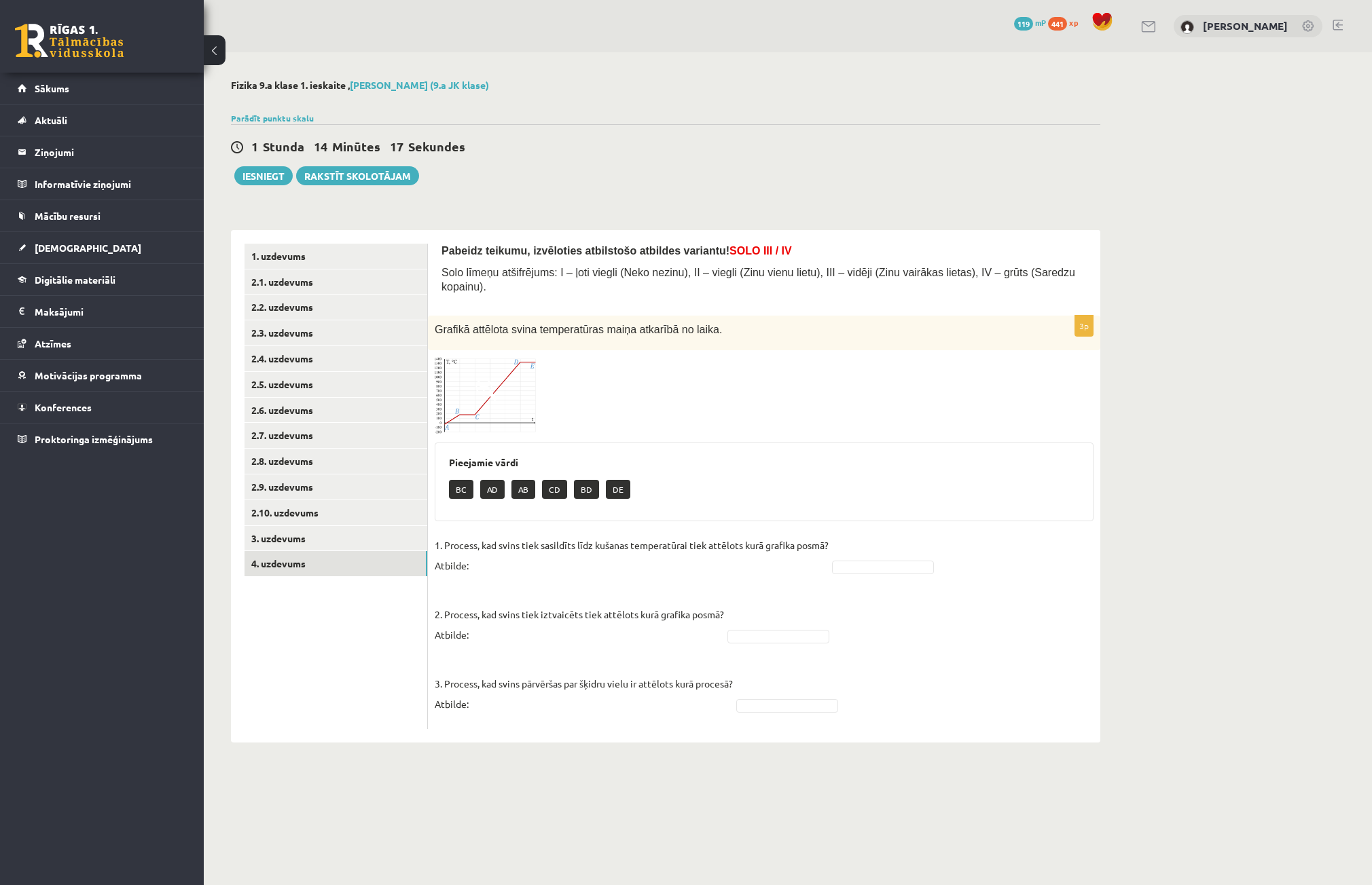
click at [485, 379] on span at bounding box center [487, 390] width 22 height 22
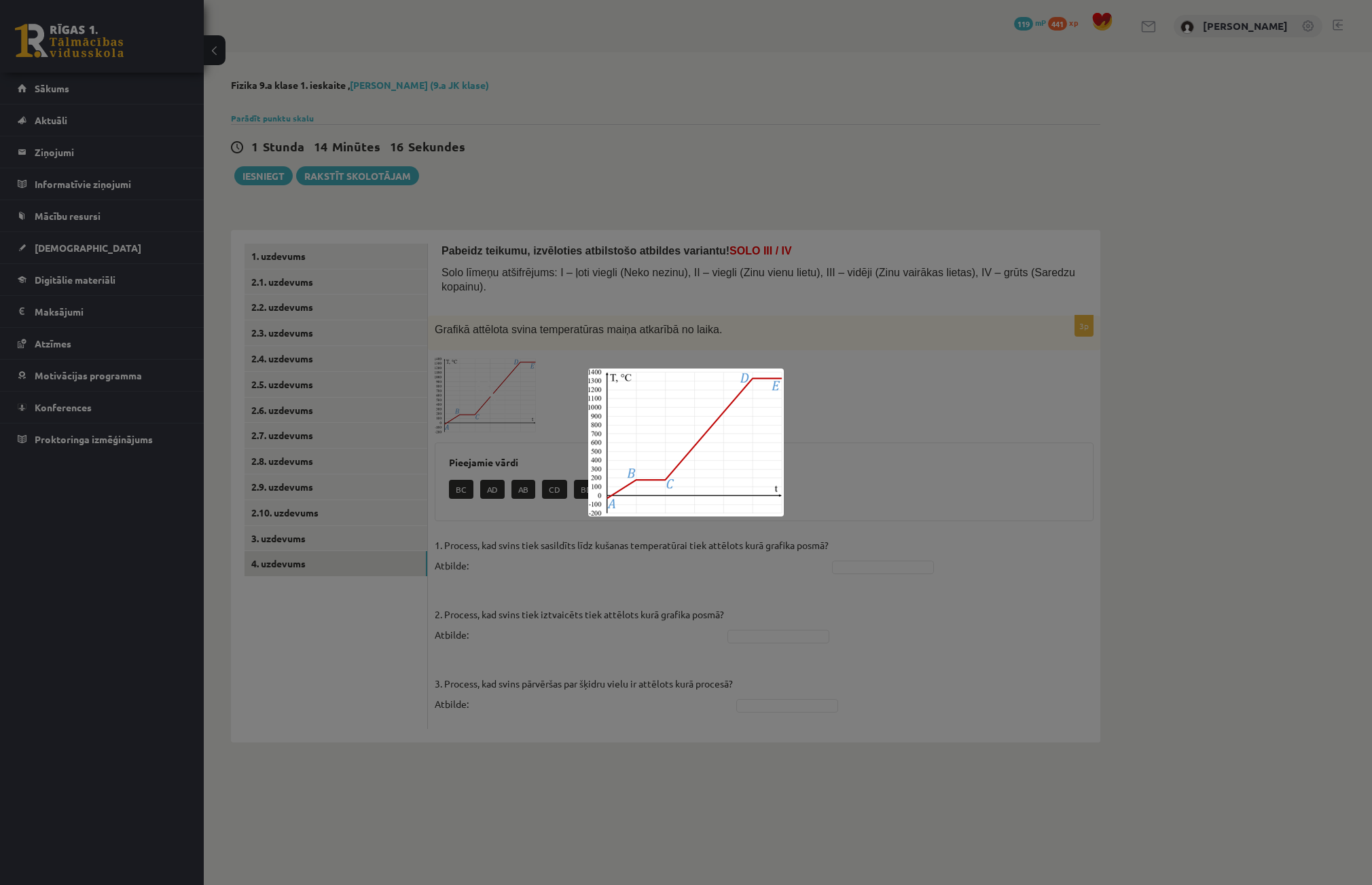
click at [485, 377] on div at bounding box center [686, 442] width 1372 height 885
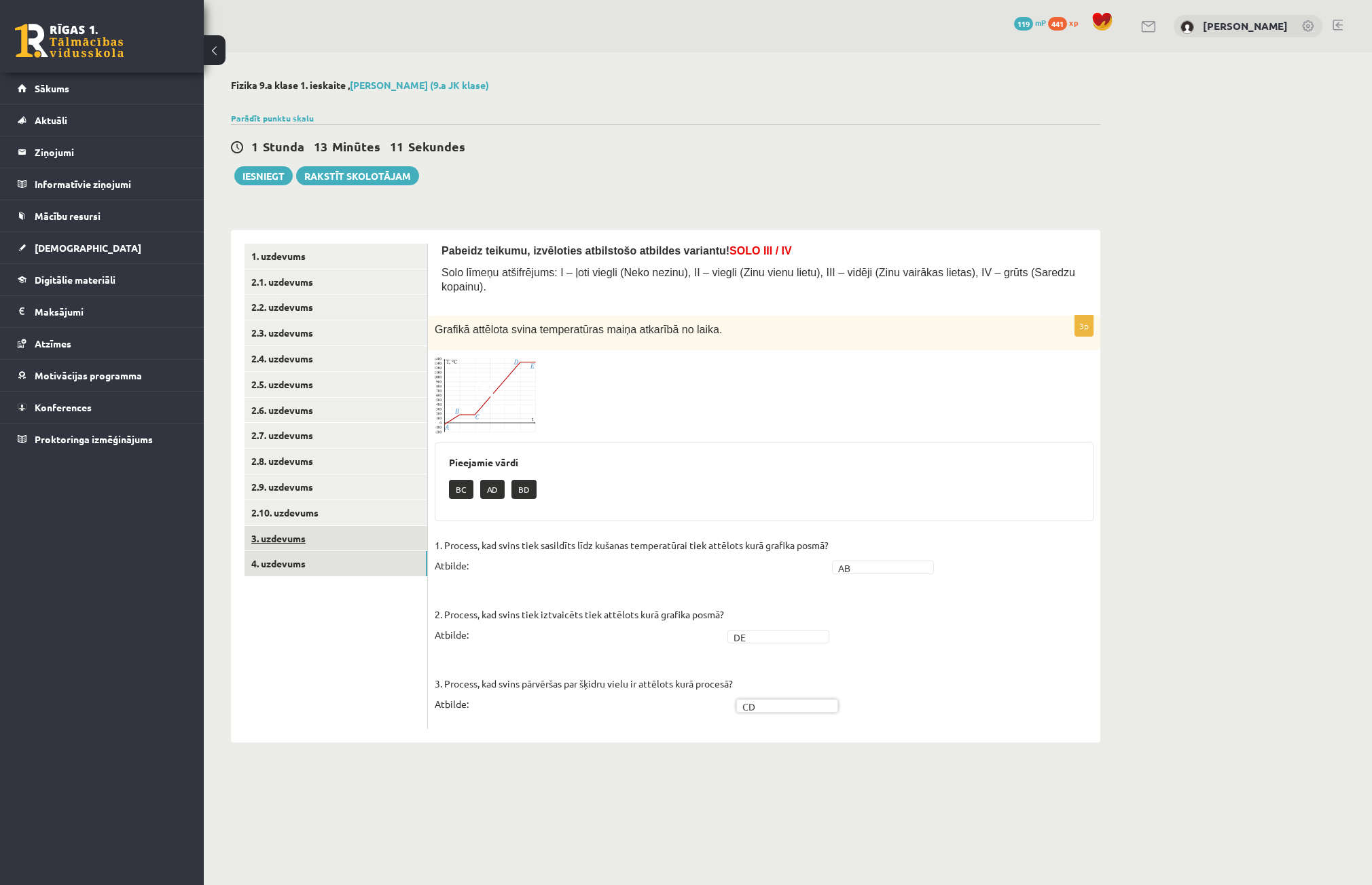
click at [321, 529] on link "3. uzdevums" at bounding box center [335, 538] width 182 height 26
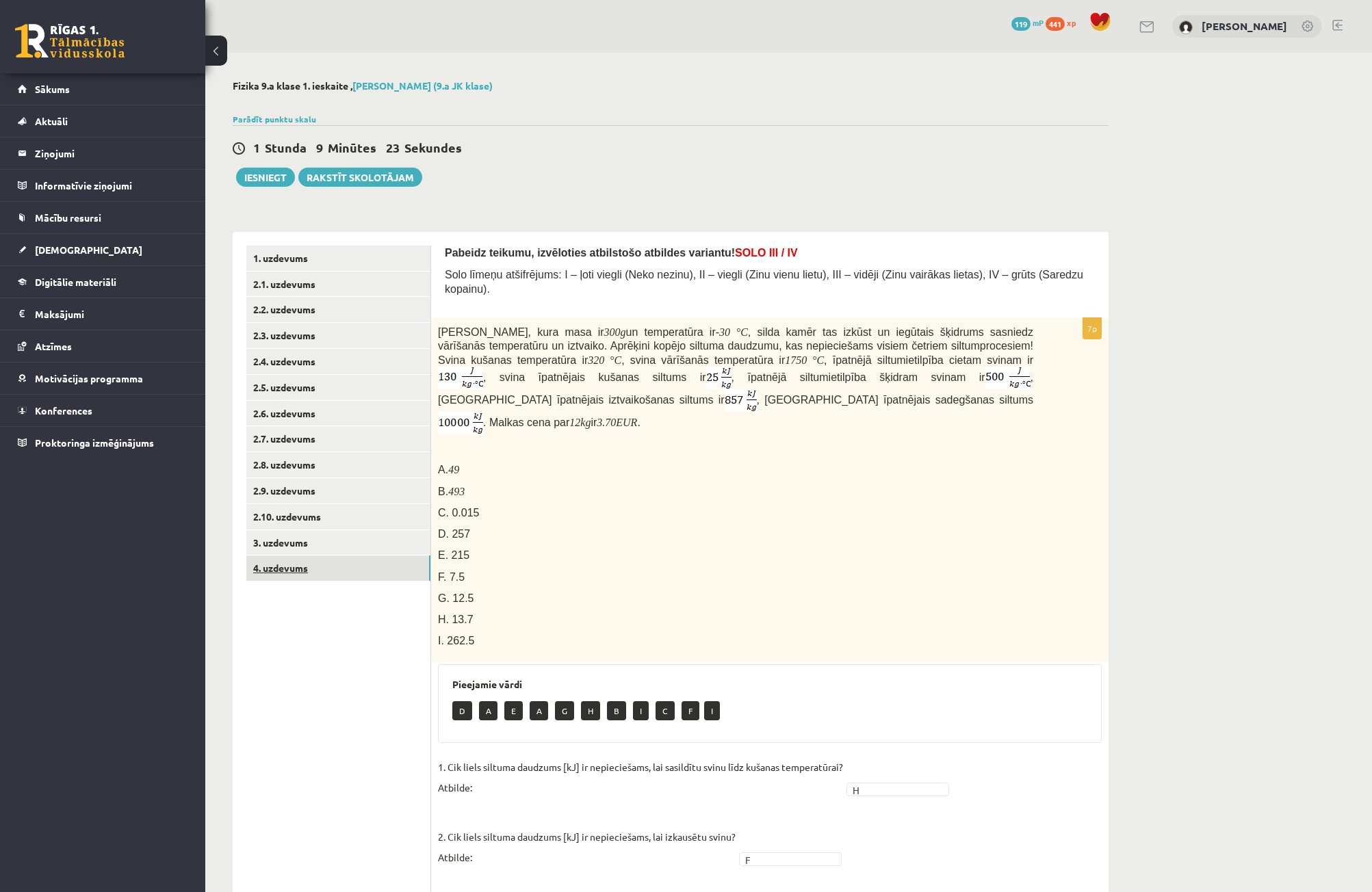
click at [334, 575] on link "4. uzdevums" at bounding box center [338, 569] width 184 height 26
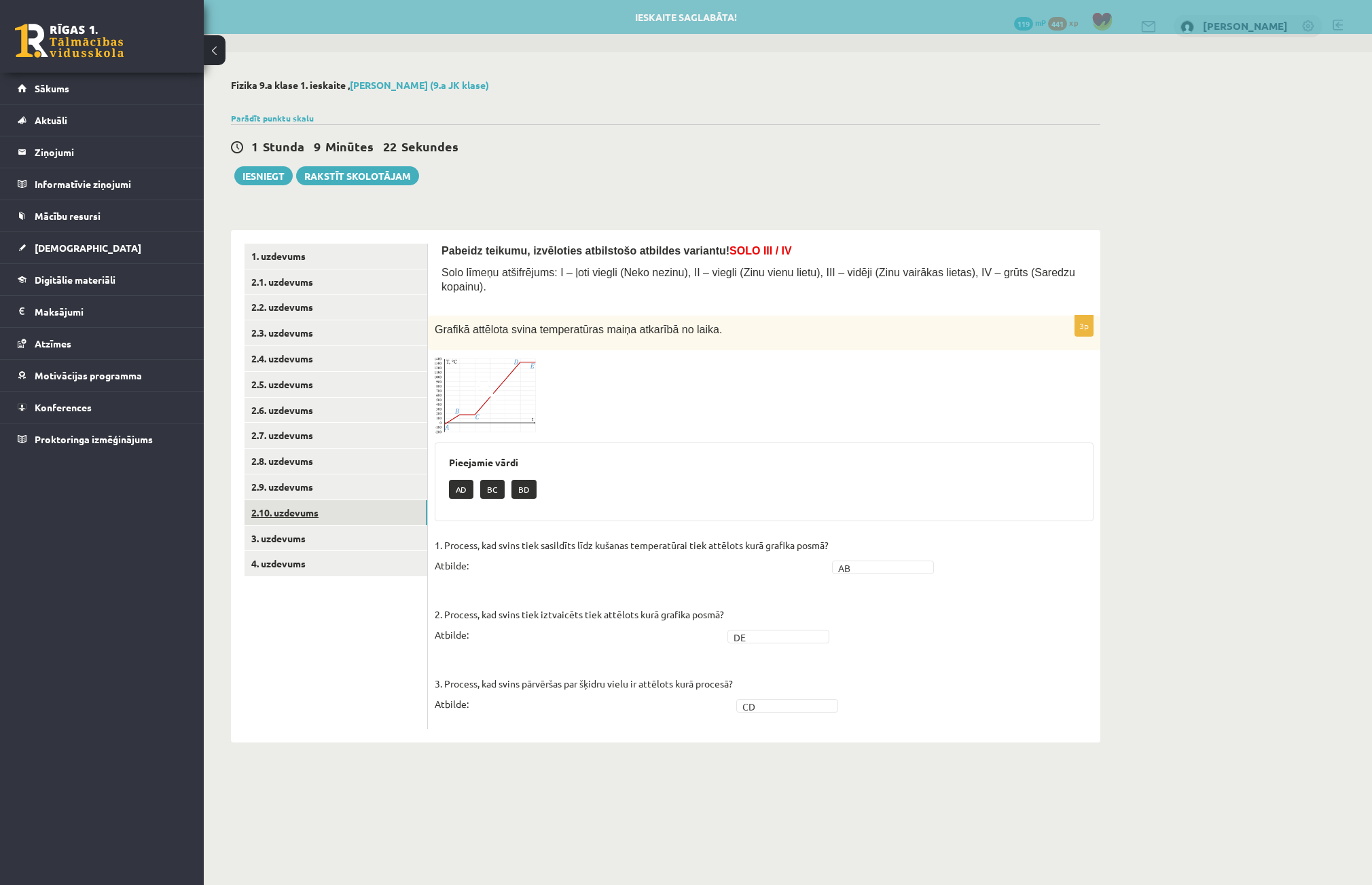
click at [309, 508] on link "2.10. uzdevums" at bounding box center [335, 513] width 182 height 26
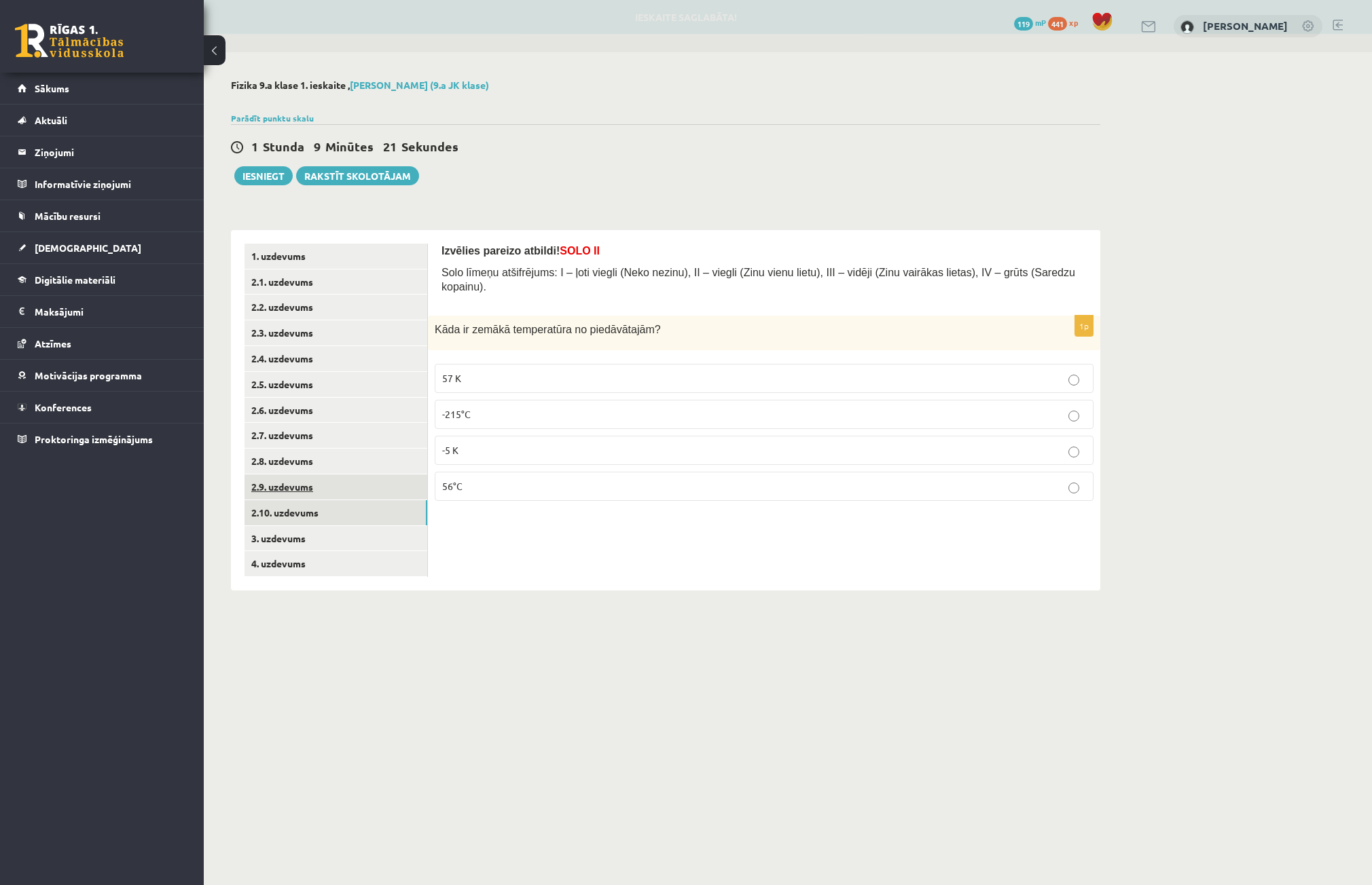
click at [307, 490] on link "2.9. uzdevums" at bounding box center [335, 487] width 182 height 26
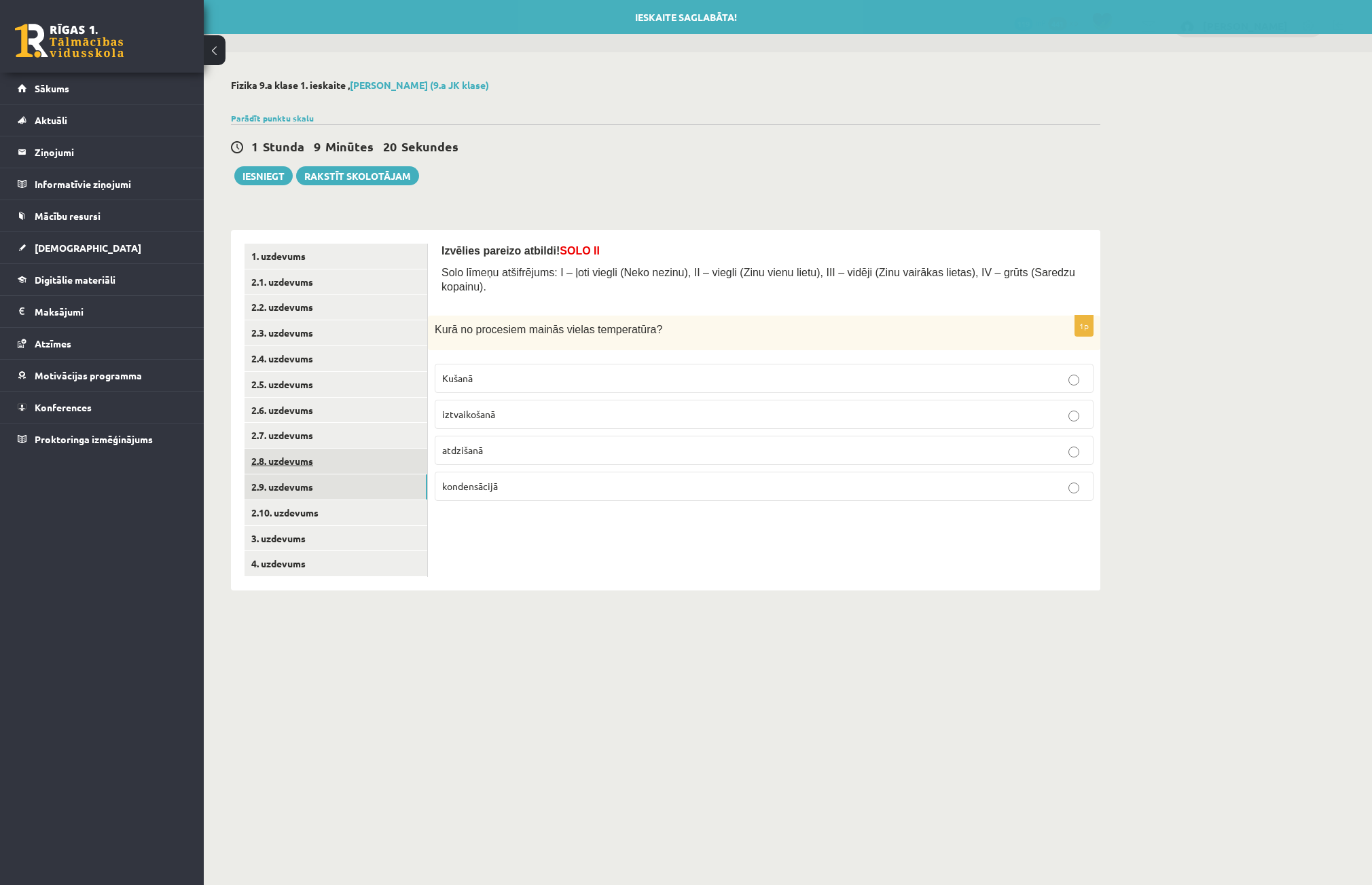
click at [306, 467] on link "2.8. uzdevums" at bounding box center [335, 462] width 182 height 26
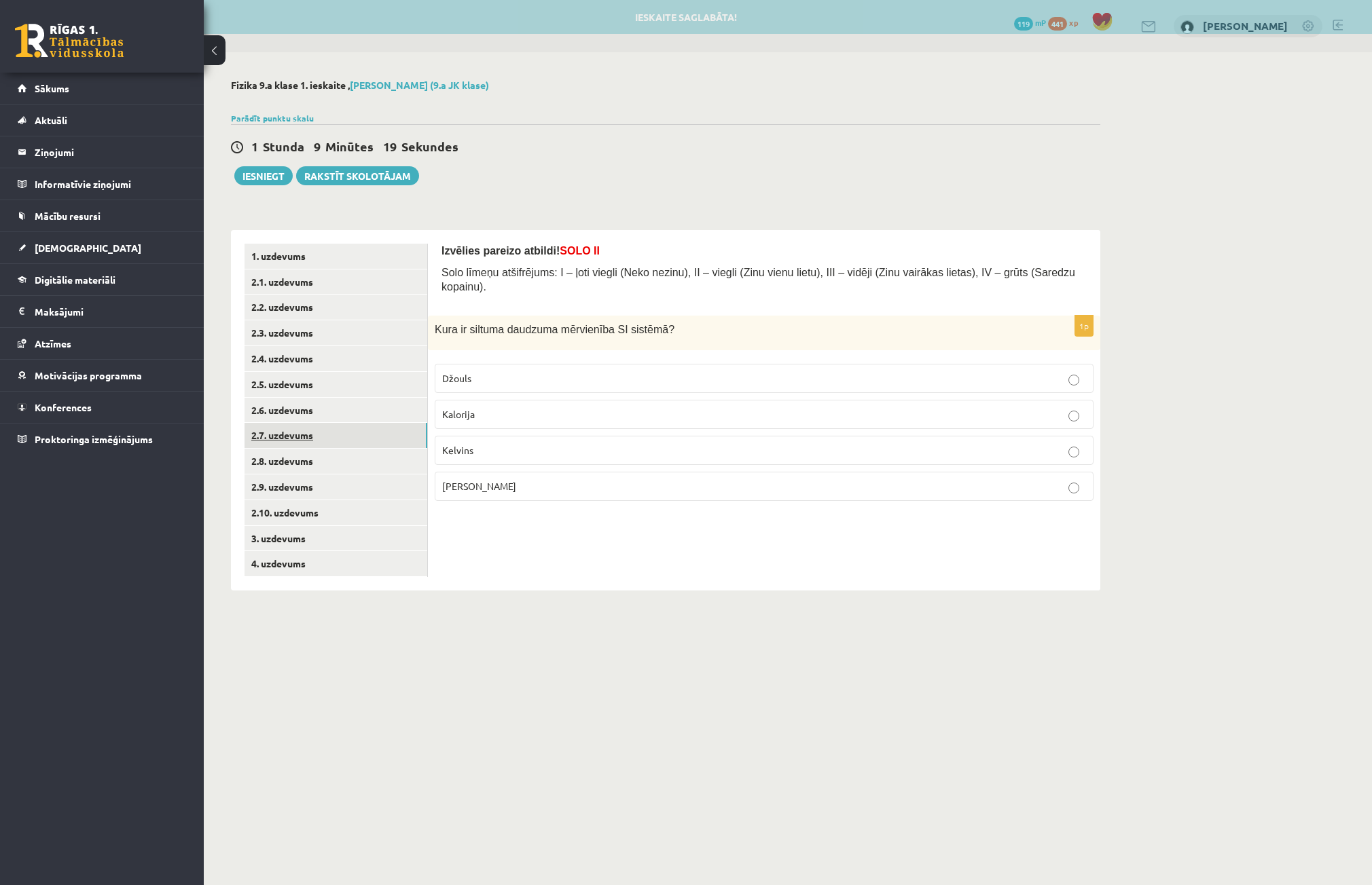
click at [306, 443] on link "2.7. uzdevums" at bounding box center [335, 435] width 182 height 26
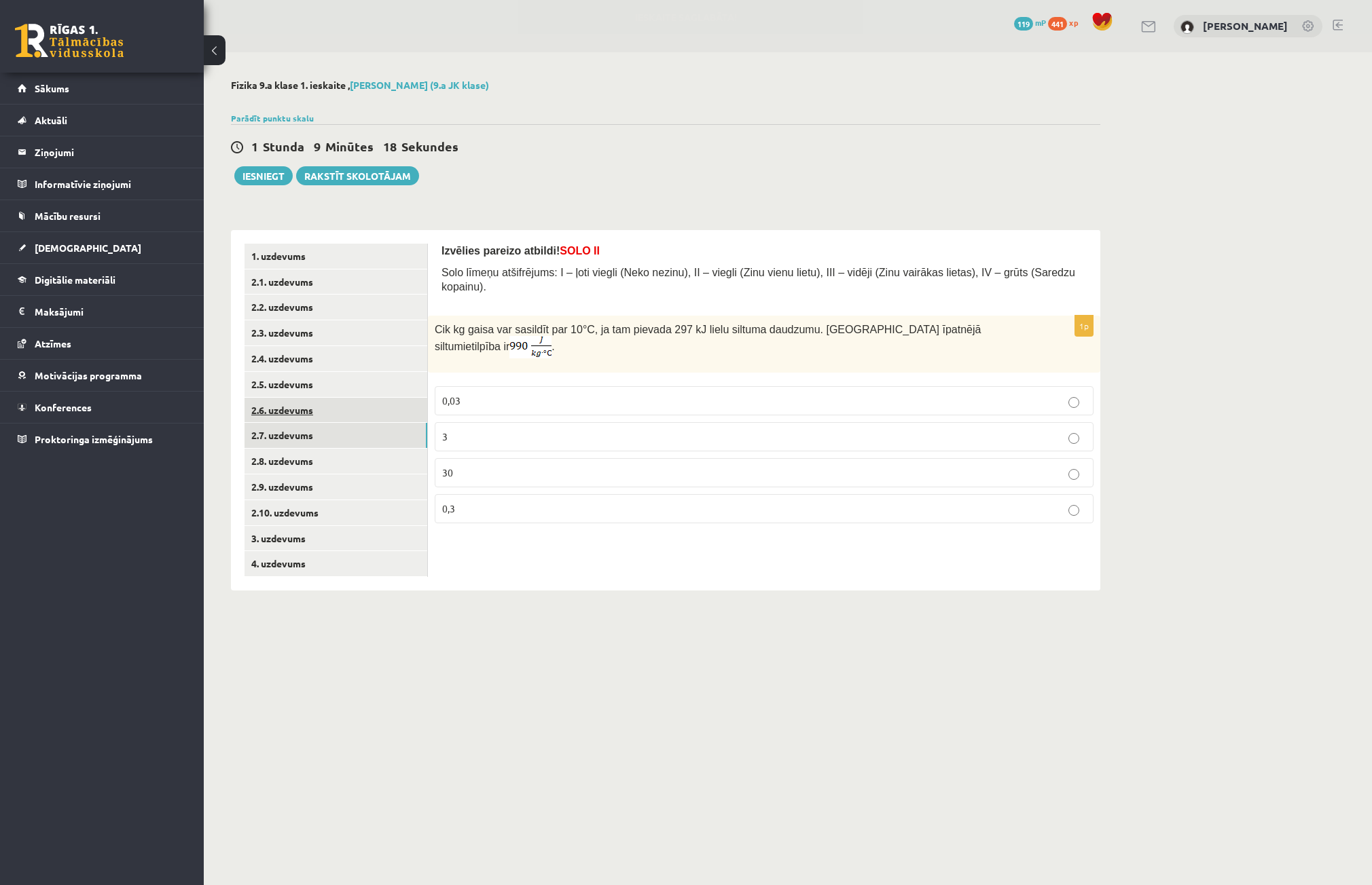
click at [304, 416] on link "2.6. uzdevums" at bounding box center [335, 411] width 182 height 26
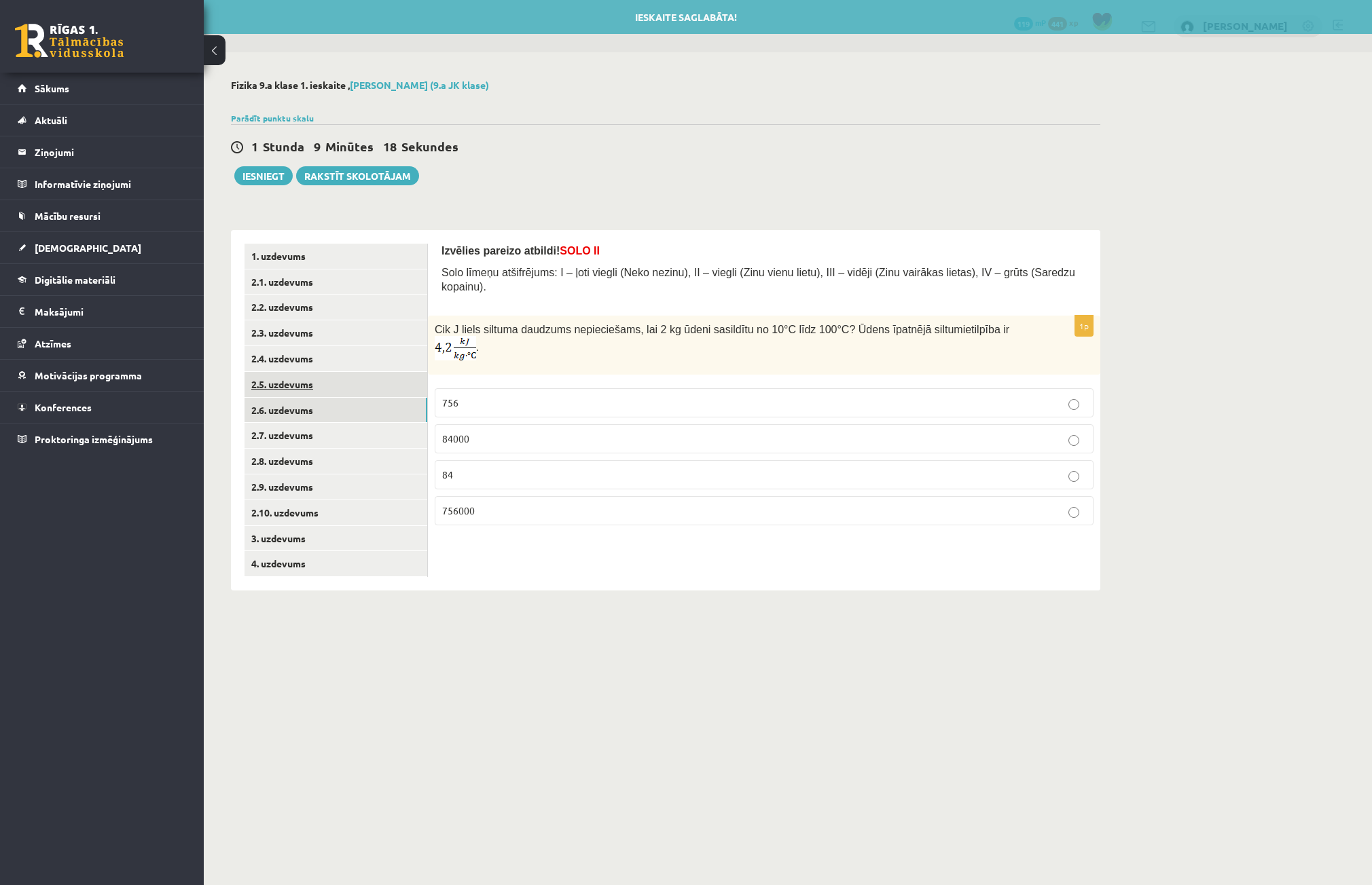
click at [305, 392] on link "2.5. uzdevums" at bounding box center [335, 385] width 182 height 26
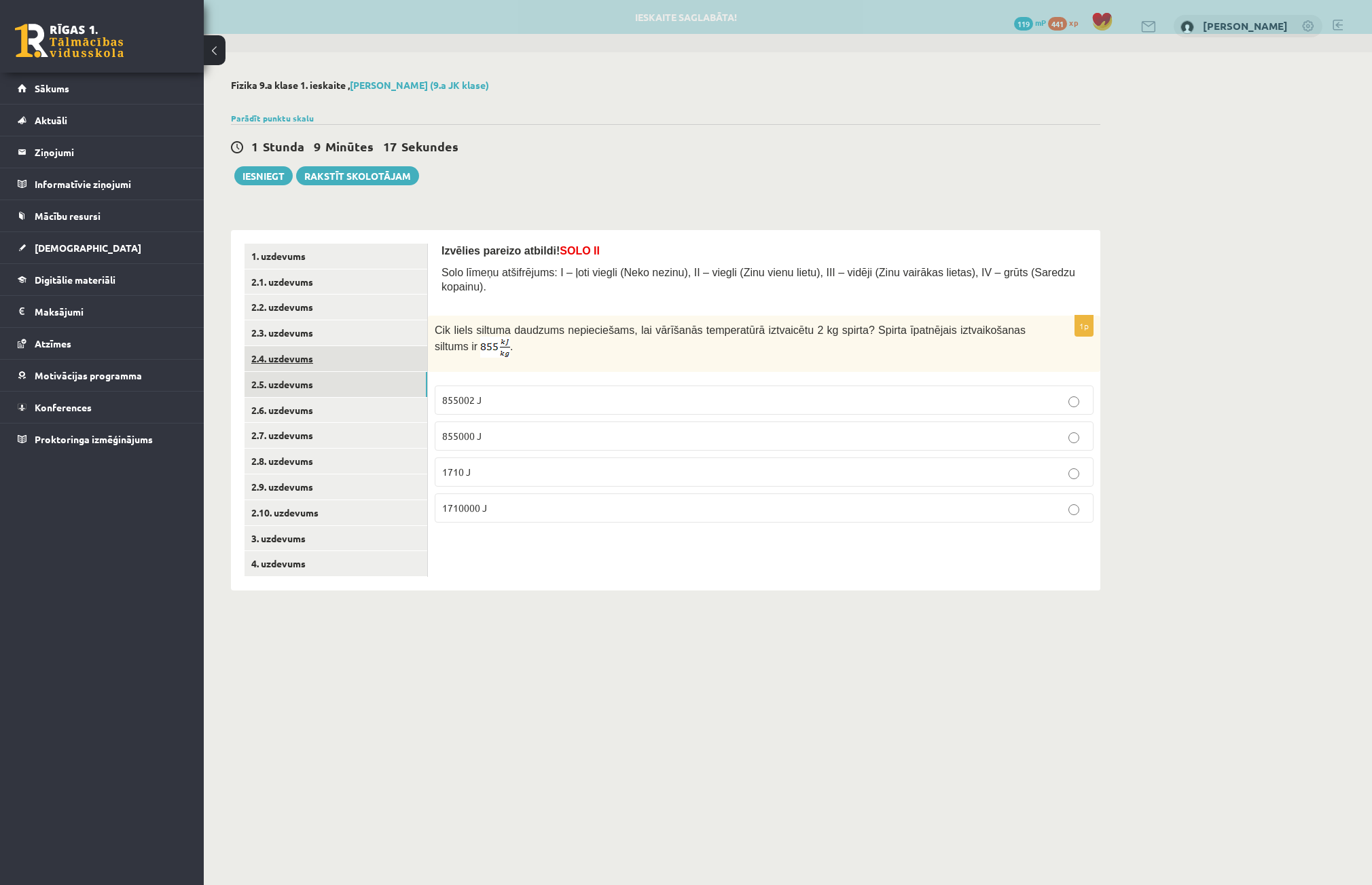
click at [305, 368] on link "2.4. uzdevums" at bounding box center [335, 359] width 182 height 26
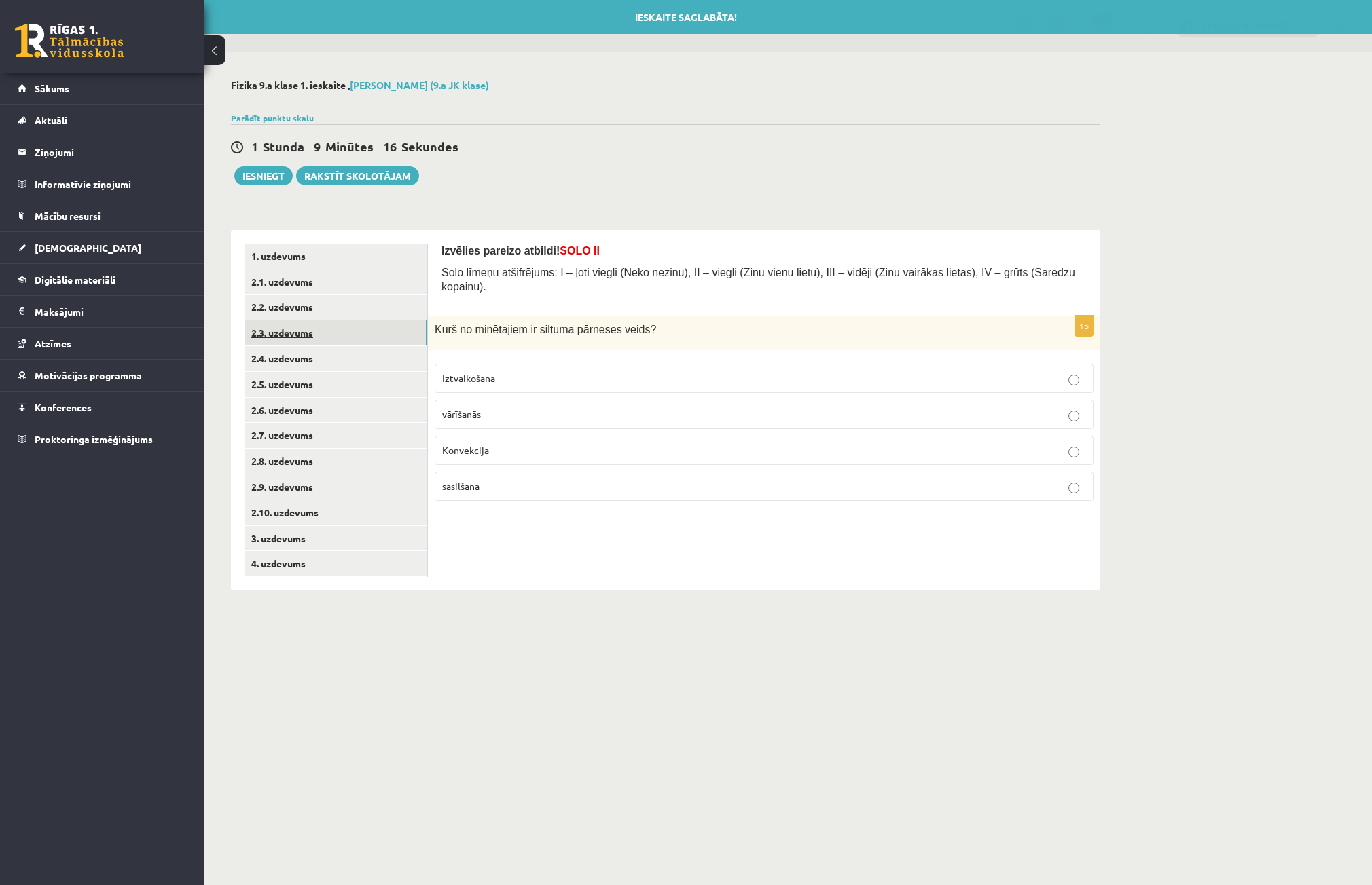
click at [306, 340] on link "2.3. uzdevums" at bounding box center [335, 333] width 182 height 26
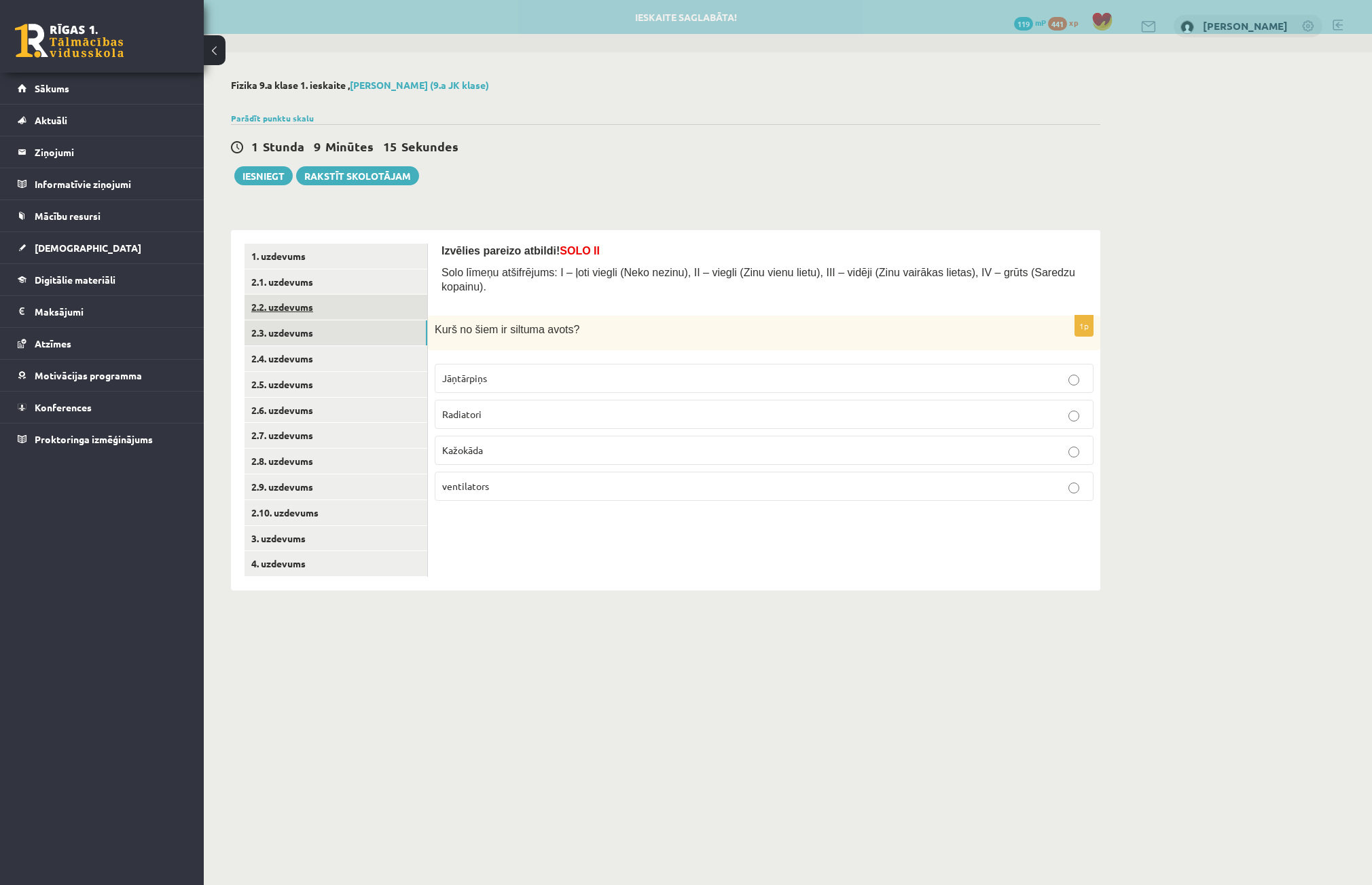
click at [304, 315] on link "2.2. uzdevums" at bounding box center [335, 307] width 182 height 26
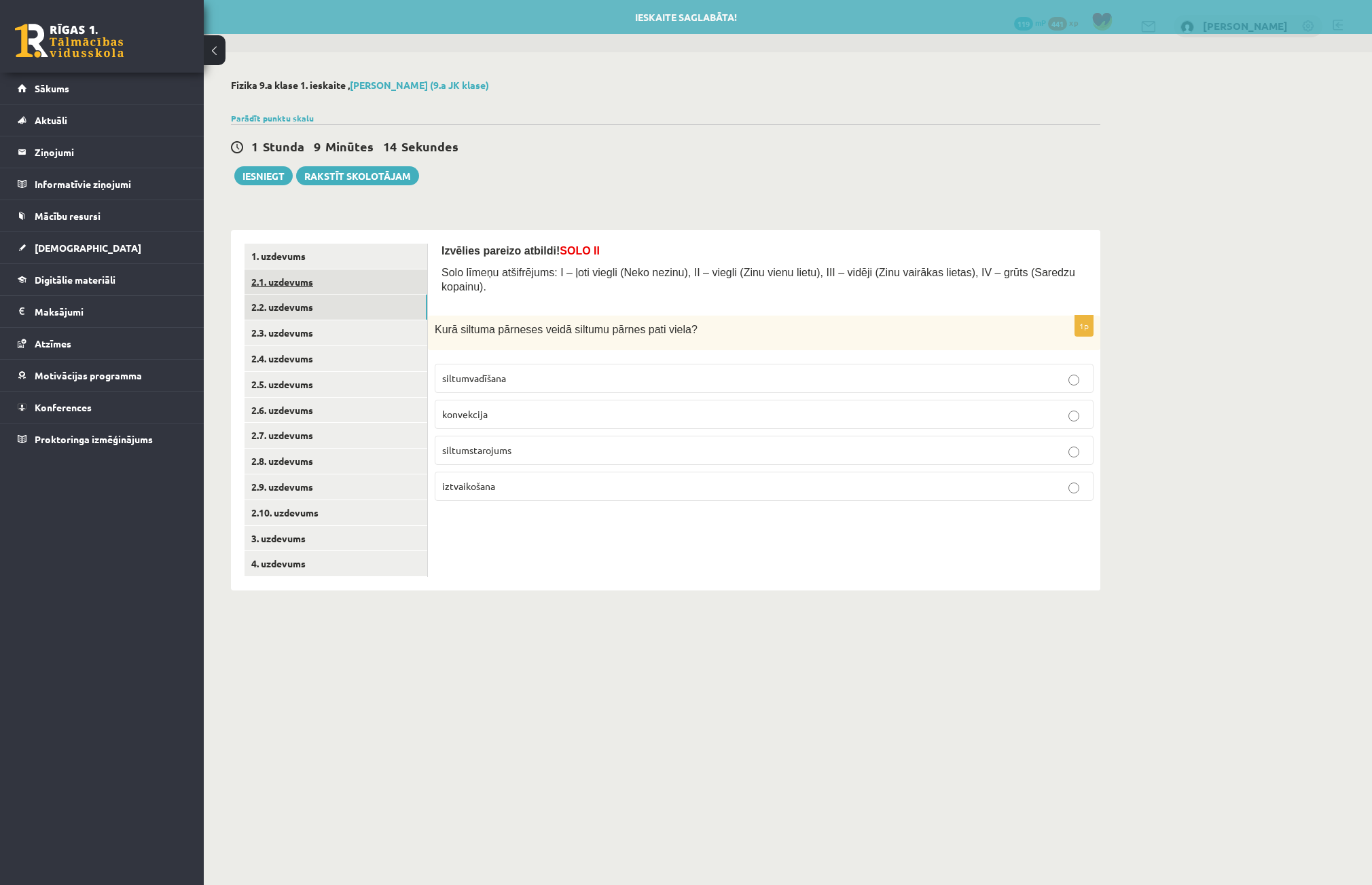
click at [309, 293] on link "2.1. uzdevums" at bounding box center [335, 283] width 182 height 26
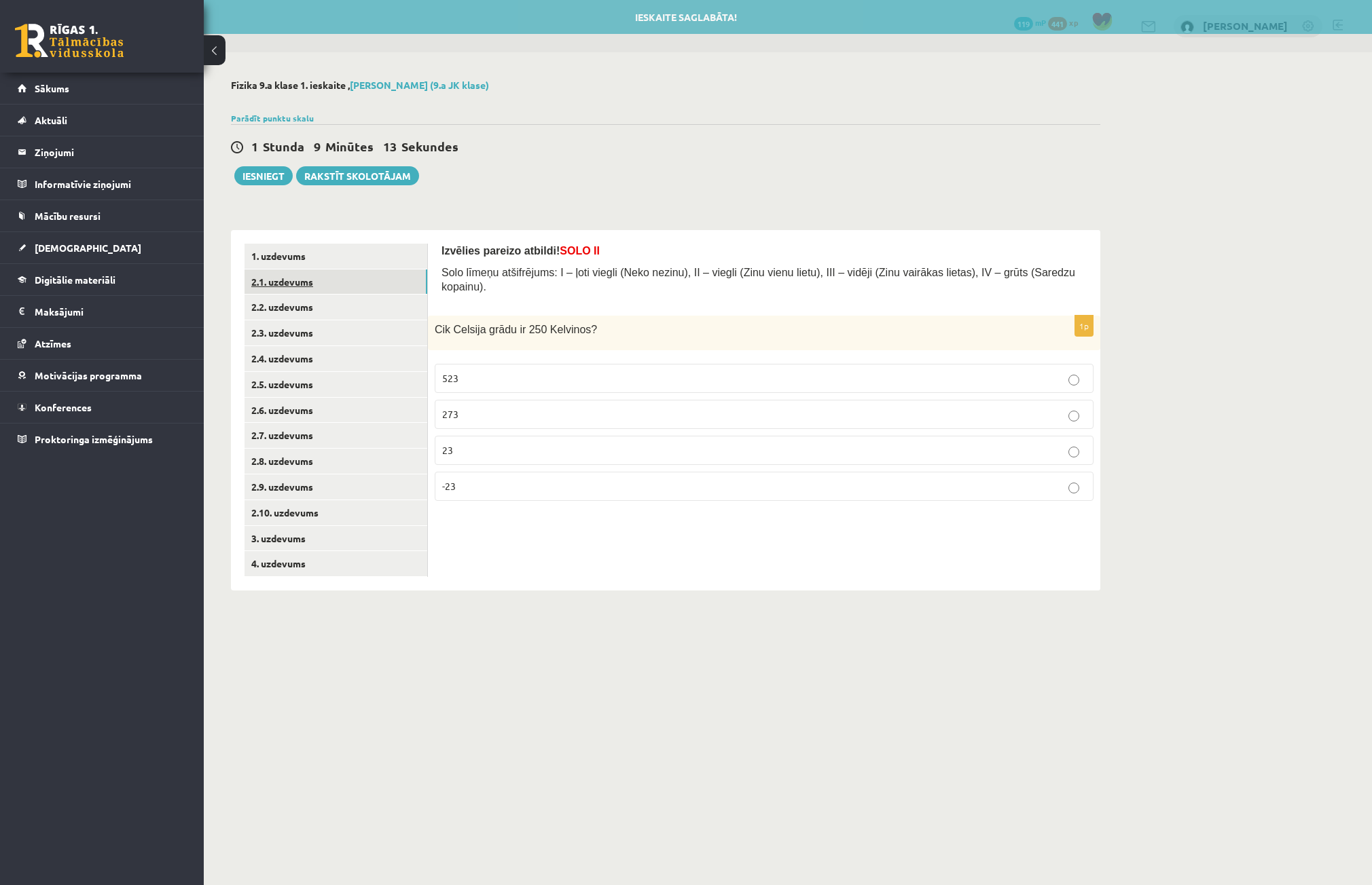
click at [316, 272] on link "2.1. uzdevums" at bounding box center [335, 283] width 182 height 26
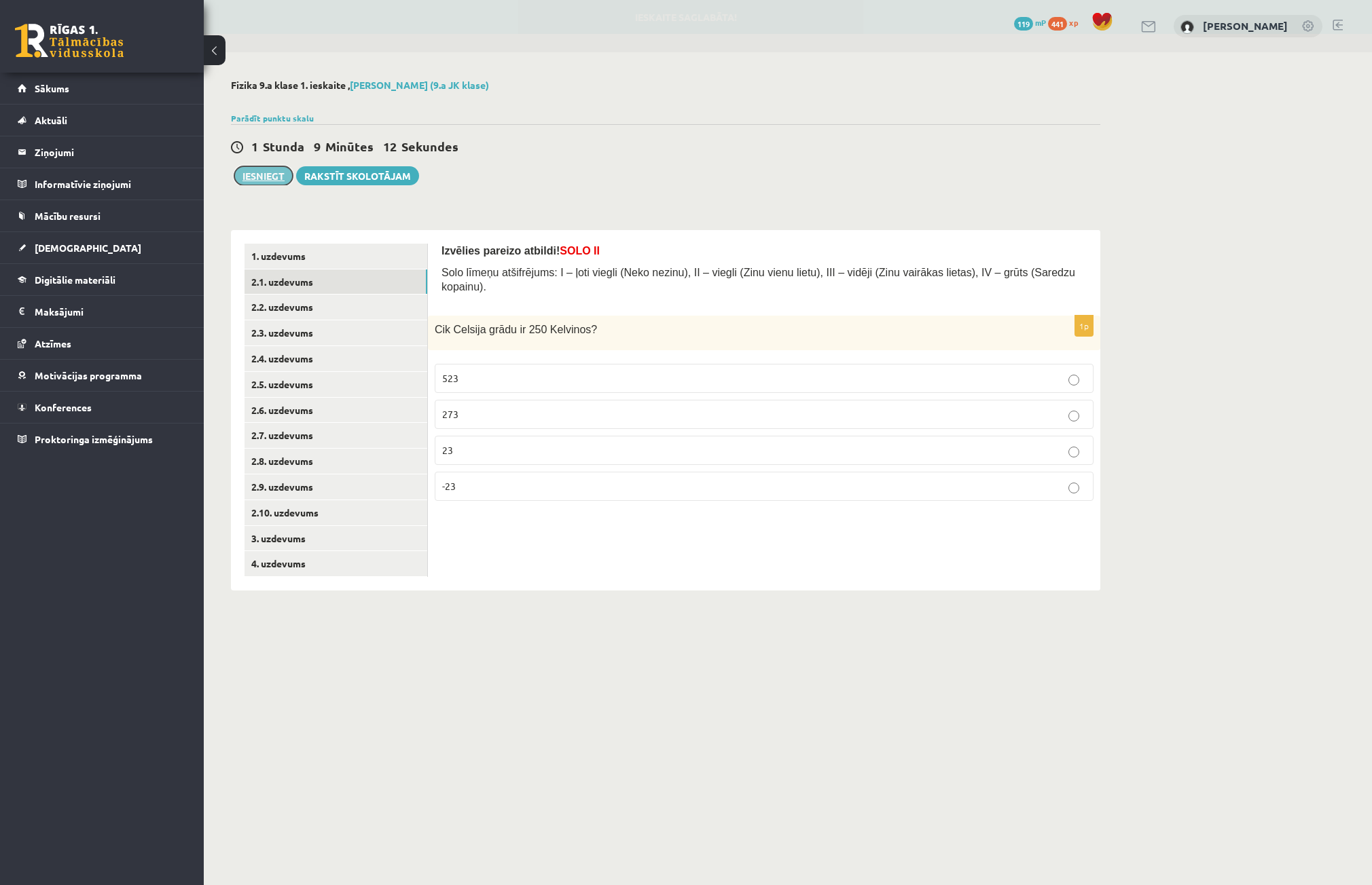
click at [264, 171] on button "Iesniegt" at bounding box center [263, 175] width 58 height 19
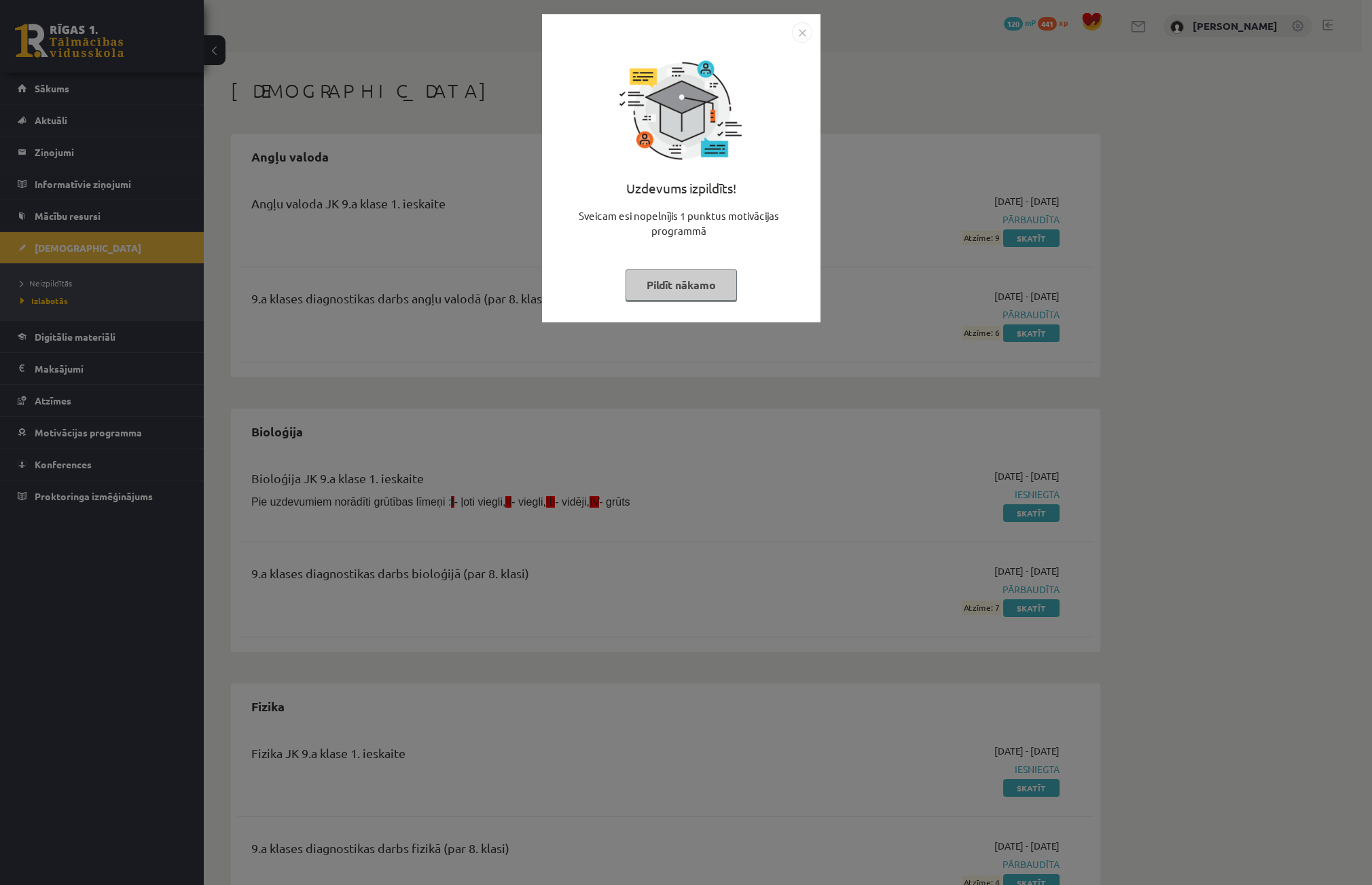
click at [807, 30] on img "Close" at bounding box center [802, 32] width 21 height 21
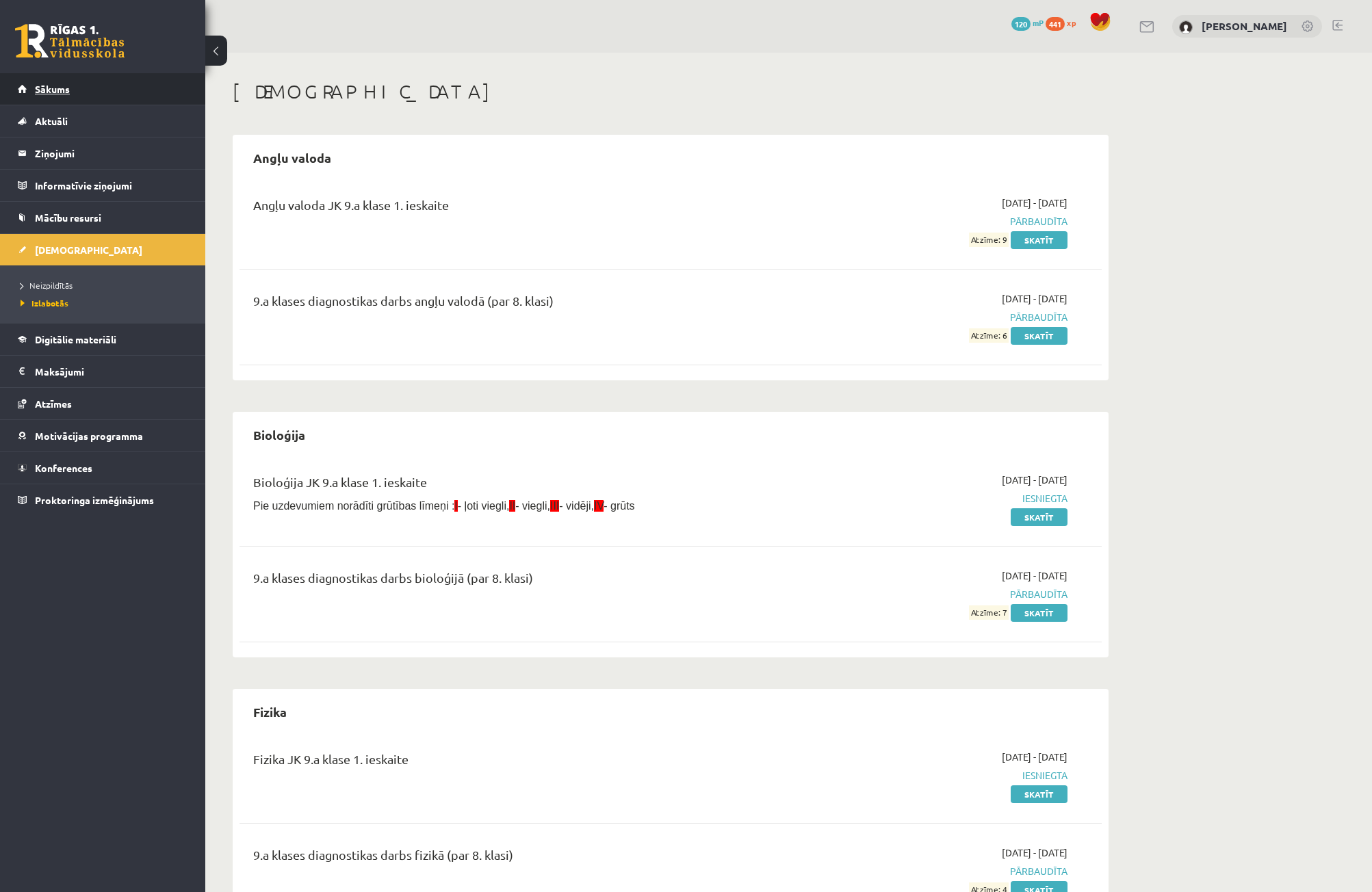
click at [131, 102] on link "Sākums" at bounding box center [103, 89] width 171 height 32
